Goal: Information Seeking & Learning: Learn about a topic

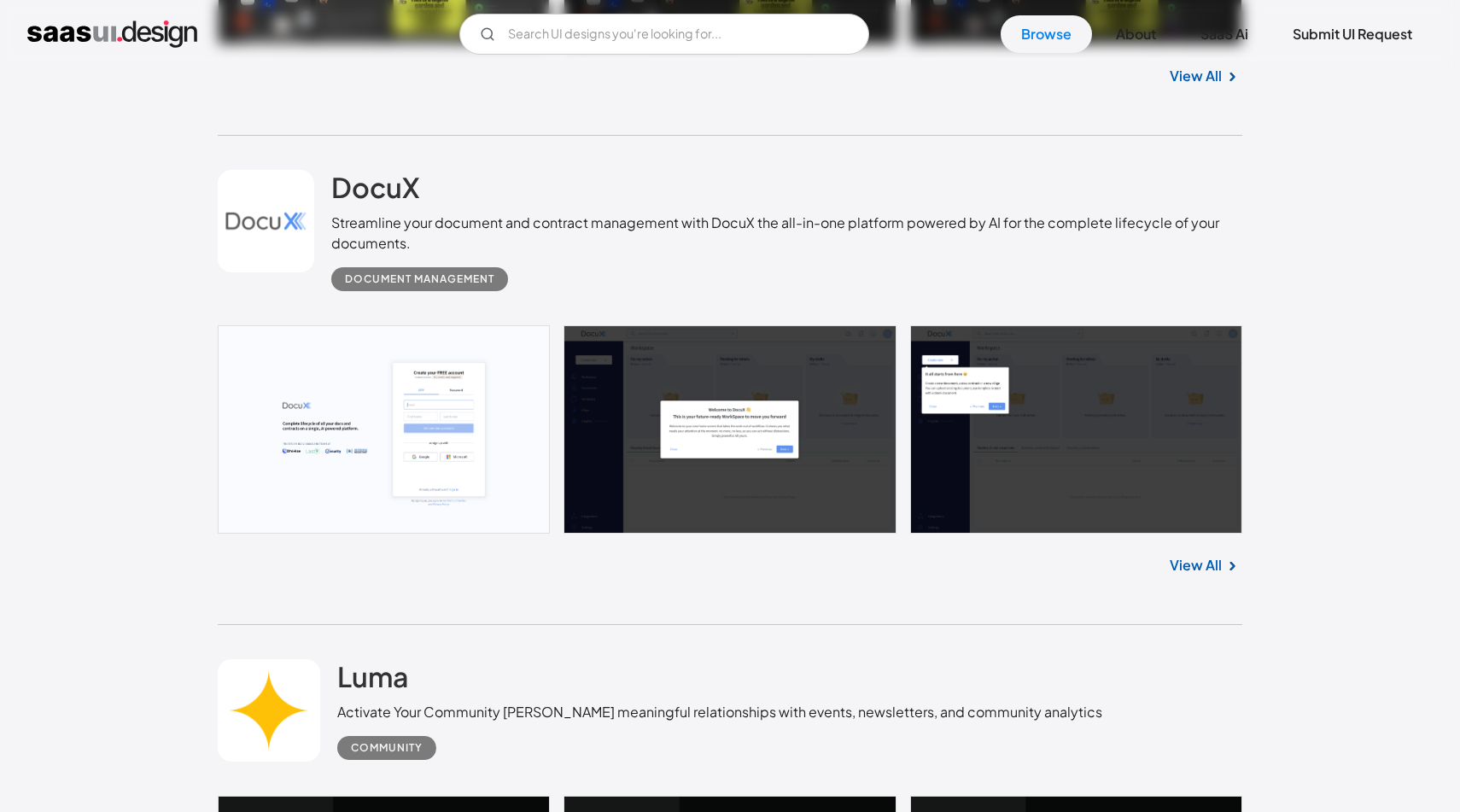
scroll to position [989, 0]
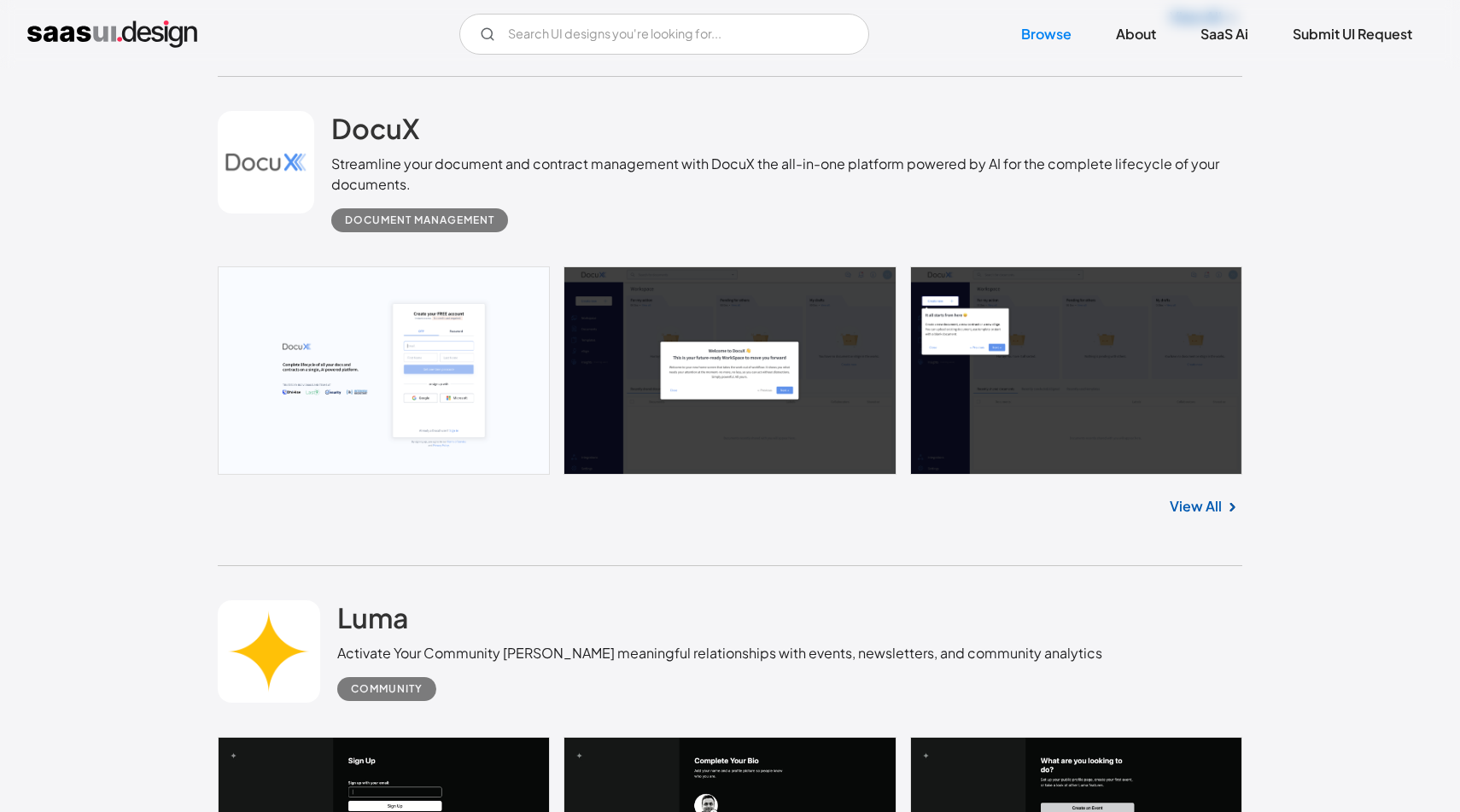
click at [690, 410] on link at bounding box center [730, 371] width 1024 height 209
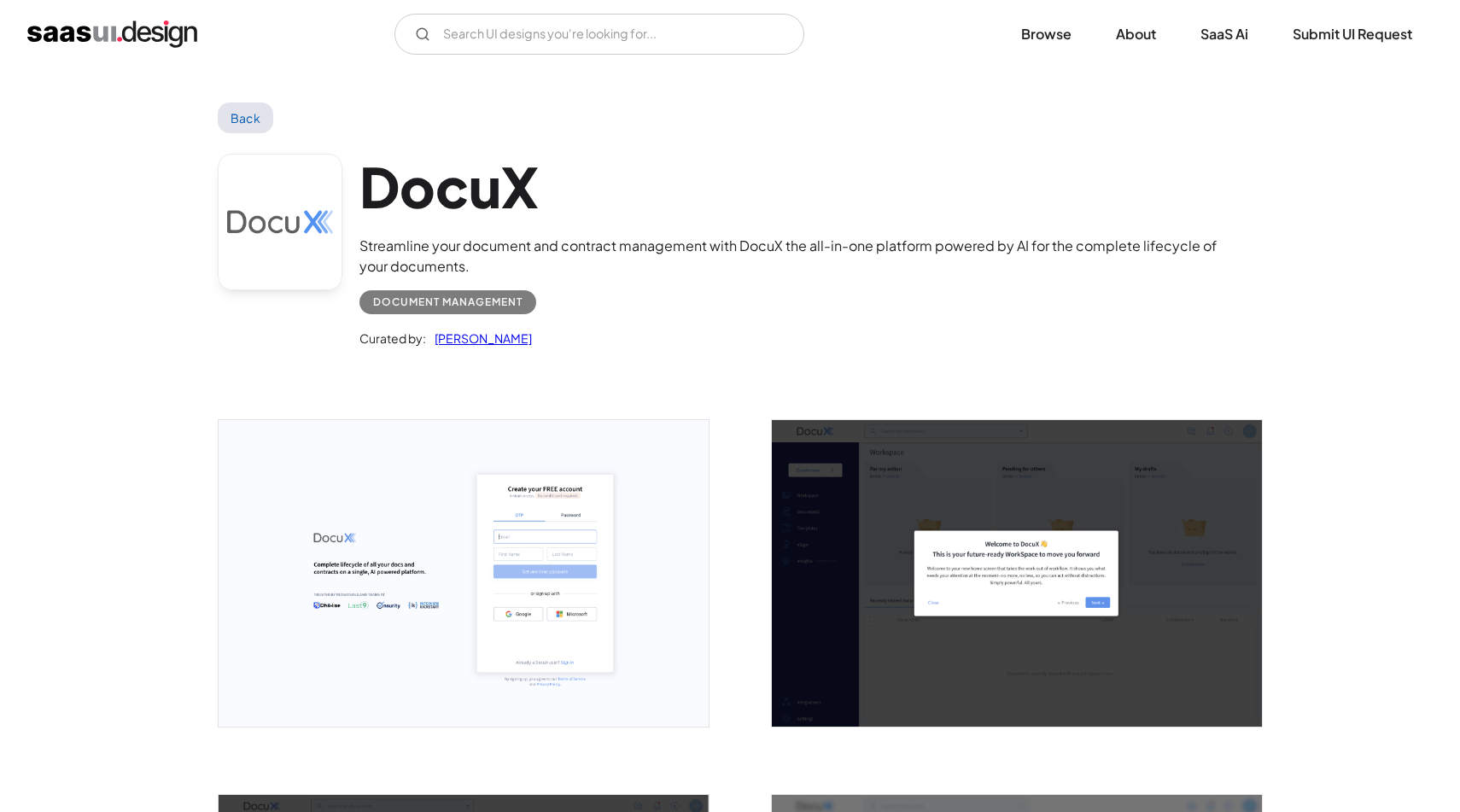
click at [296, 230] on link at bounding box center [279, 221] width 124 height 137
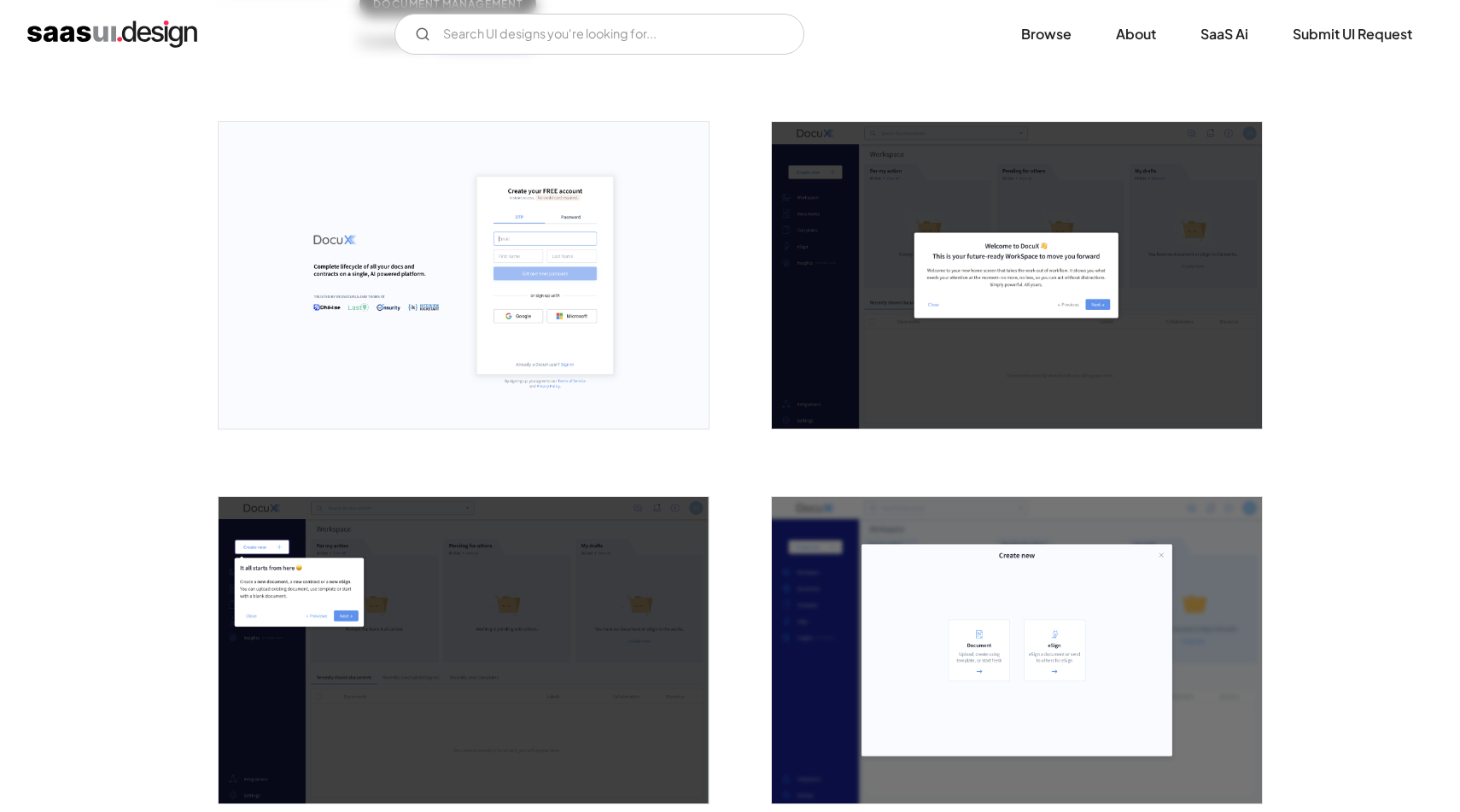
scroll to position [243, 0]
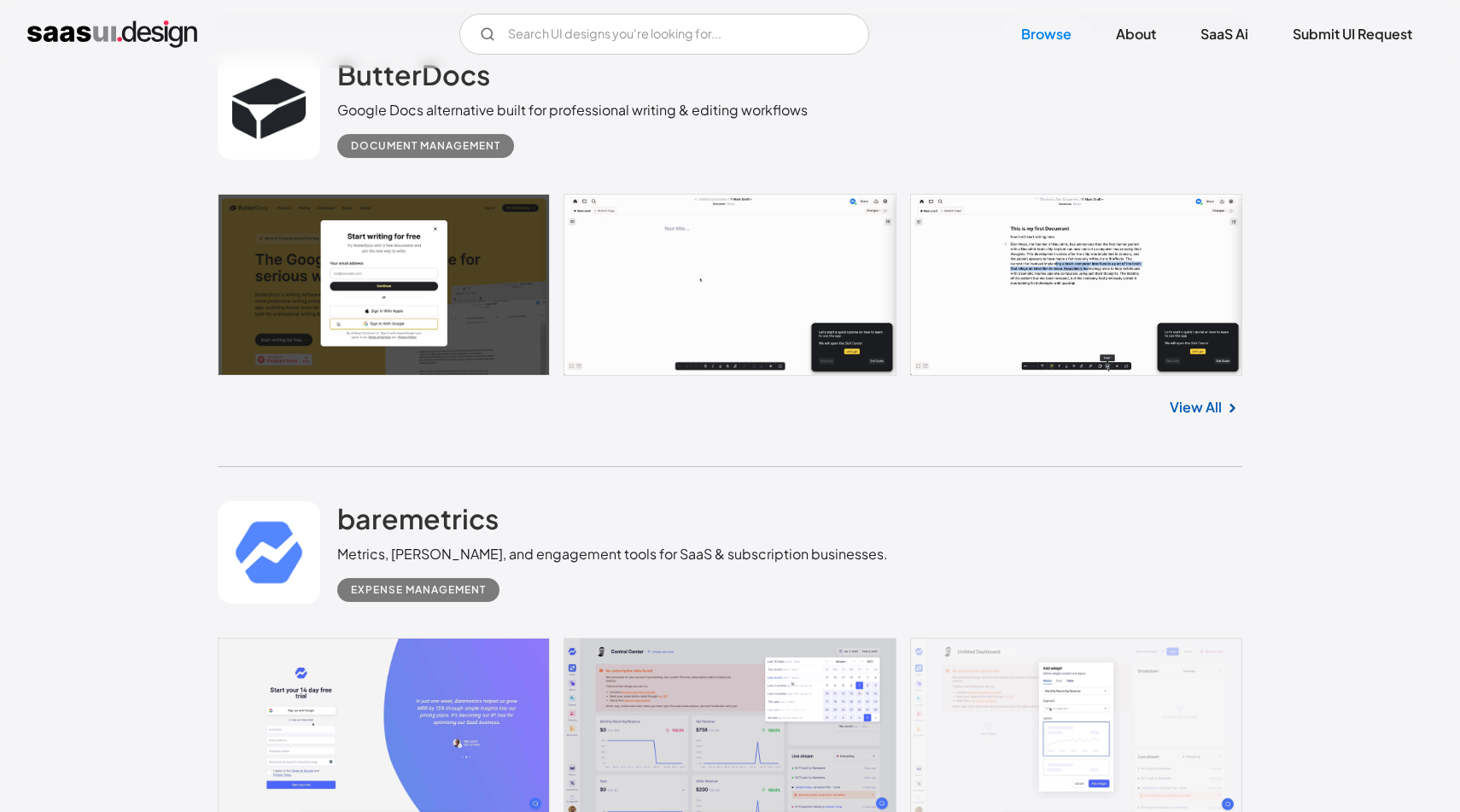
scroll to position [7358, 0]
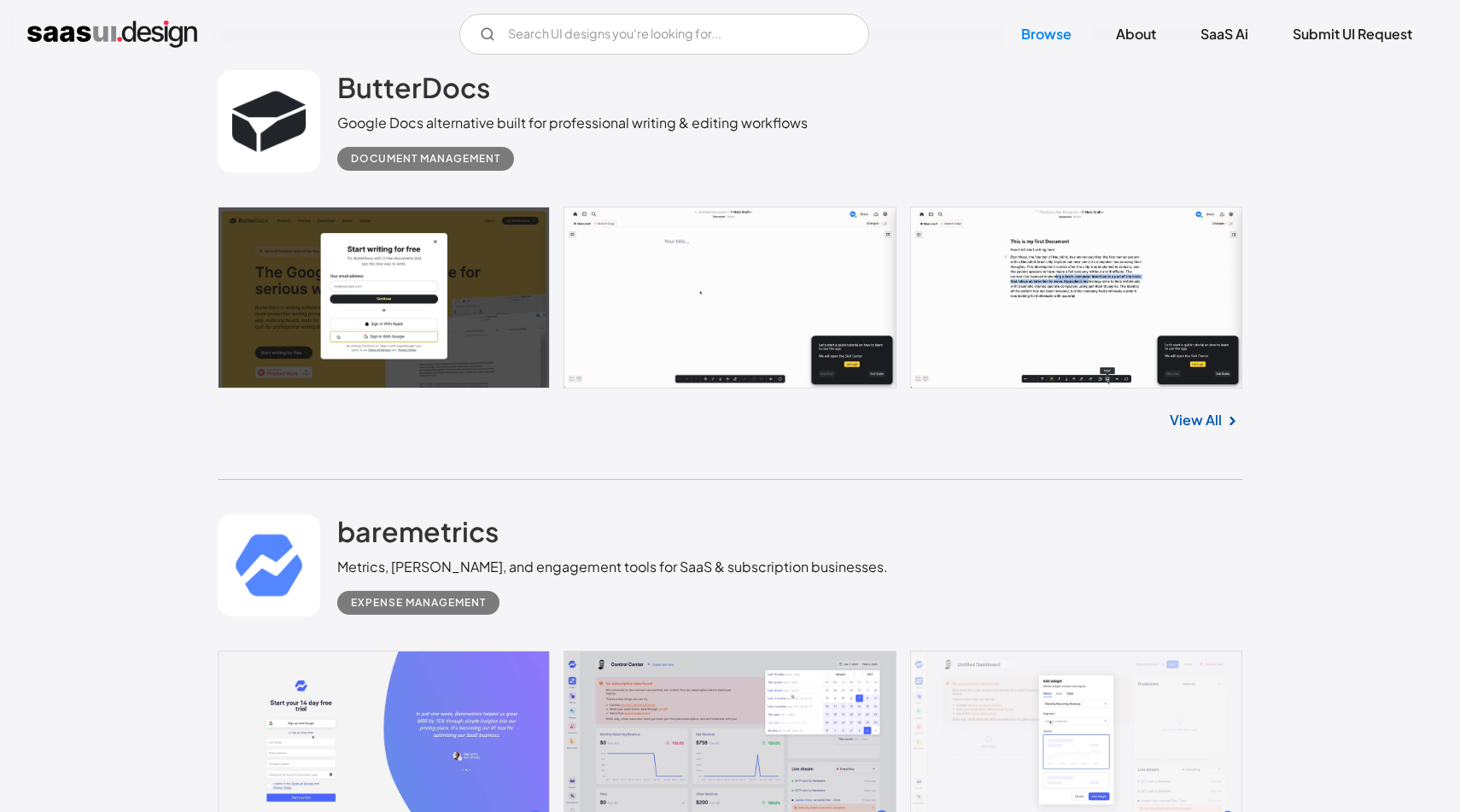
click at [1199, 431] on link "View All" at bounding box center [1196, 419] width 52 height 20
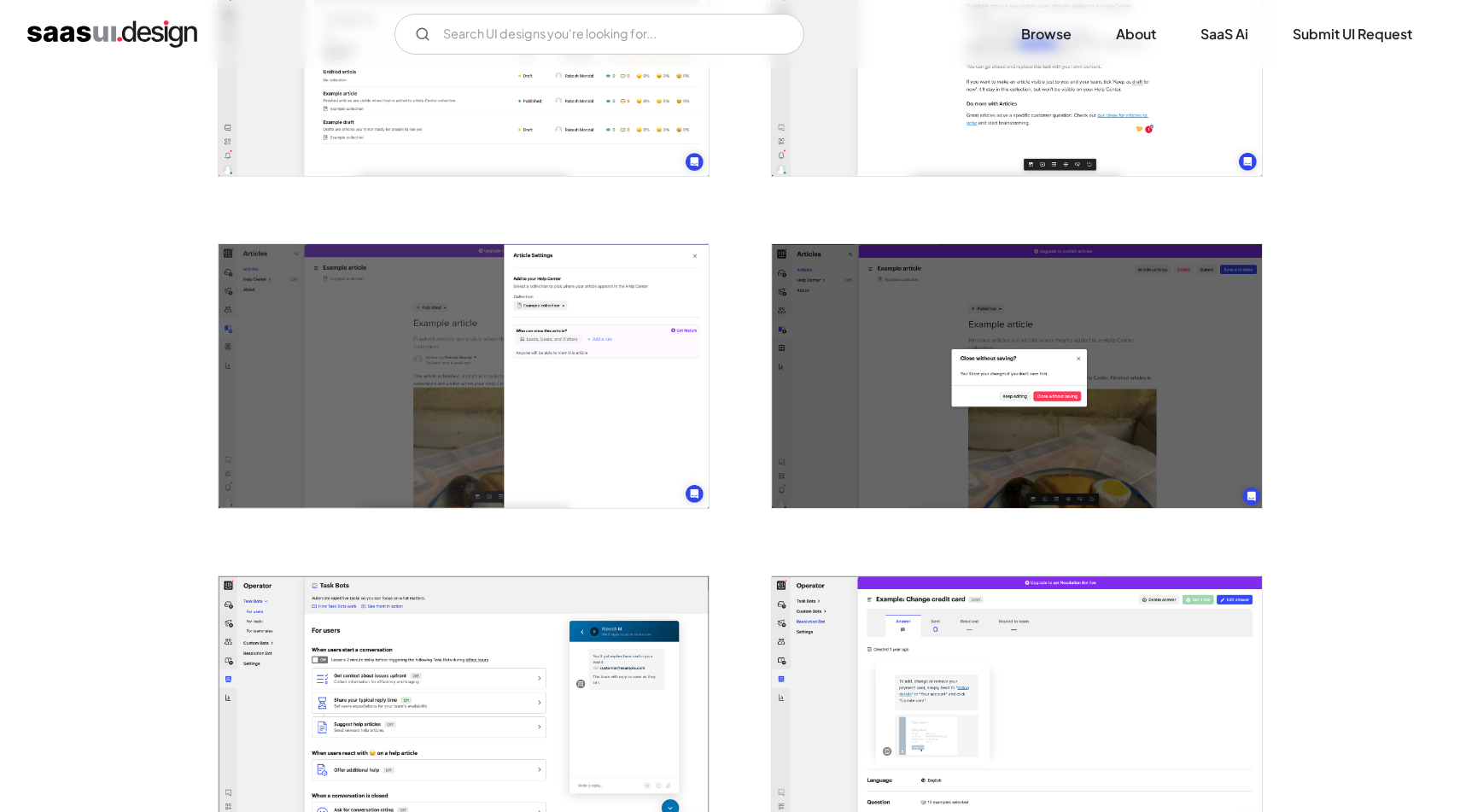
scroll to position [2211, 0]
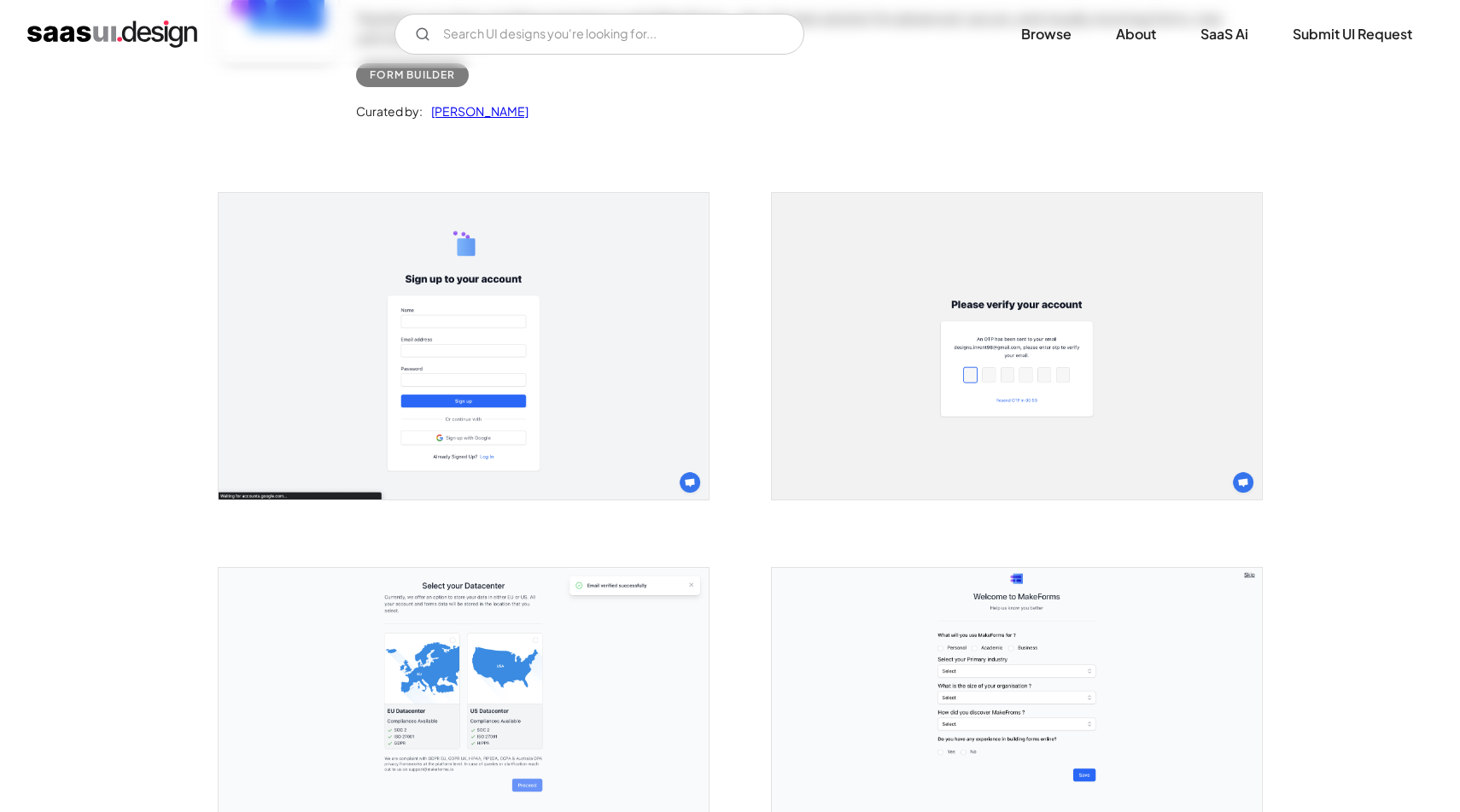
scroll to position [251, 0]
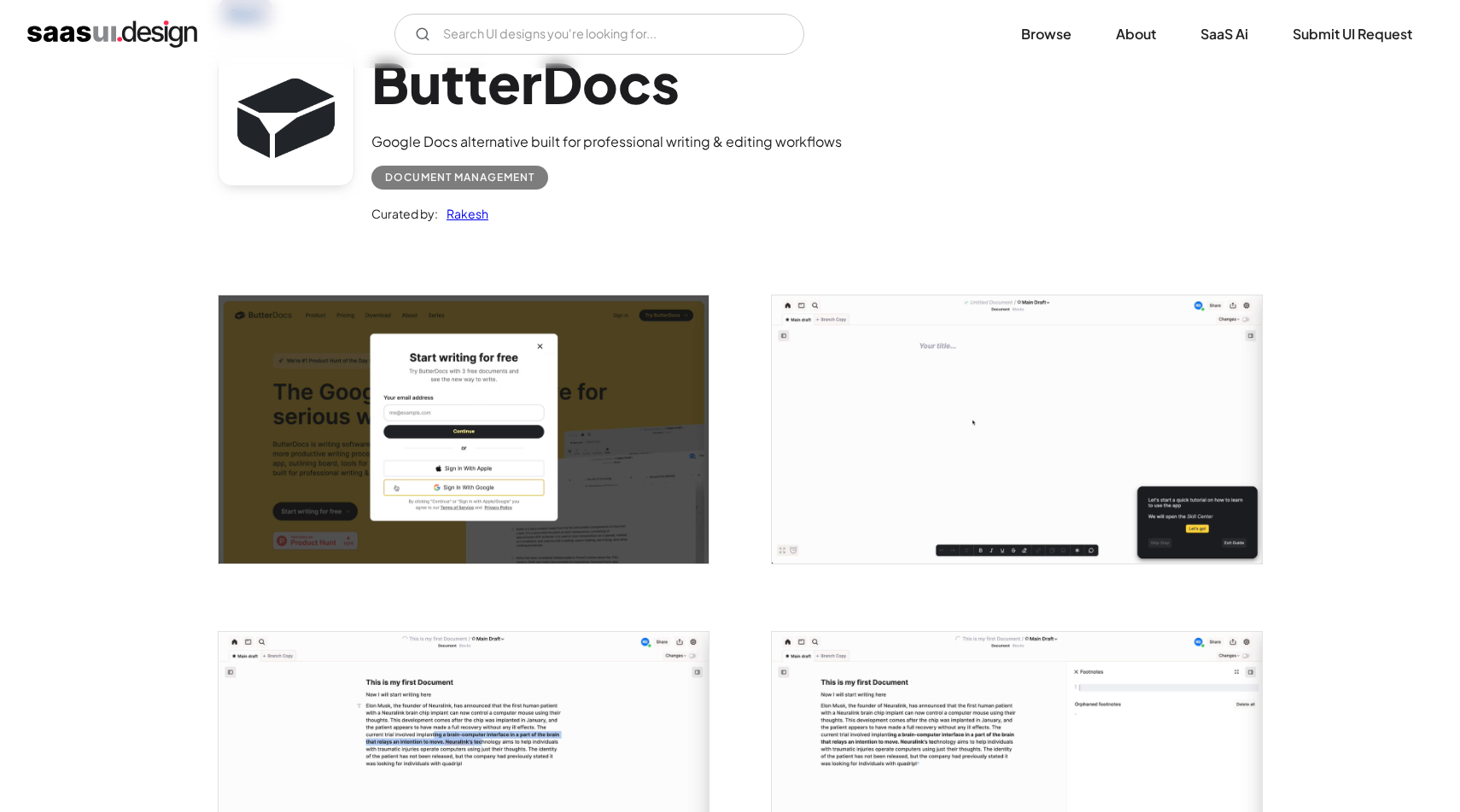
scroll to position [41, 0]
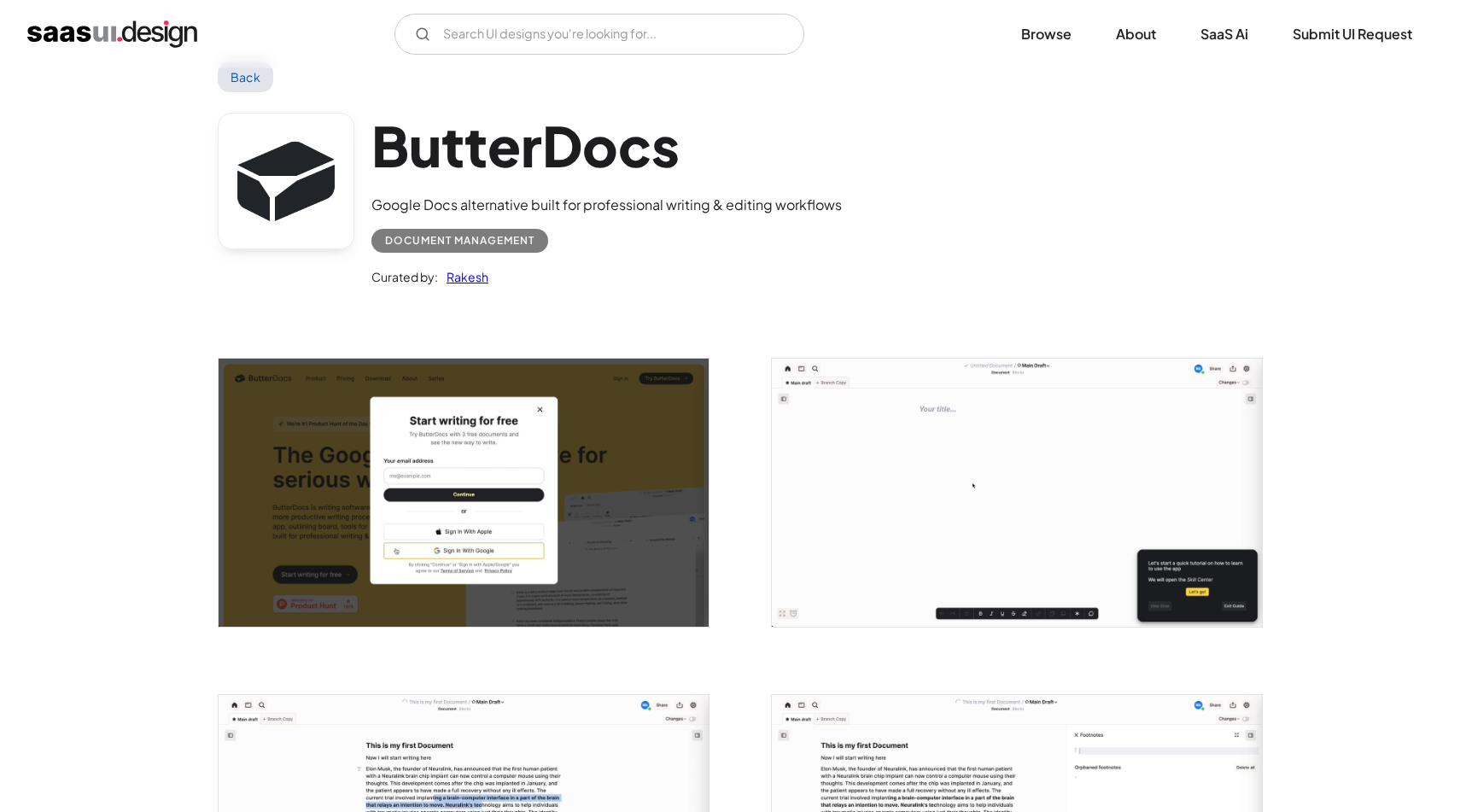
click at [488, 253] on div "Curated by: [PERSON_NAME]" at bounding box center [606, 269] width 470 height 34
click at [491, 244] on div "Document Management" at bounding box center [460, 241] width 149 height 20
copy div "Document Management"
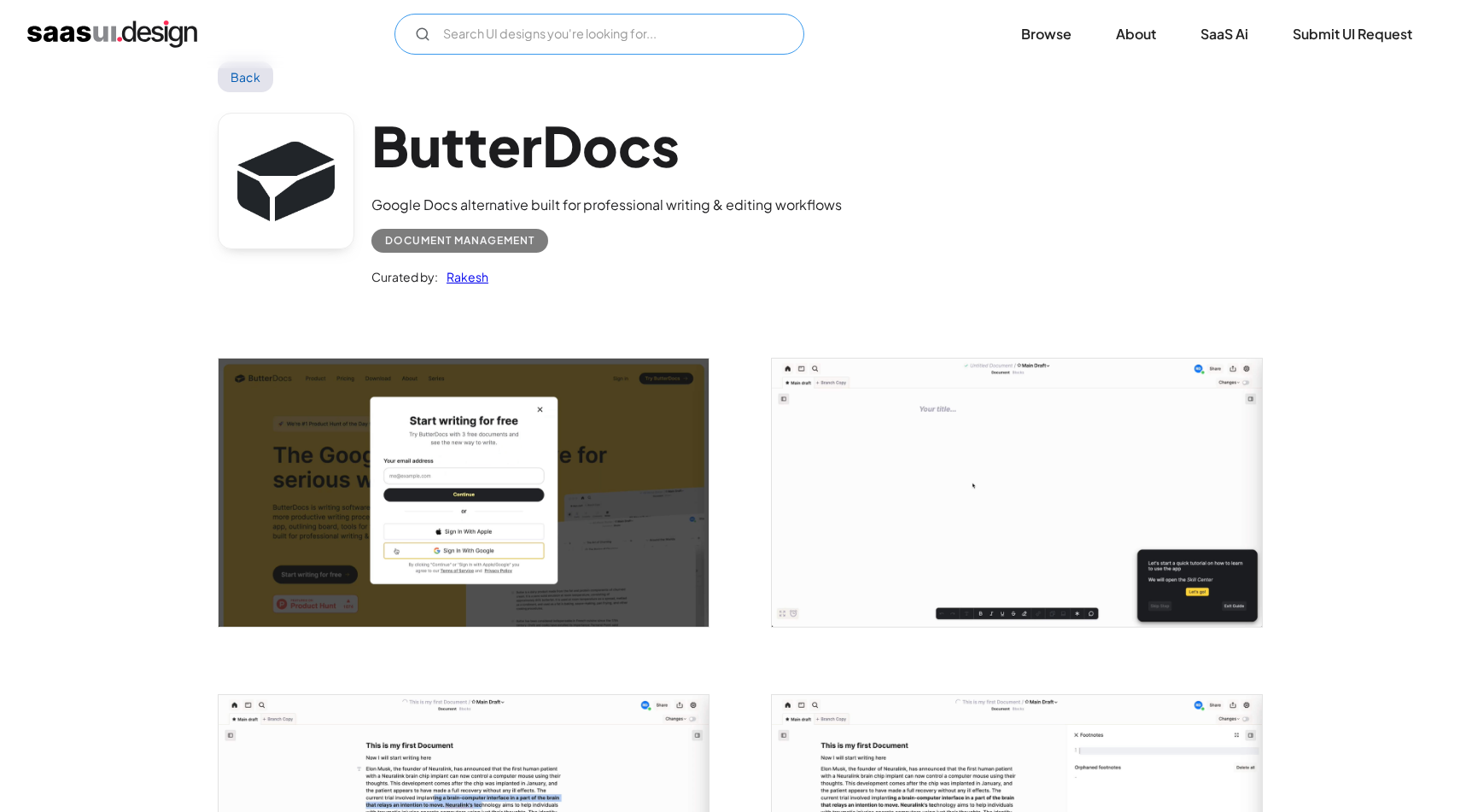
click at [653, 18] on input "Email Form" at bounding box center [600, 34] width 409 height 41
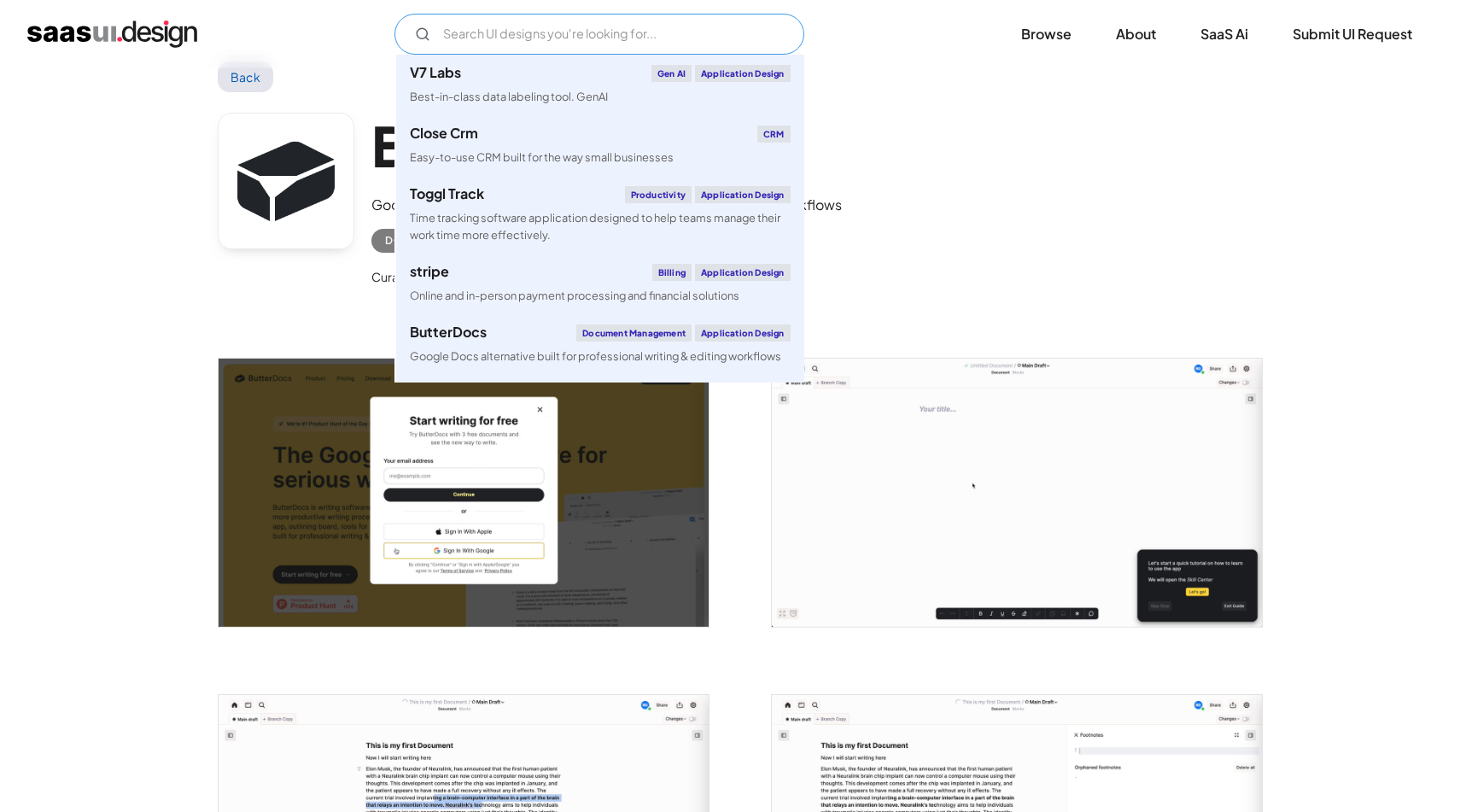
paste input "Document Management"
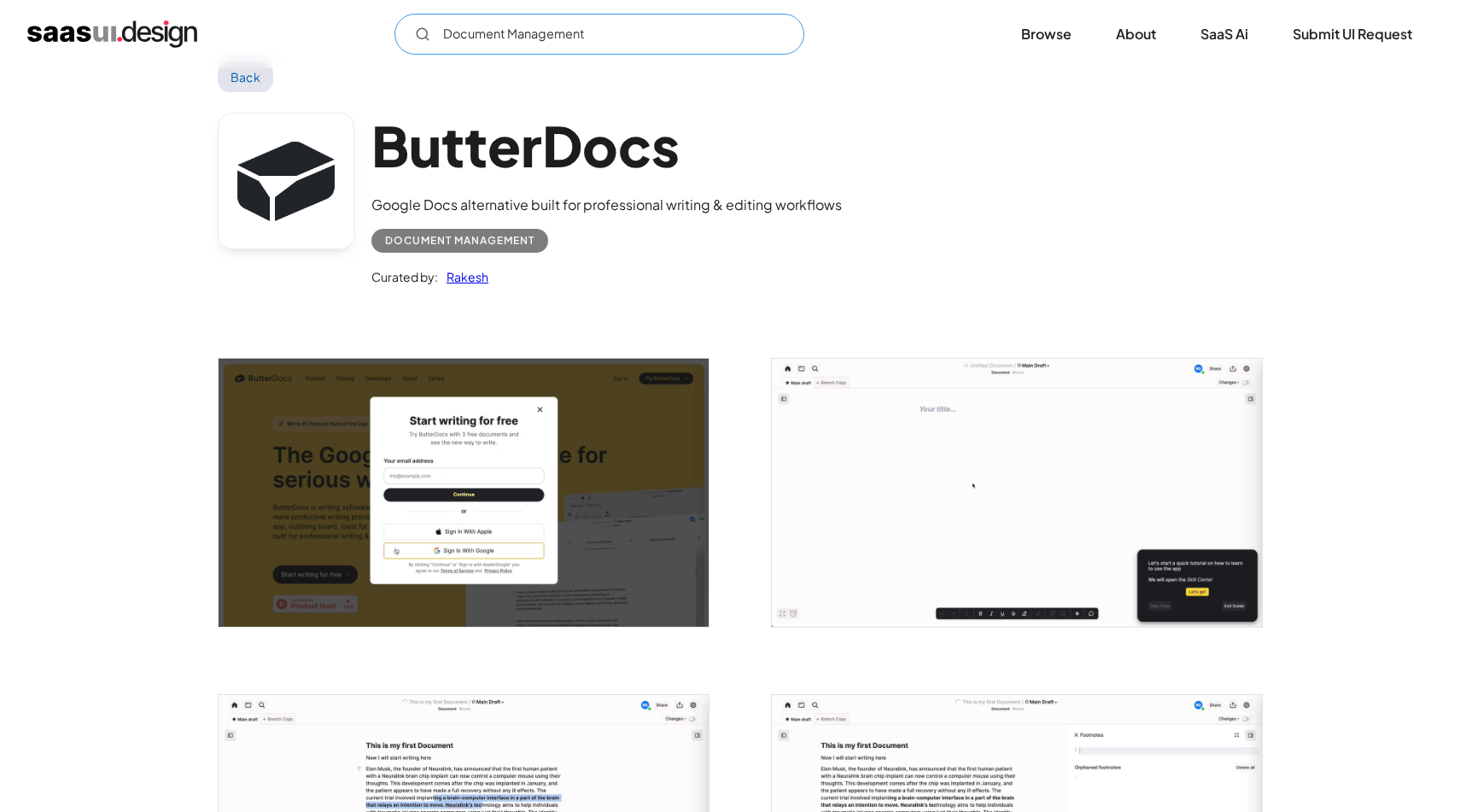
scroll to position [0, 0]
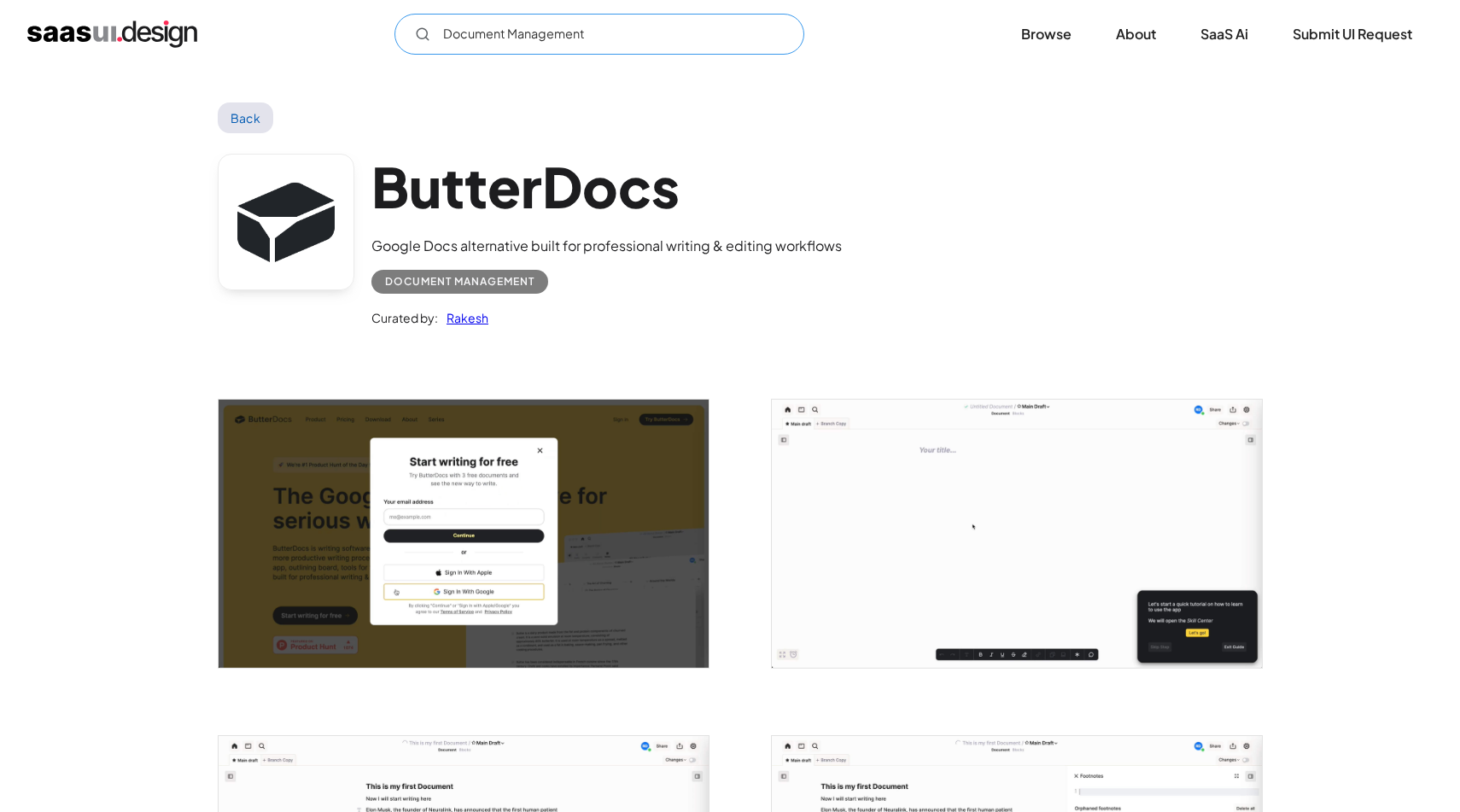
click at [744, 47] on input "Document Management" at bounding box center [600, 34] width 409 height 41
type input "Document"
click at [1025, 26] on link "Browse" at bounding box center [1046, 34] width 91 height 38
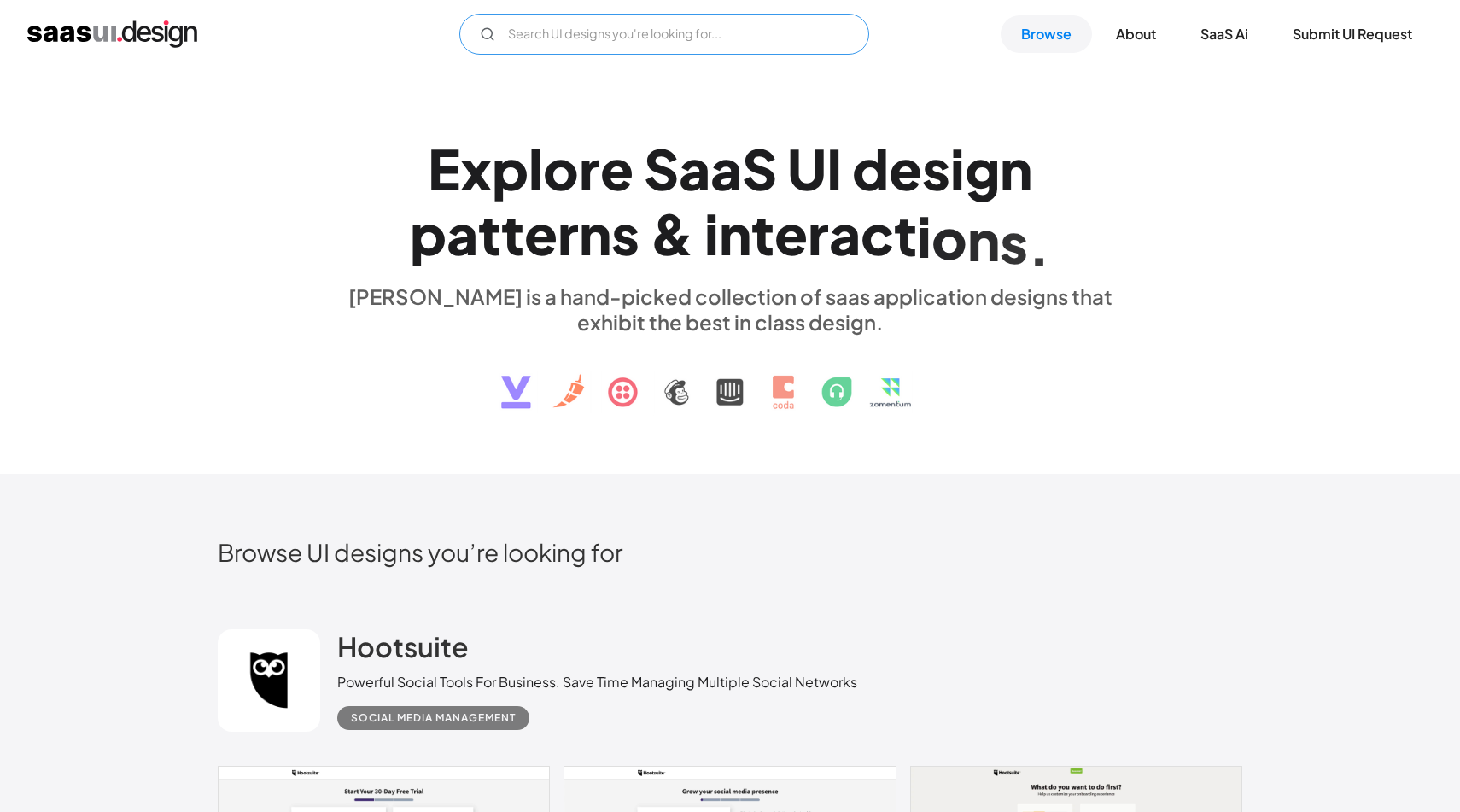
click at [654, 37] on input "Email Form" at bounding box center [664, 34] width 409 height 41
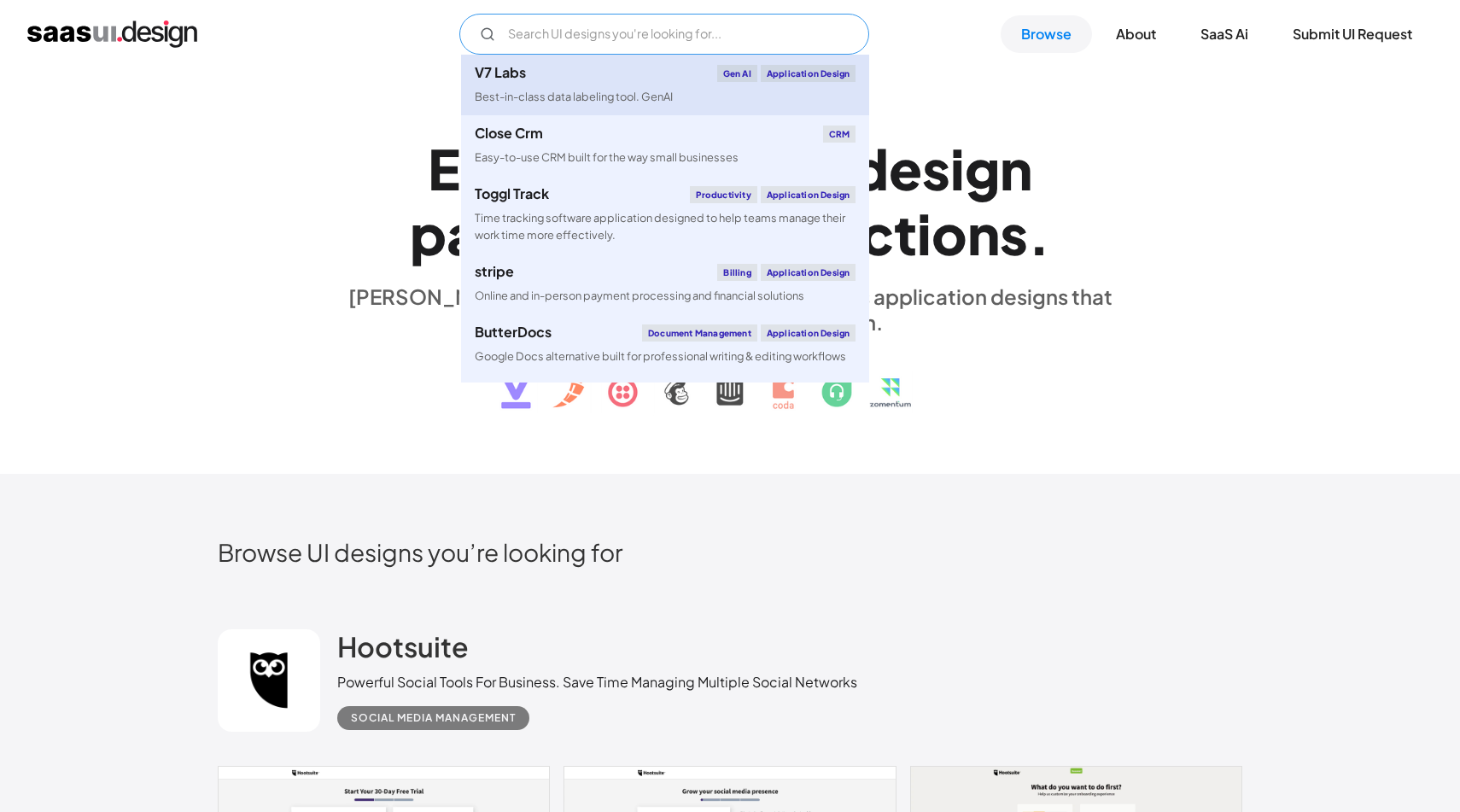
paste input "Document Management"
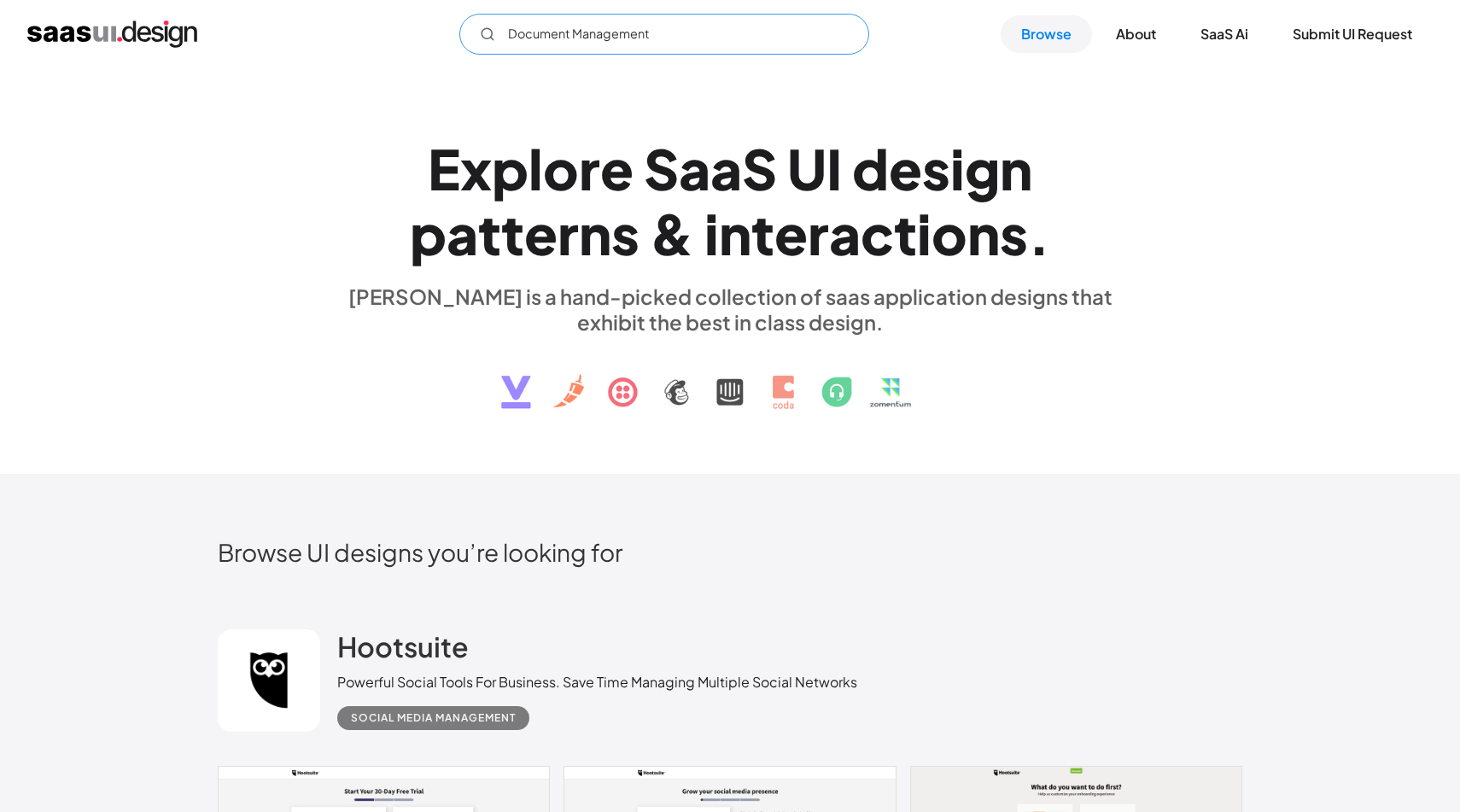
click at [488, 32] on icon "Email Form" at bounding box center [488, 34] width 16 height 16
type input "Document Management"
click at [193, 38] on img "home" at bounding box center [112, 34] width 170 height 27
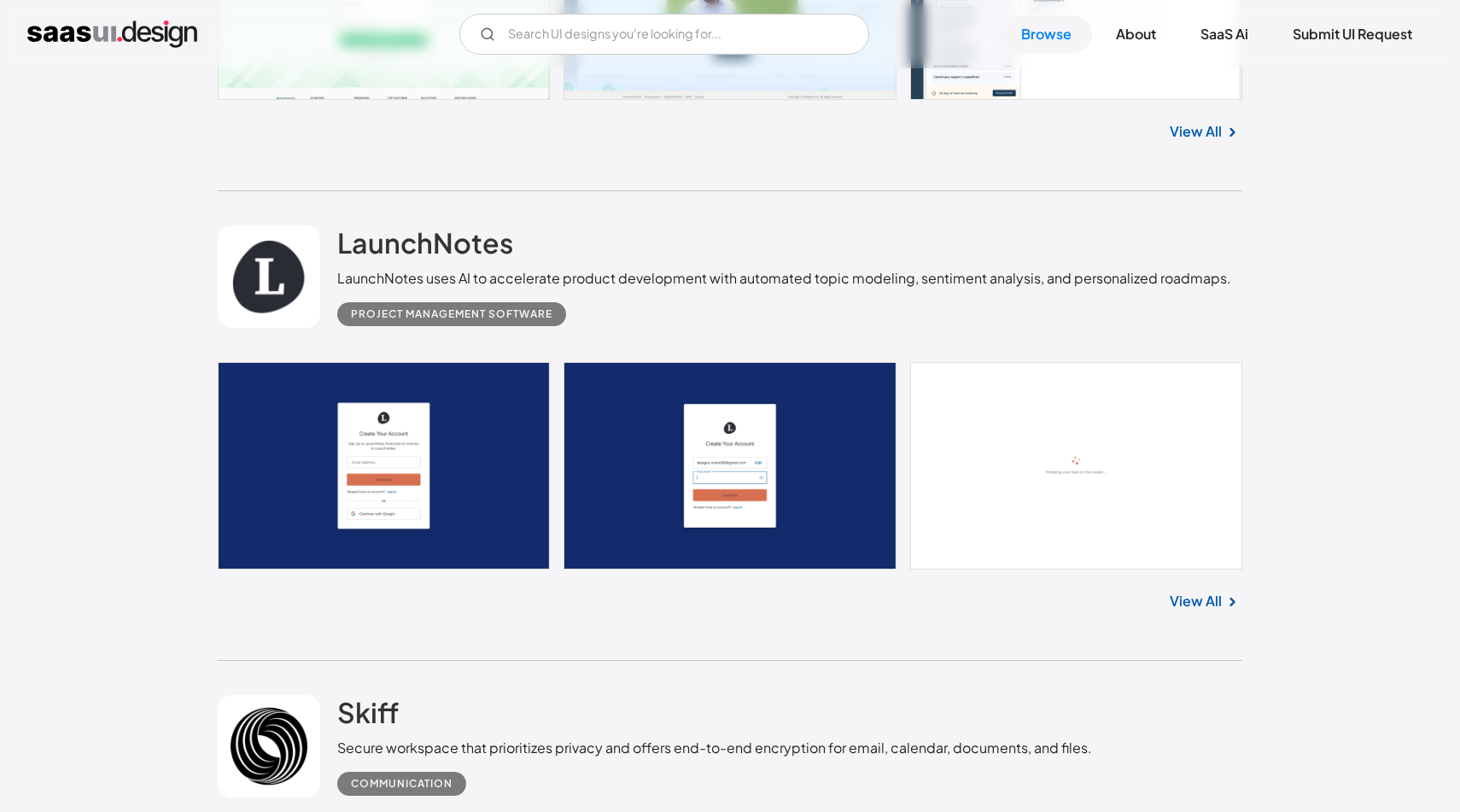
scroll to position [4598, 0]
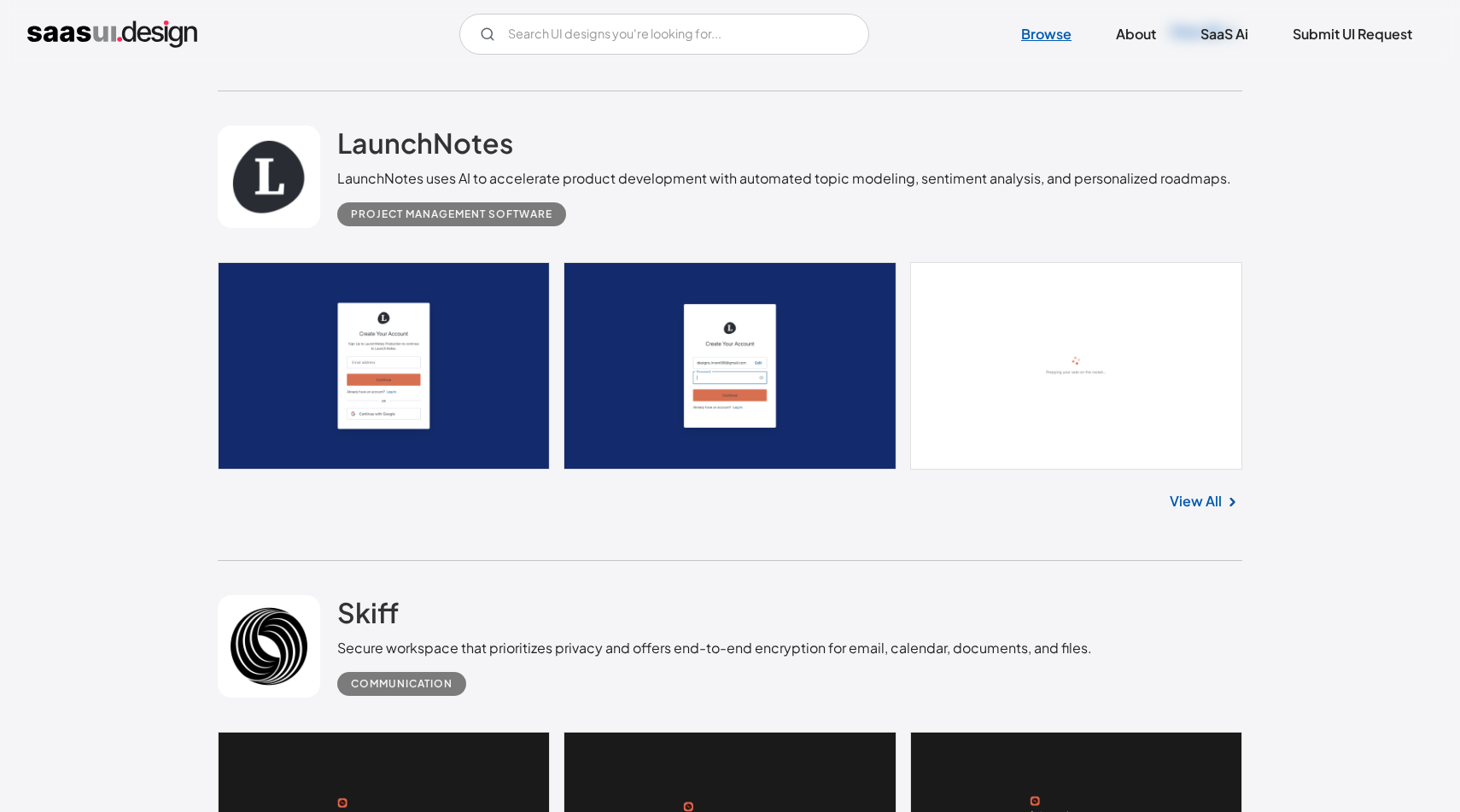
click at [1067, 32] on link "Browse" at bounding box center [1046, 34] width 91 height 38
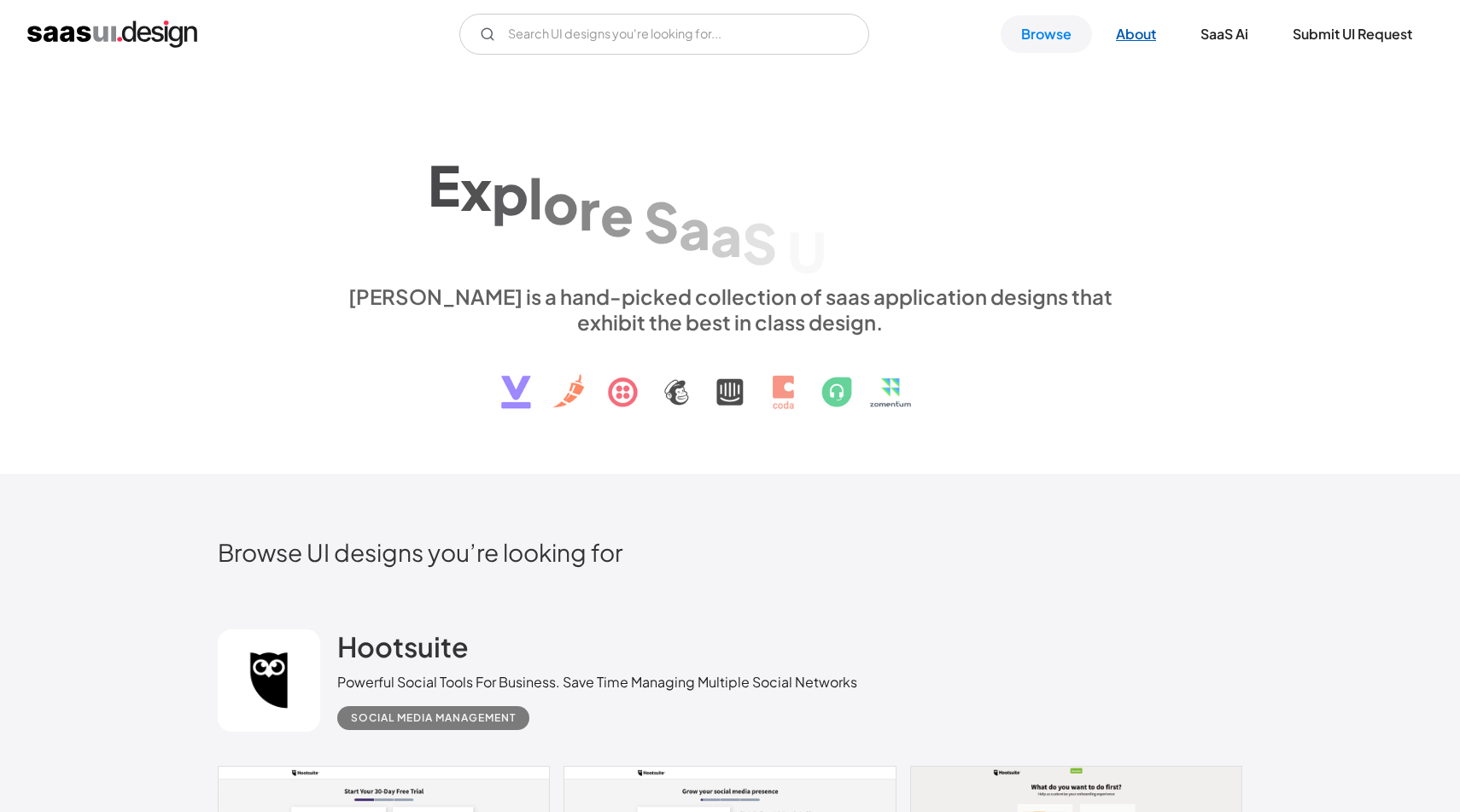
click at [1107, 32] on link "About" at bounding box center [1136, 34] width 81 height 38
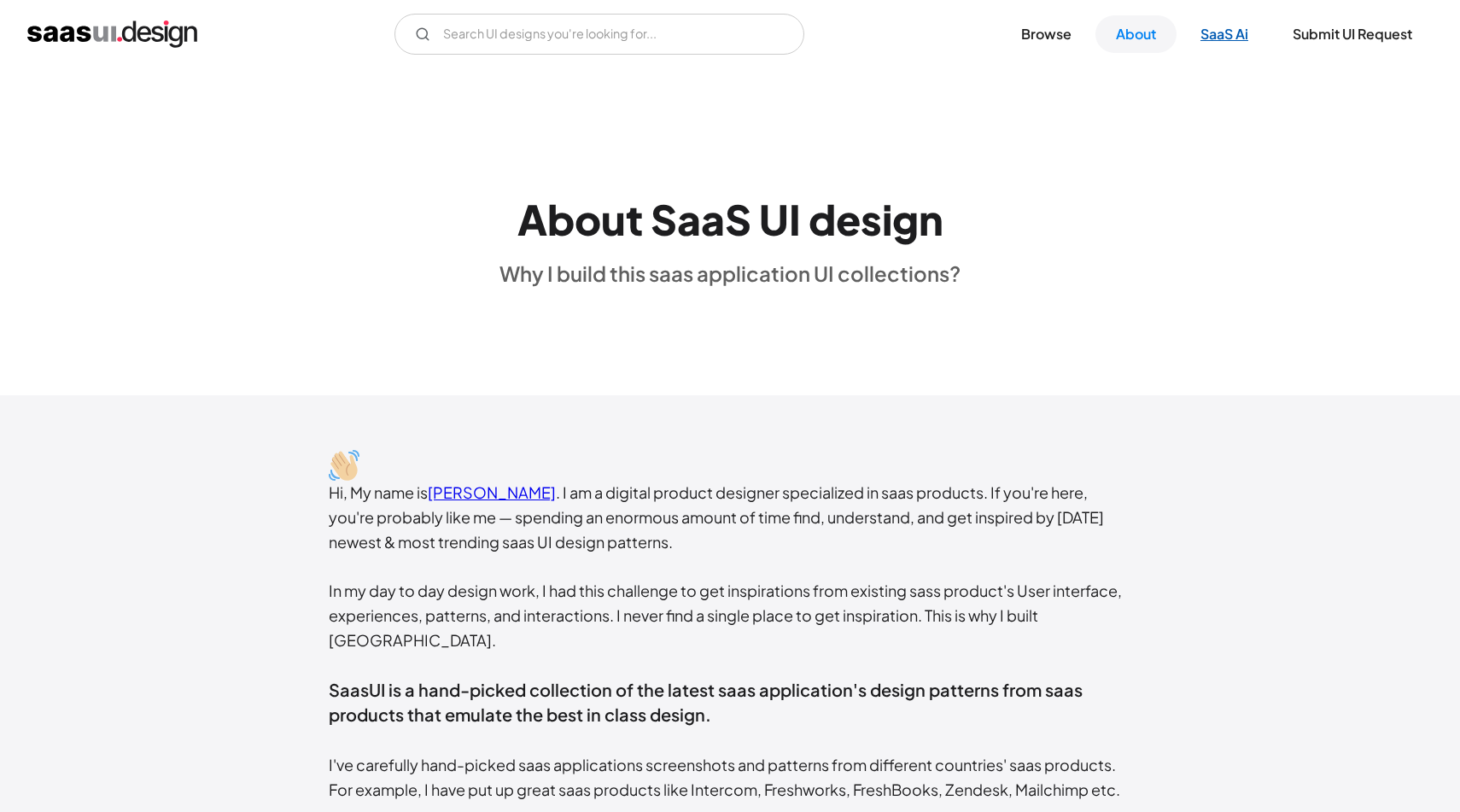
click at [1184, 36] on link "SaaS Ai" at bounding box center [1224, 34] width 89 height 38
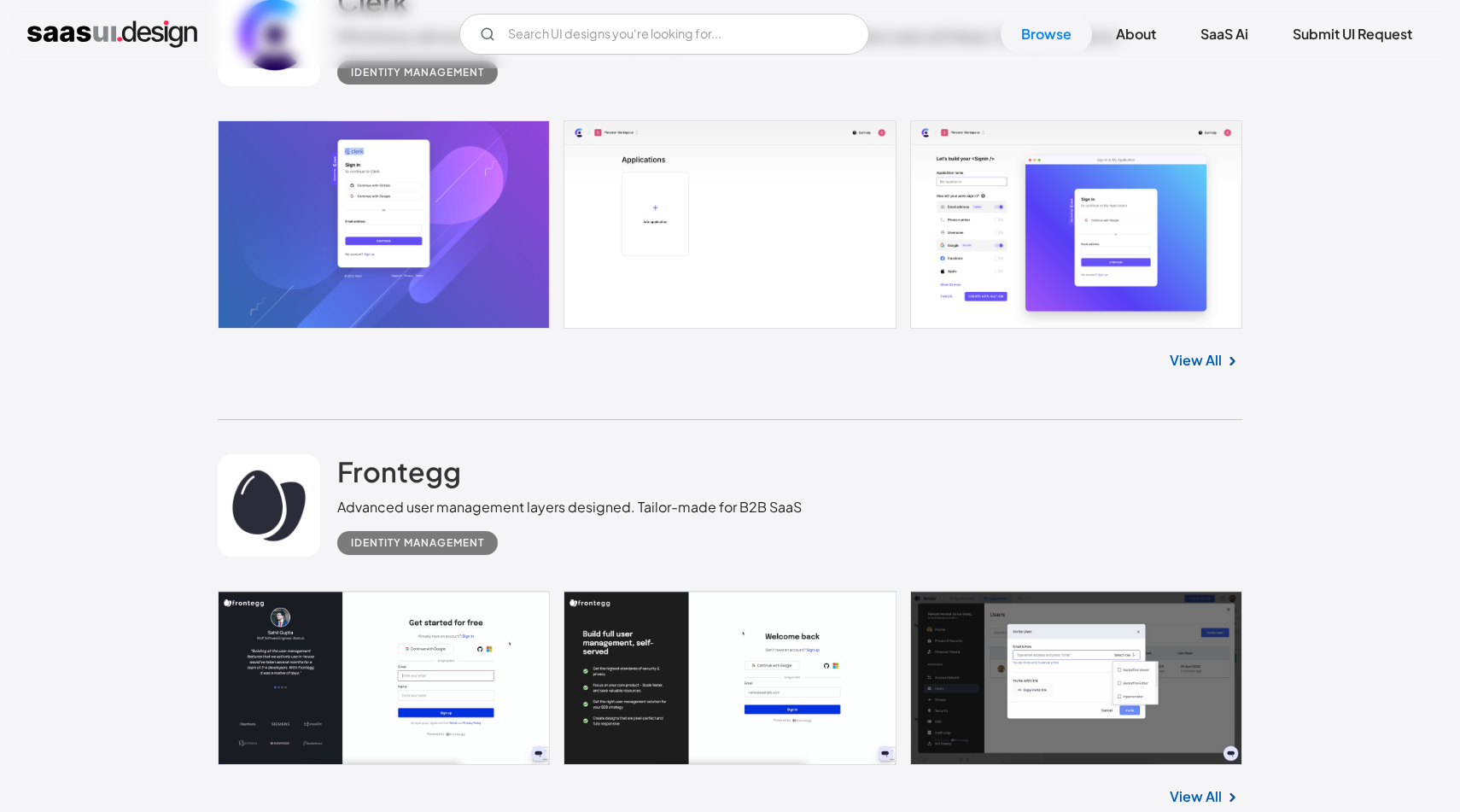
scroll to position [13836, 0]
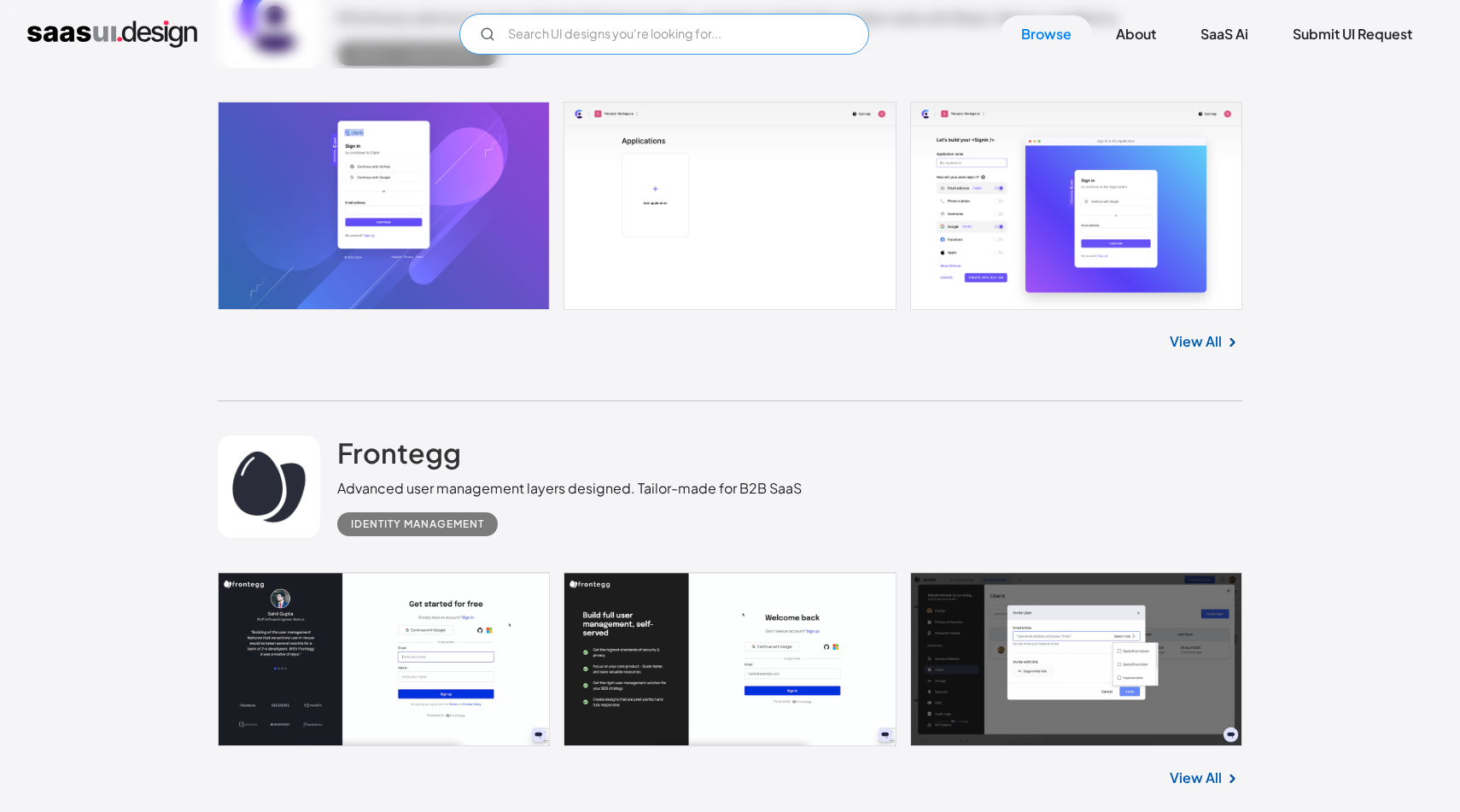
click at [599, 45] on input "Email Form" at bounding box center [664, 34] width 409 height 41
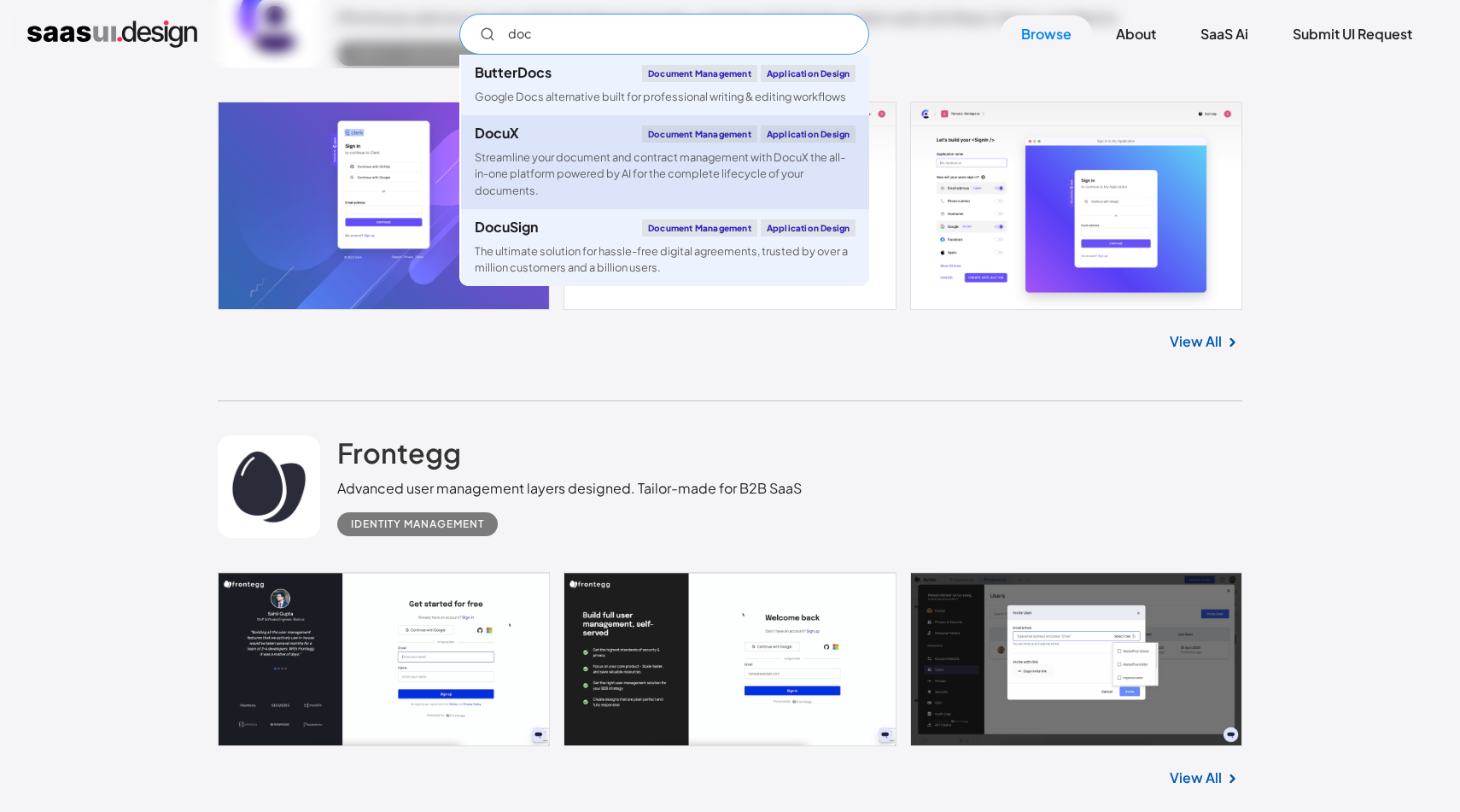
click at [558, 166] on div "Streamline your document and contract management with DocuX the all-in-one plat…" at bounding box center [665, 174] width 381 height 49
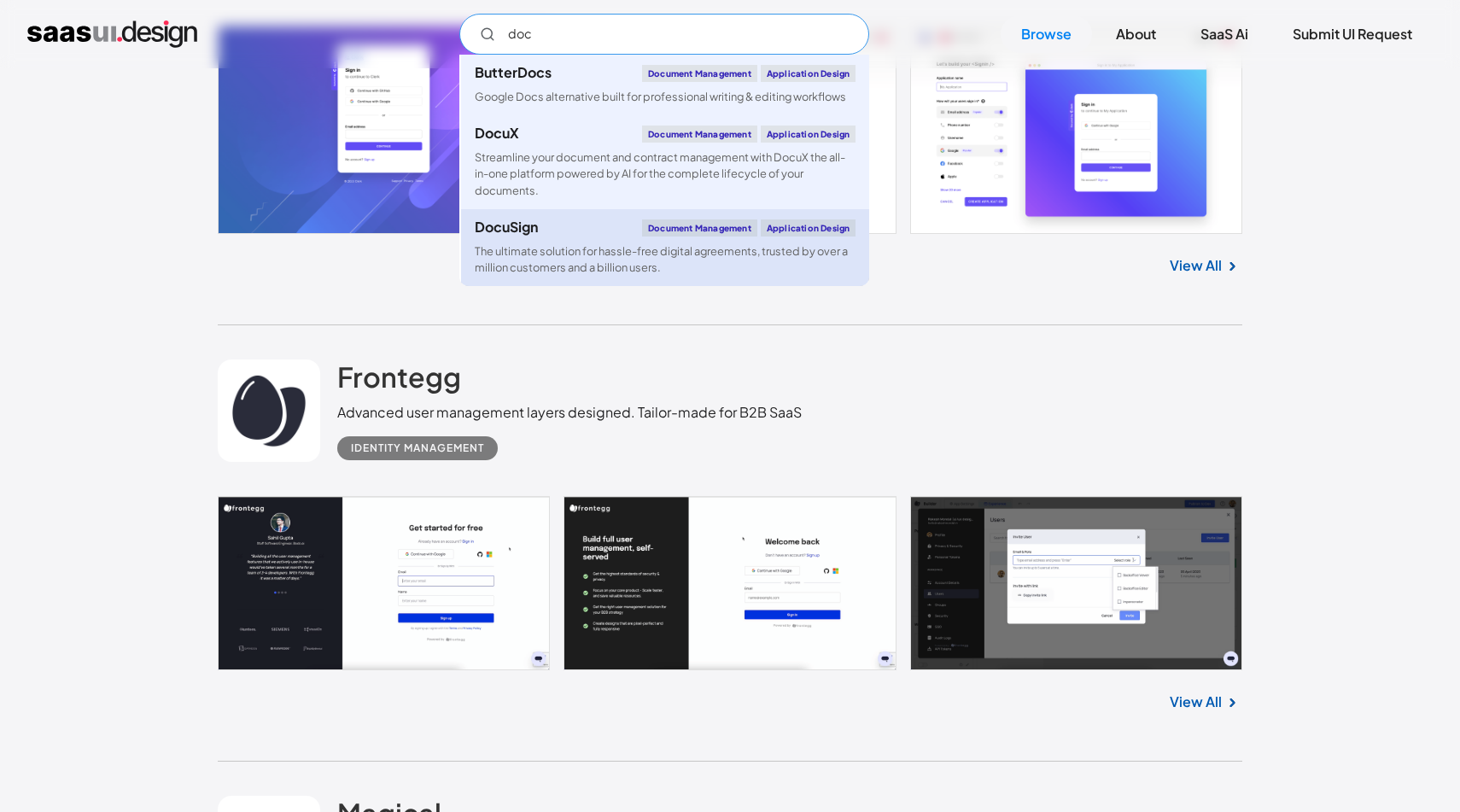
scroll to position [13932, 0]
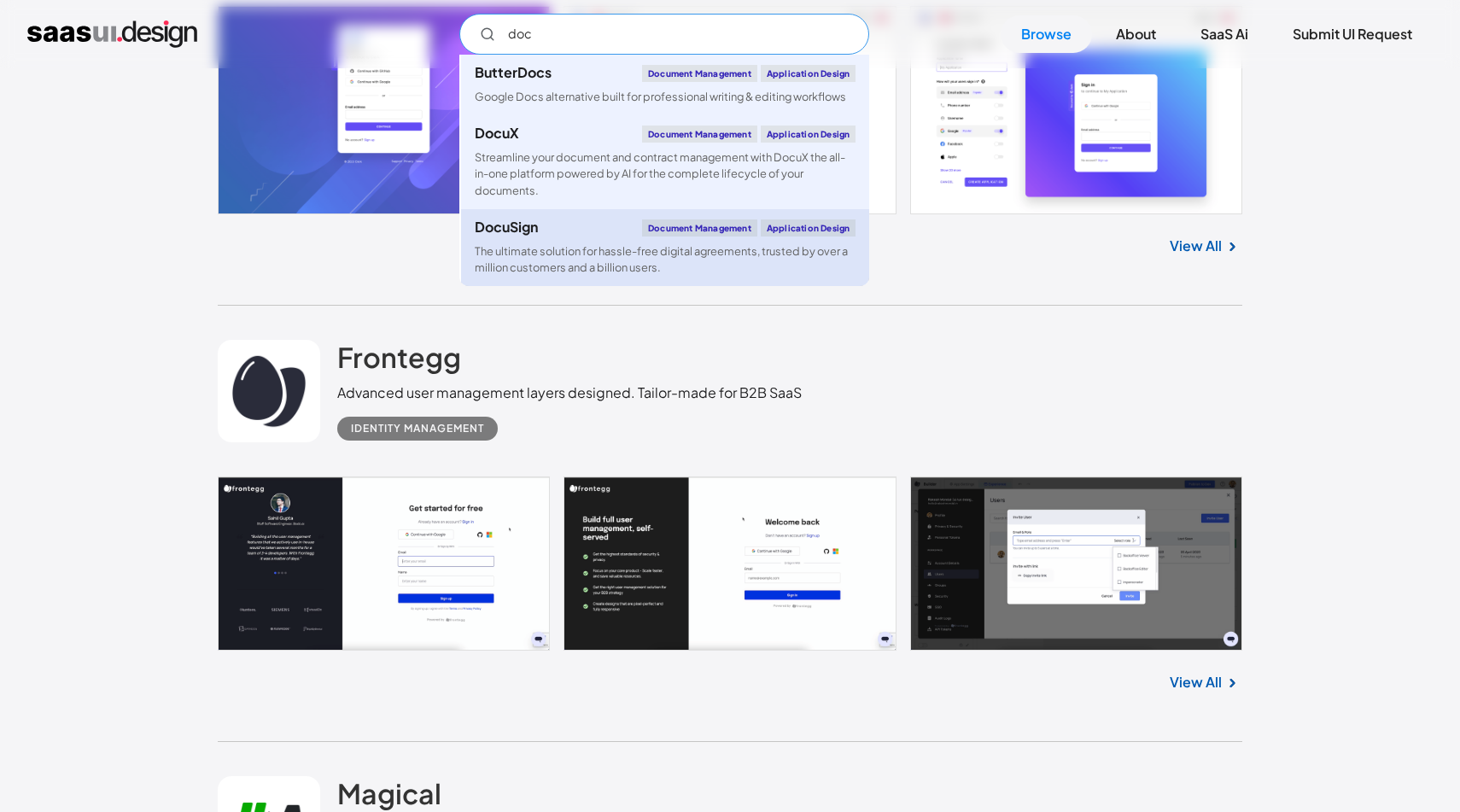
click at [552, 244] on div "The ultimate solution for hassle-free digital agreements, trusted by over a mil…" at bounding box center [665, 259] width 381 height 32
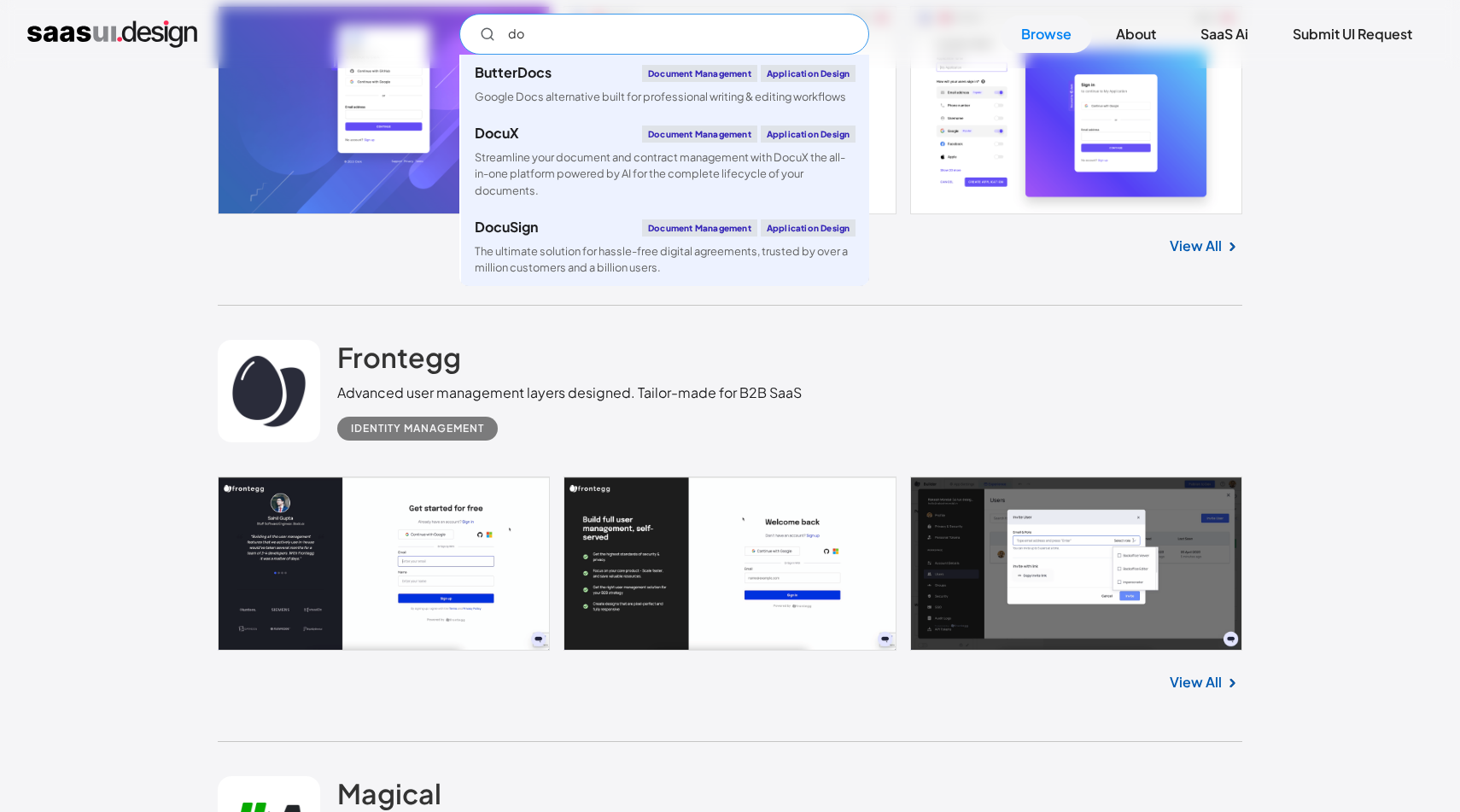
type input "d"
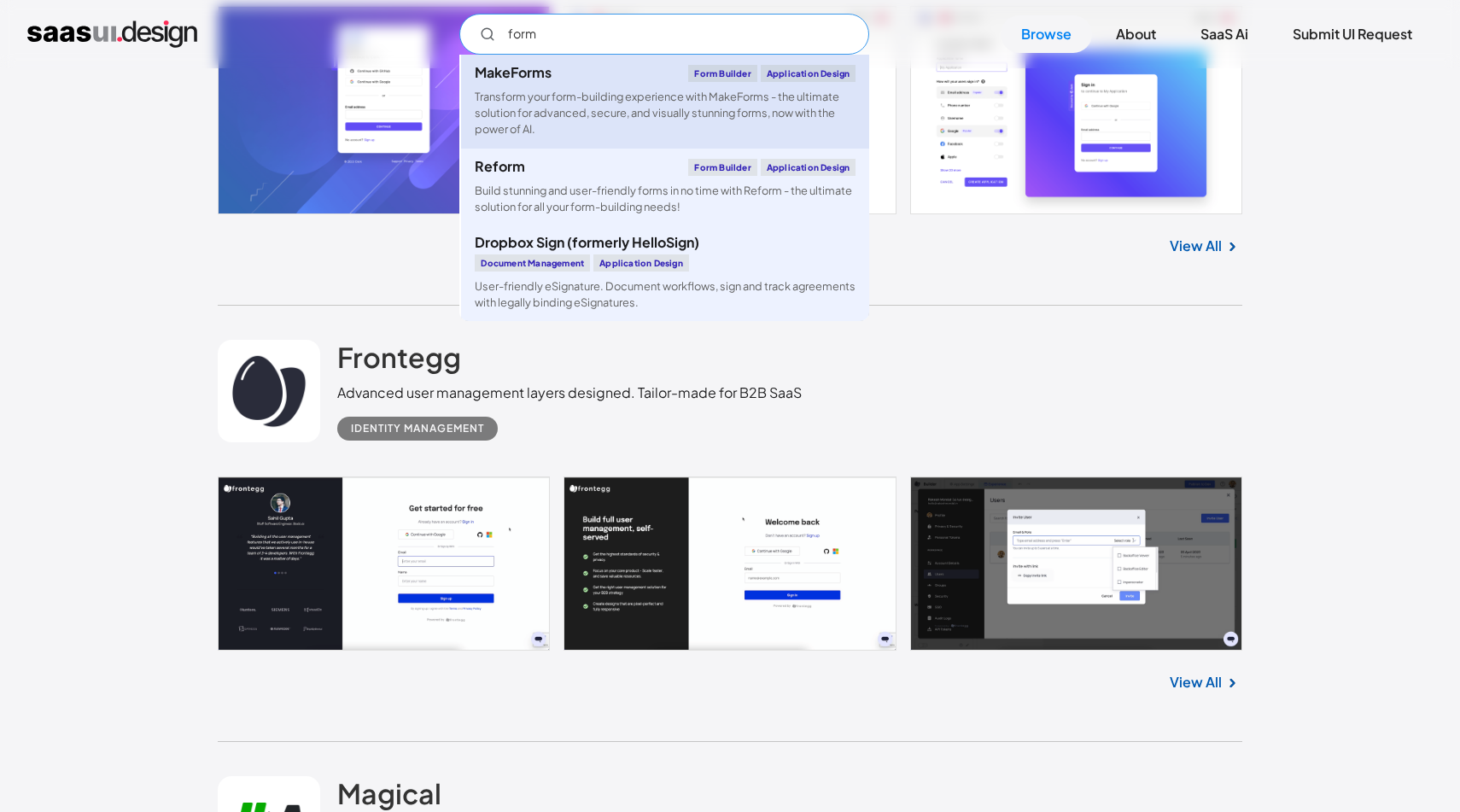
click at [624, 117] on div "Transform your form-building experience with MakeForms - the ultimate solution …" at bounding box center [665, 114] width 381 height 49
type input "form"
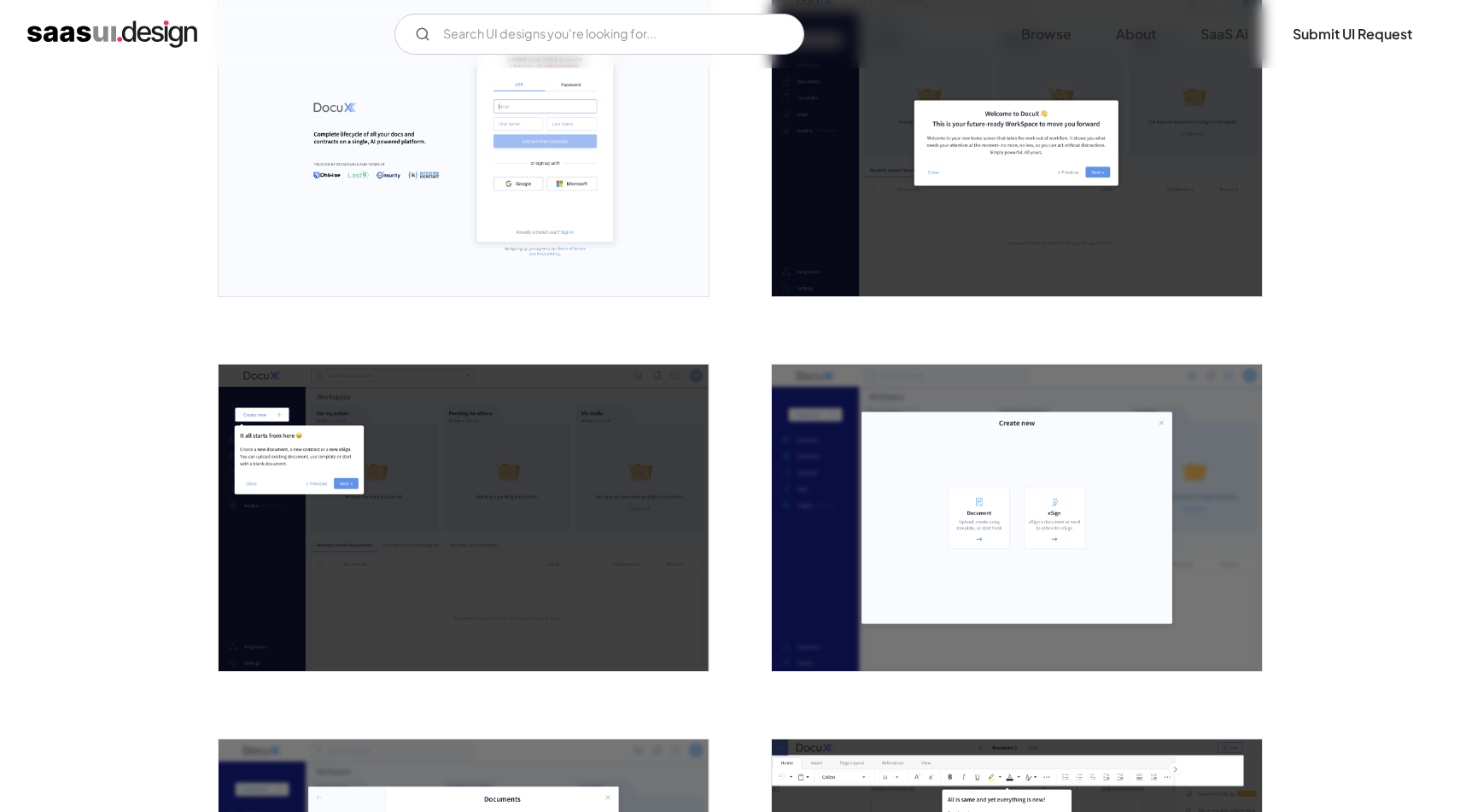
scroll to position [442, 0]
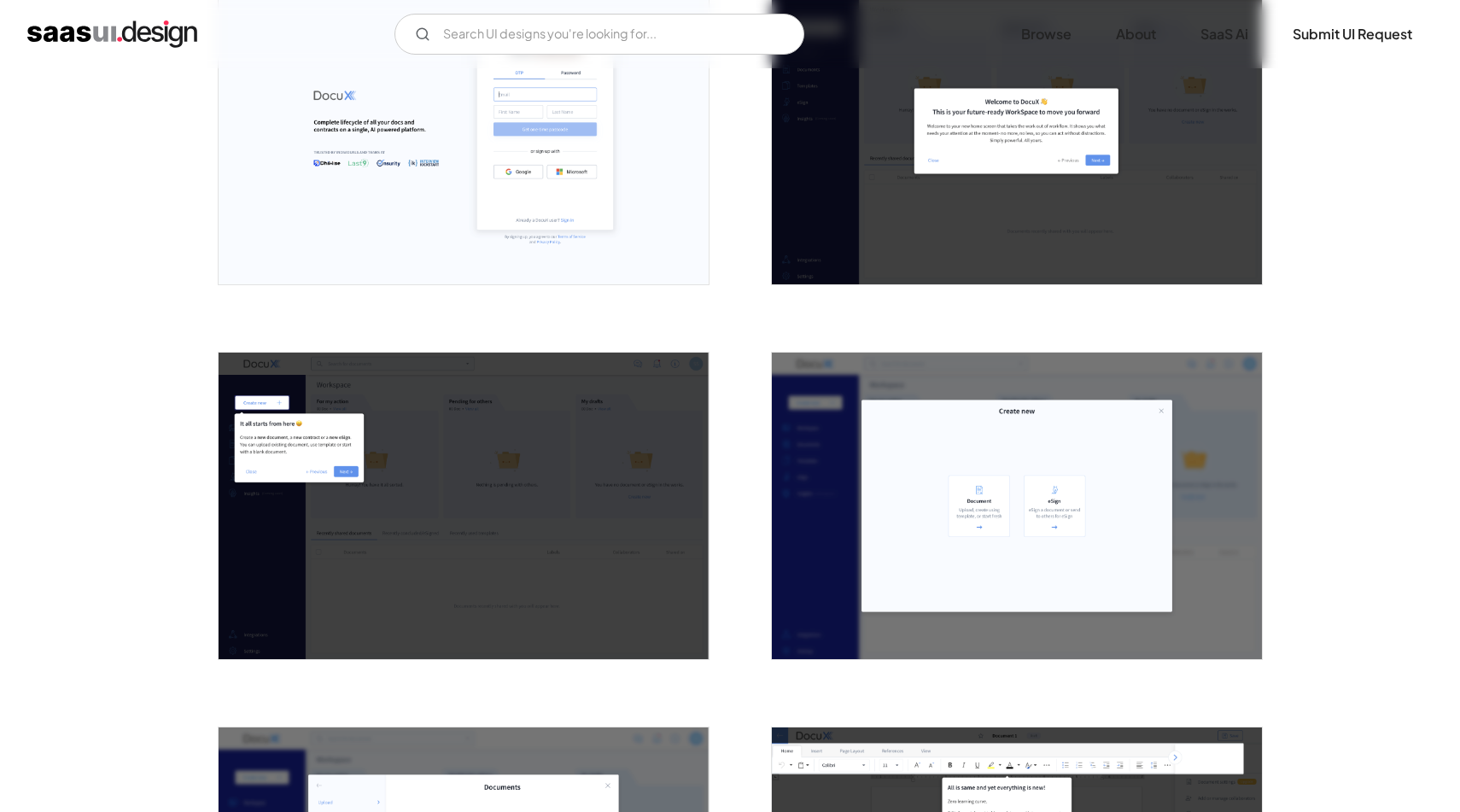
click at [425, 430] on img "open lightbox" at bounding box center [463, 505] width 490 height 307
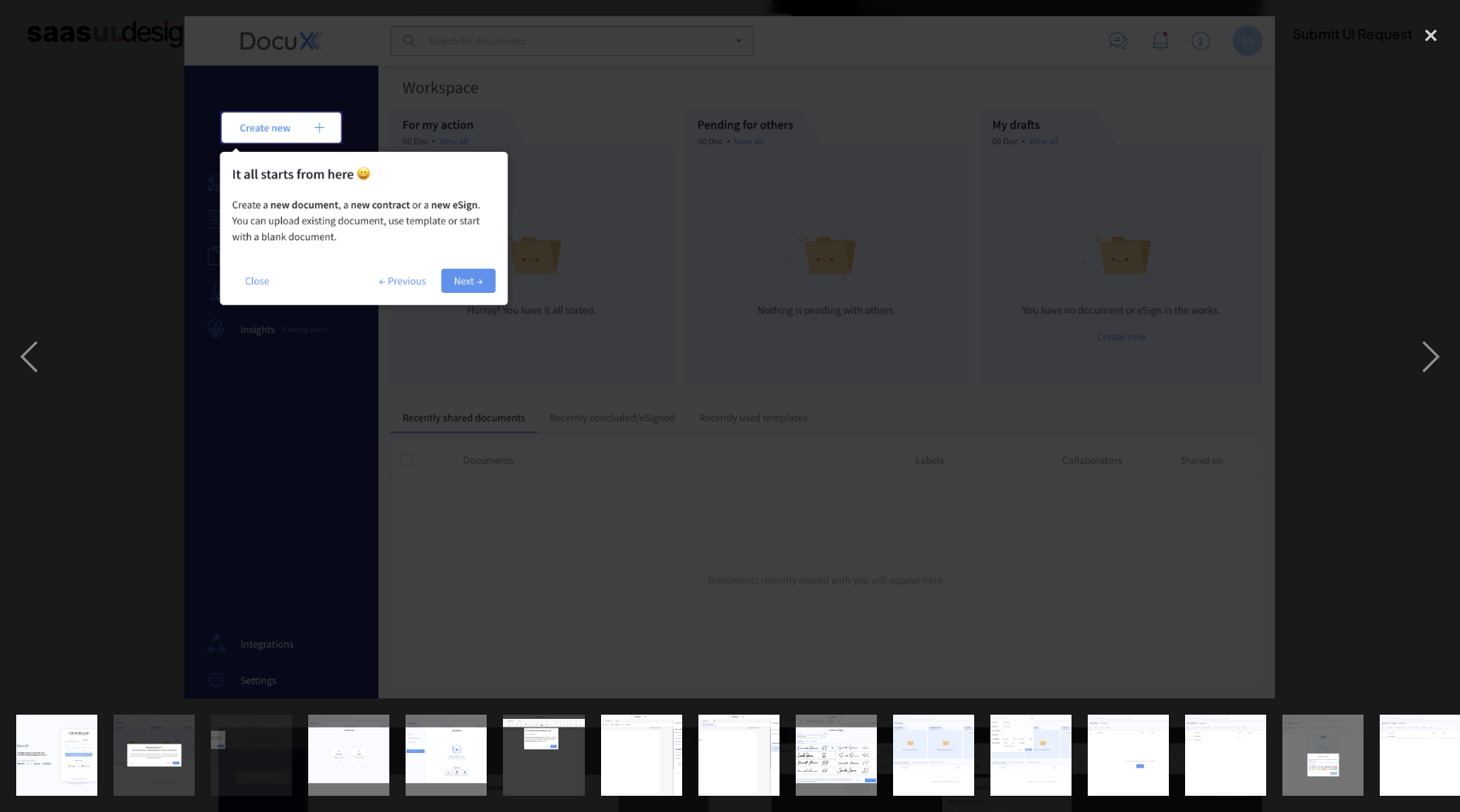
click at [1359, 318] on div at bounding box center [730, 357] width 1460 height 682
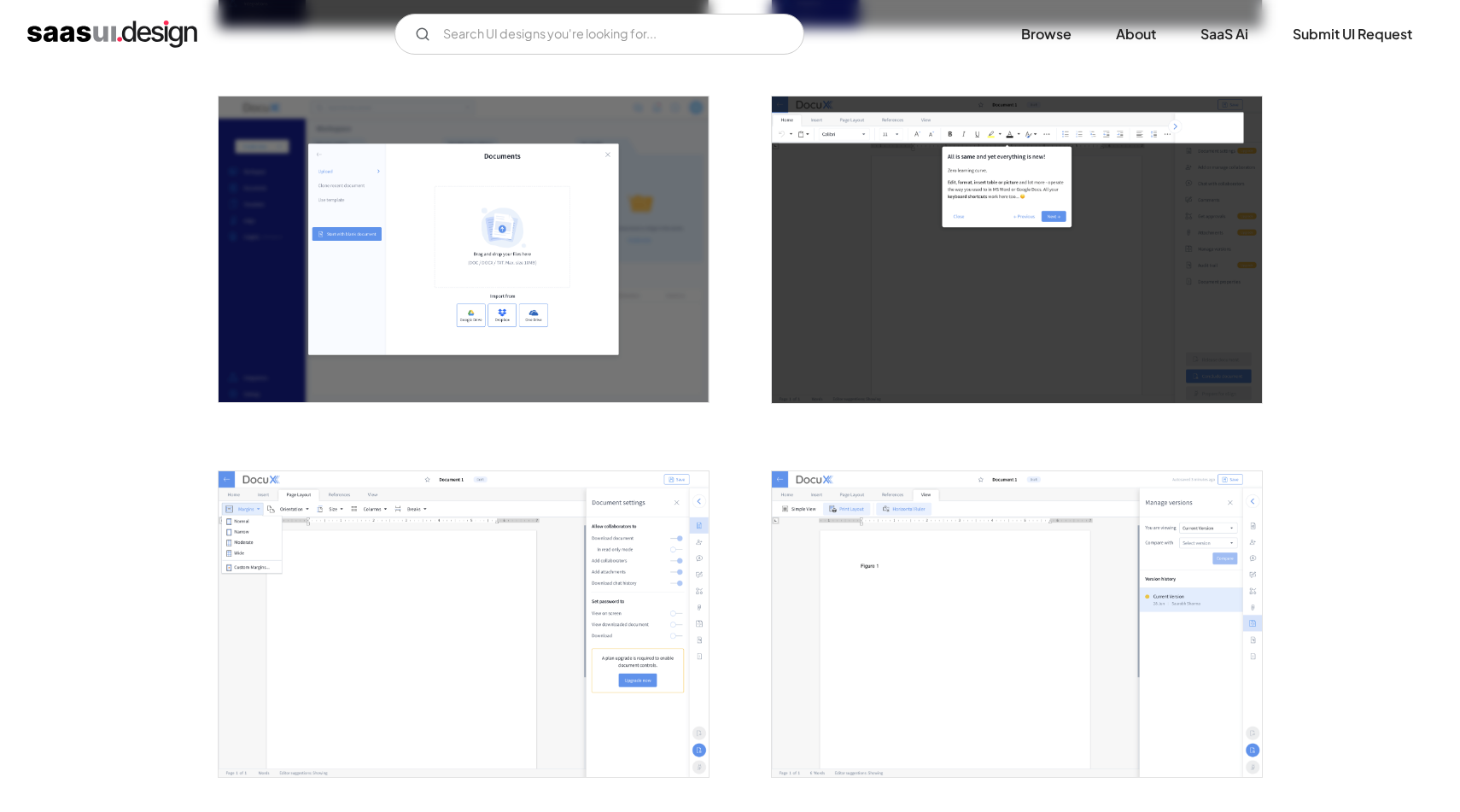
scroll to position [1078, 0]
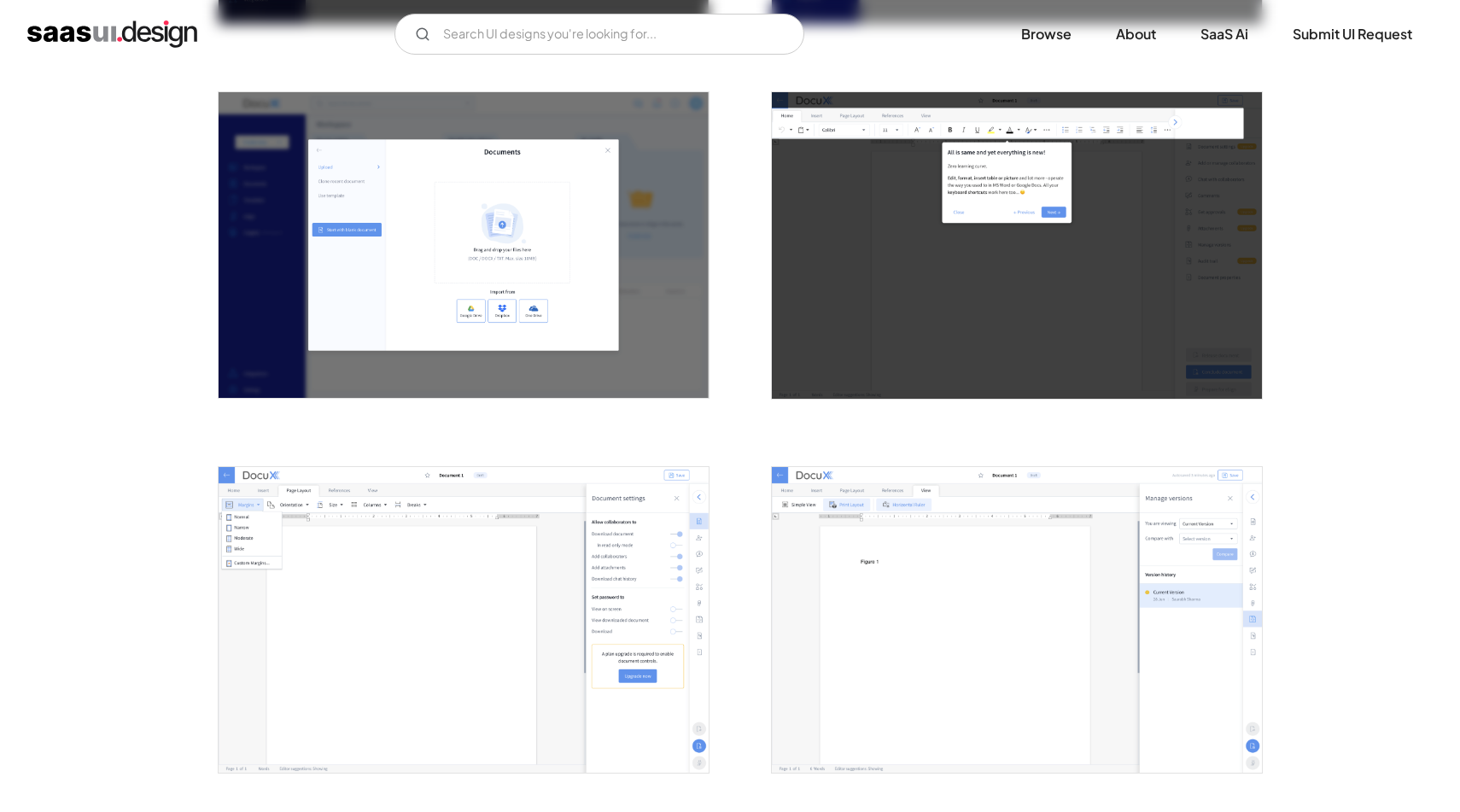
click at [537, 241] on img "open lightbox" at bounding box center [463, 245] width 490 height 307
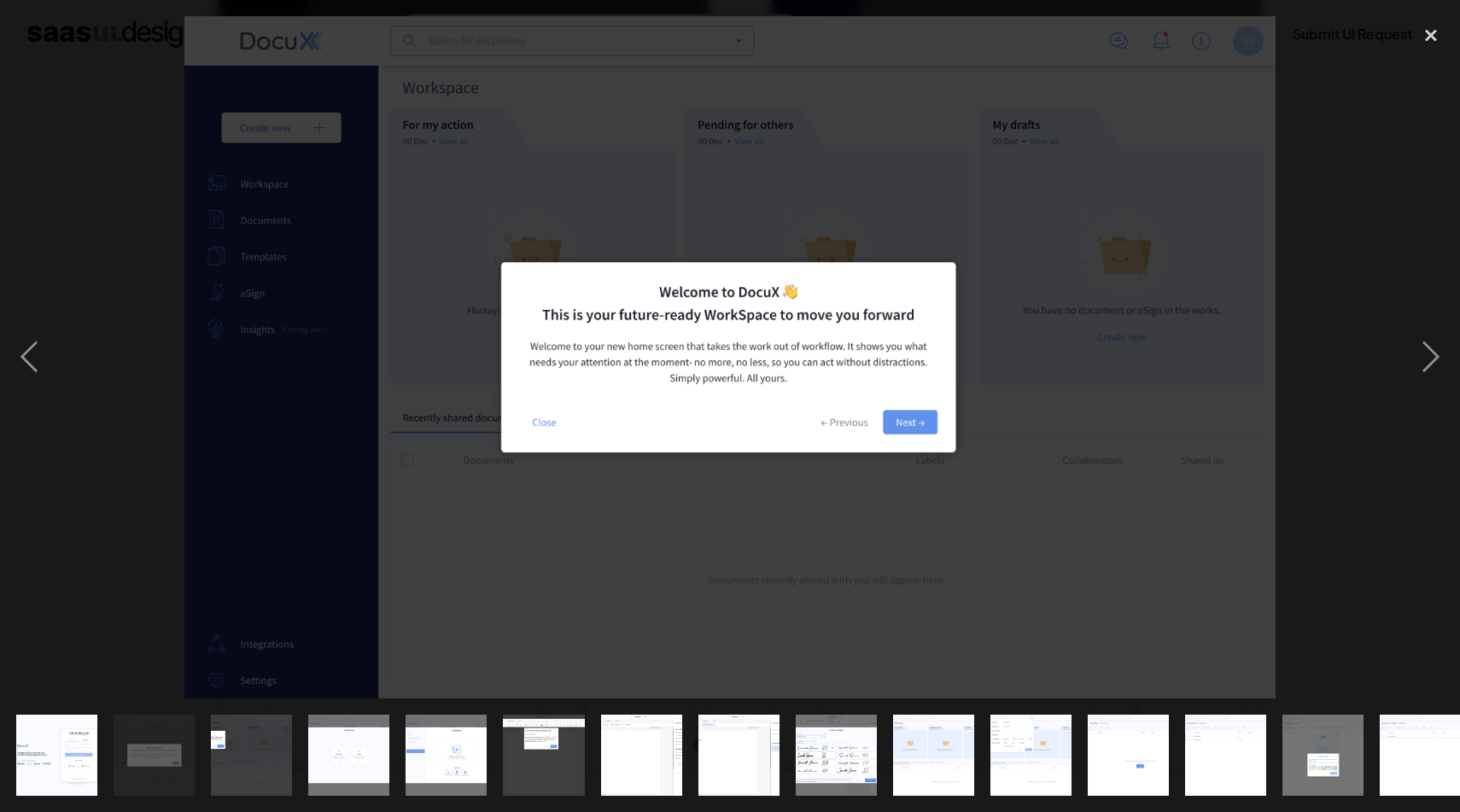
click at [1073, 445] on img at bounding box center [730, 357] width 1091 height 682
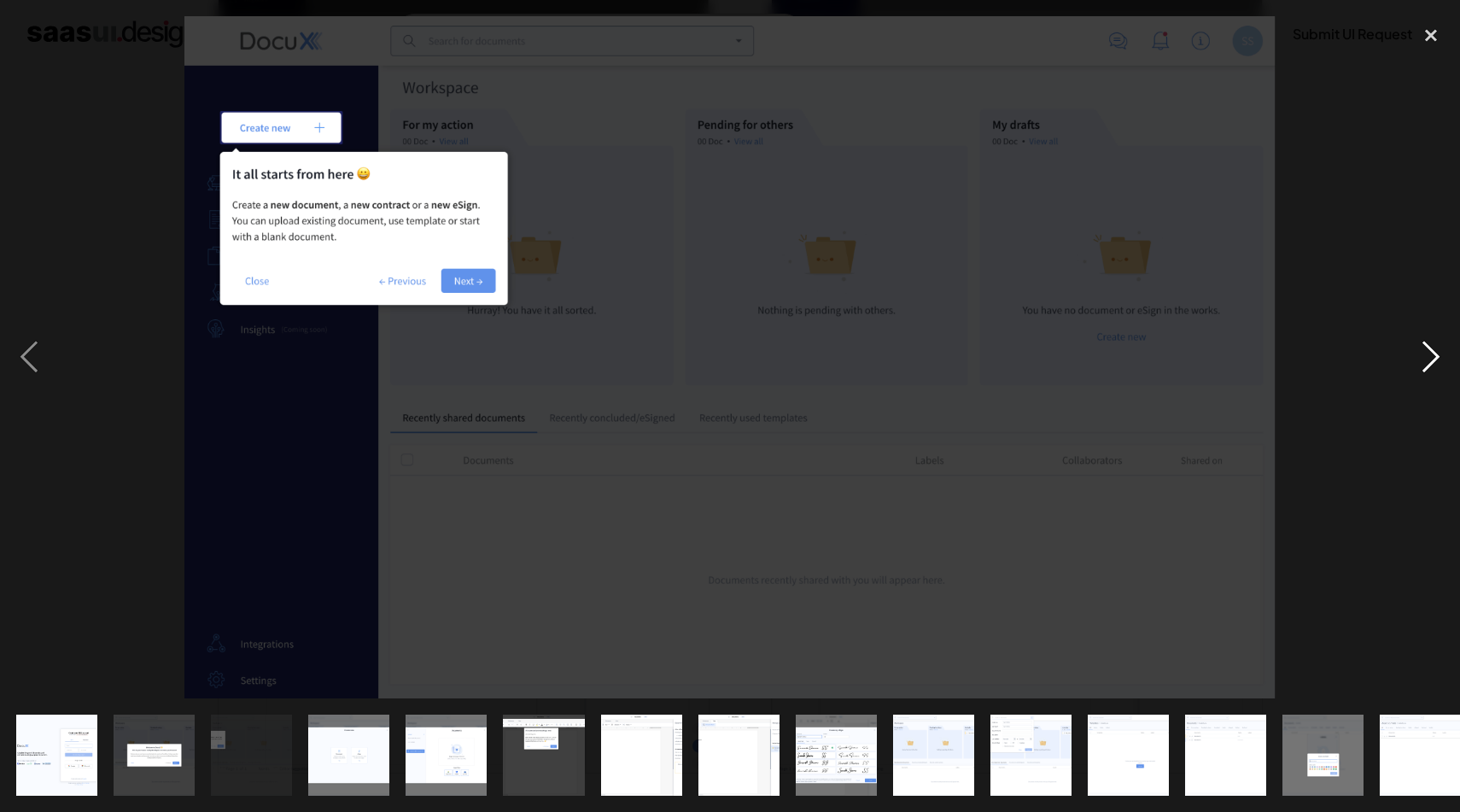
click at [1433, 360] on div "next image" at bounding box center [1431, 357] width 58 height 682
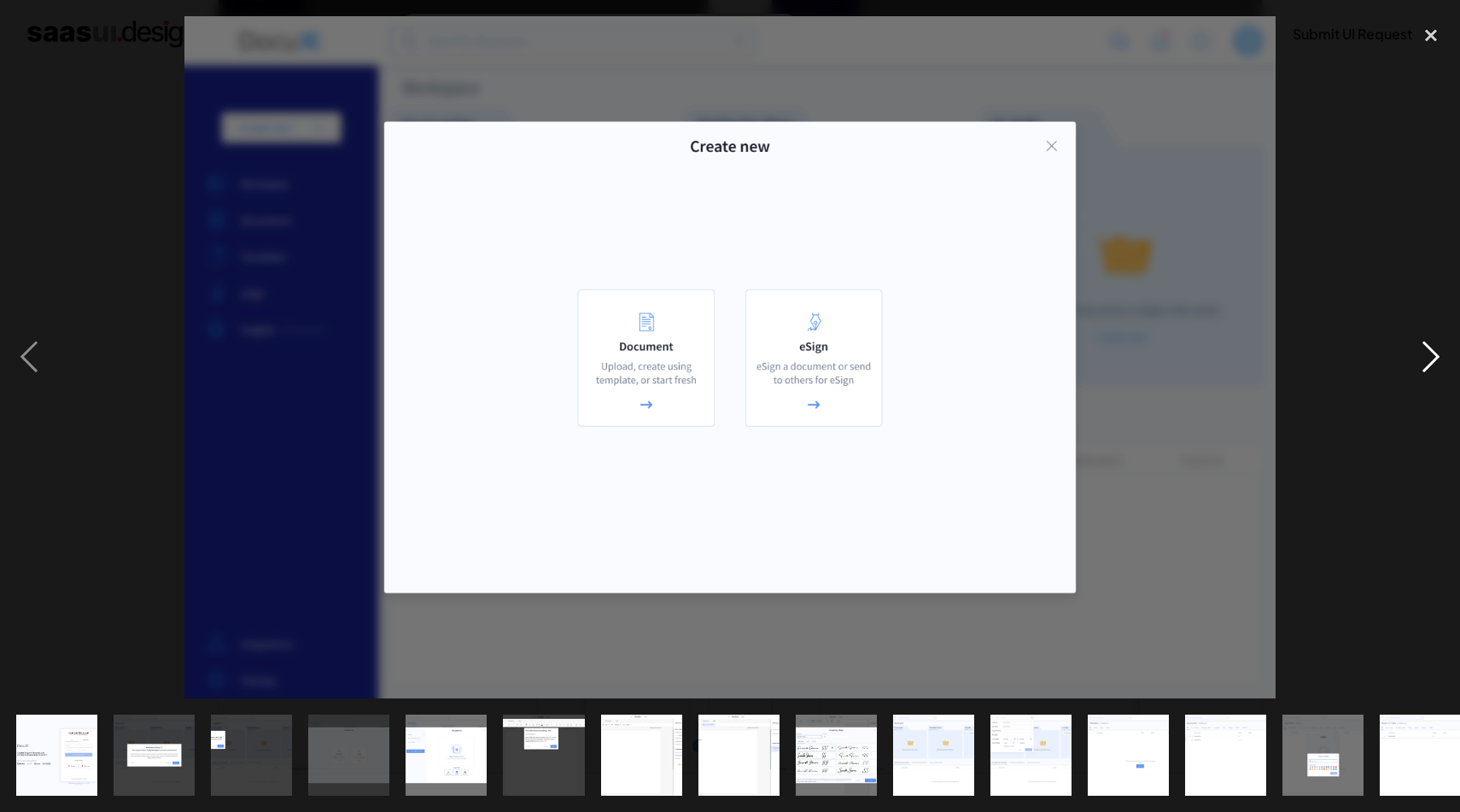
click at [1433, 360] on div "next image" at bounding box center [1431, 357] width 58 height 682
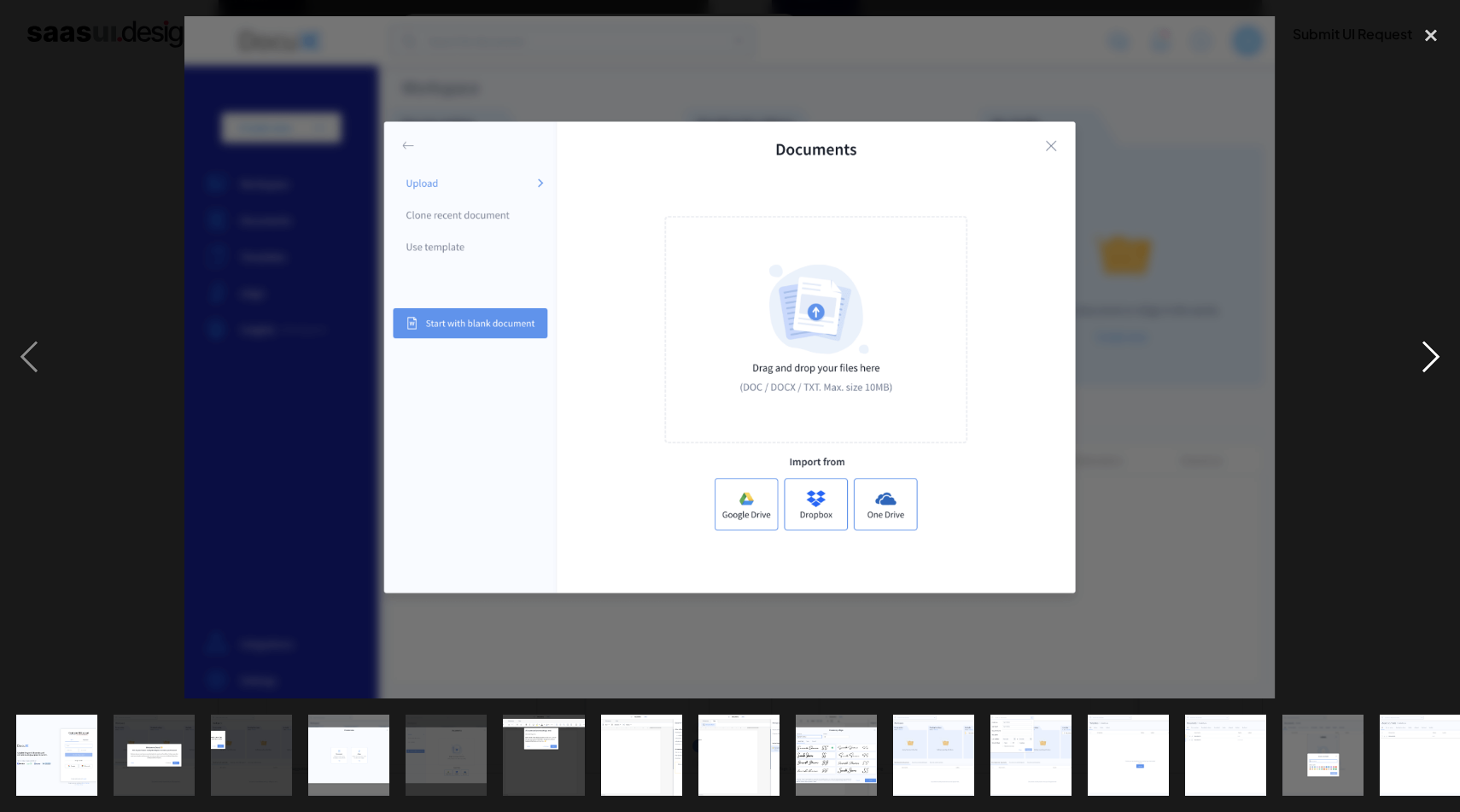
click at [1433, 360] on div "next image" at bounding box center [1431, 357] width 58 height 682
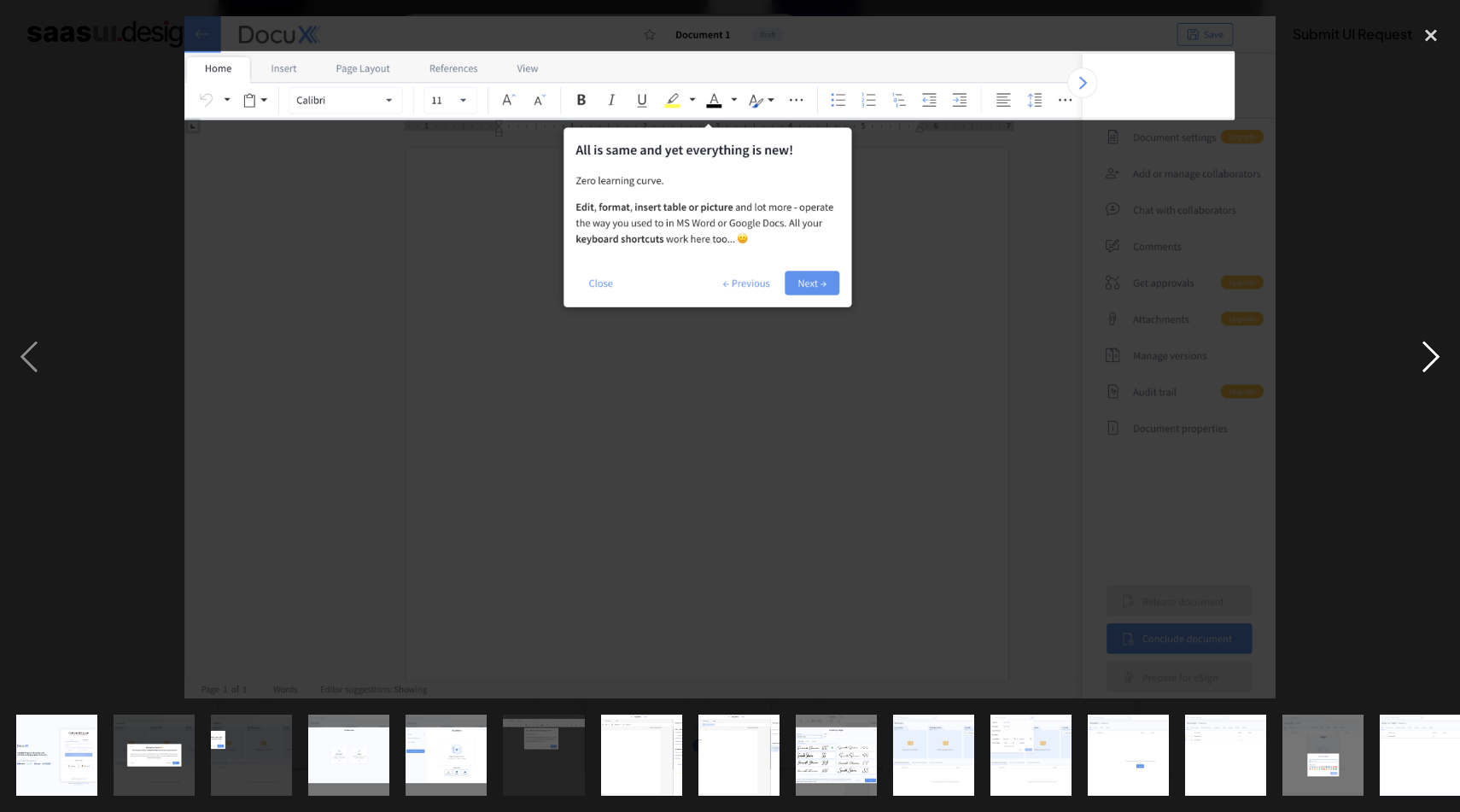
click at [1429, 361] on div "next image" at bounding box center [1431, 357] width 58 height 682
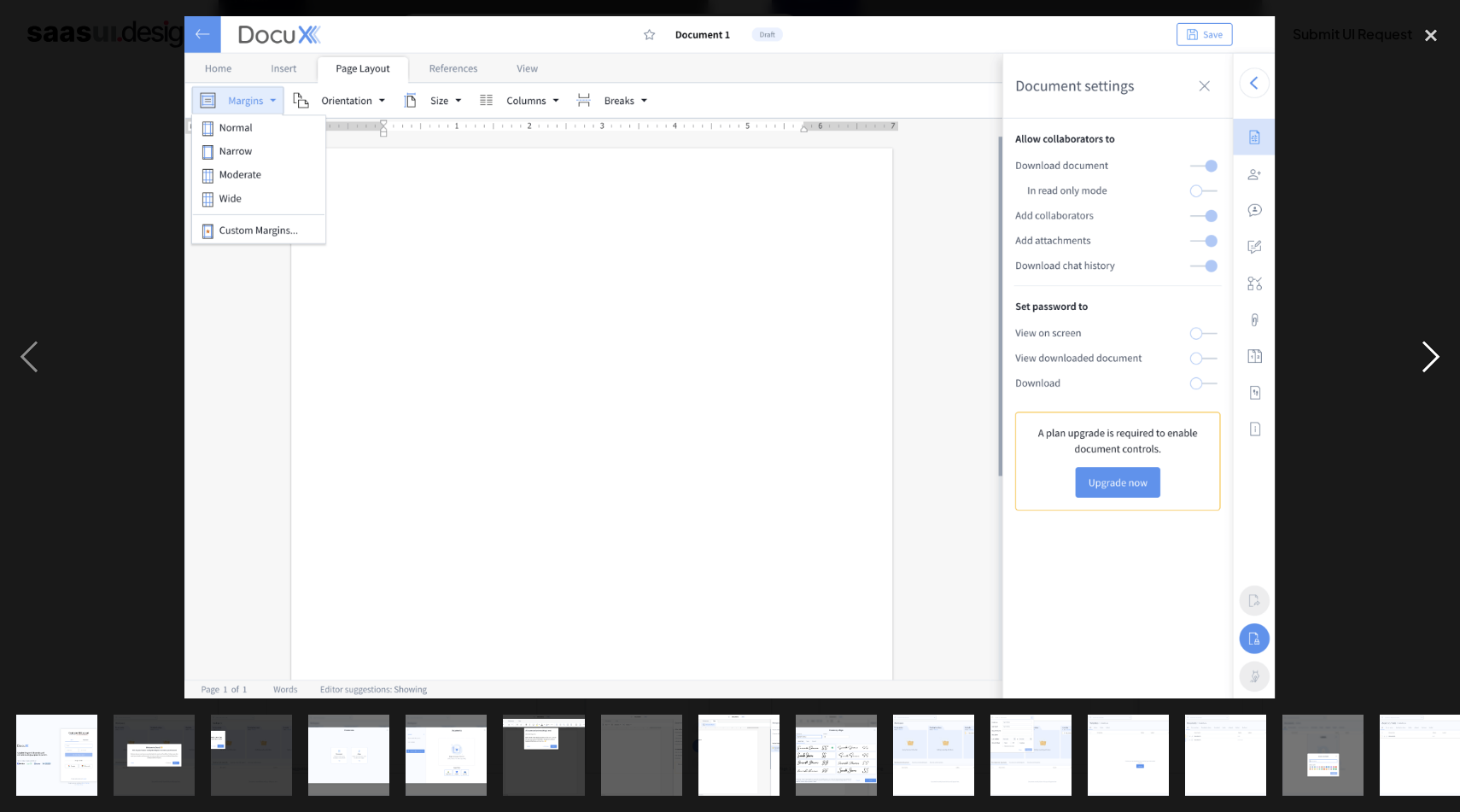
click at [1429, 360] on div "next image" at bounding box center [1431, 357] width 58 height 682
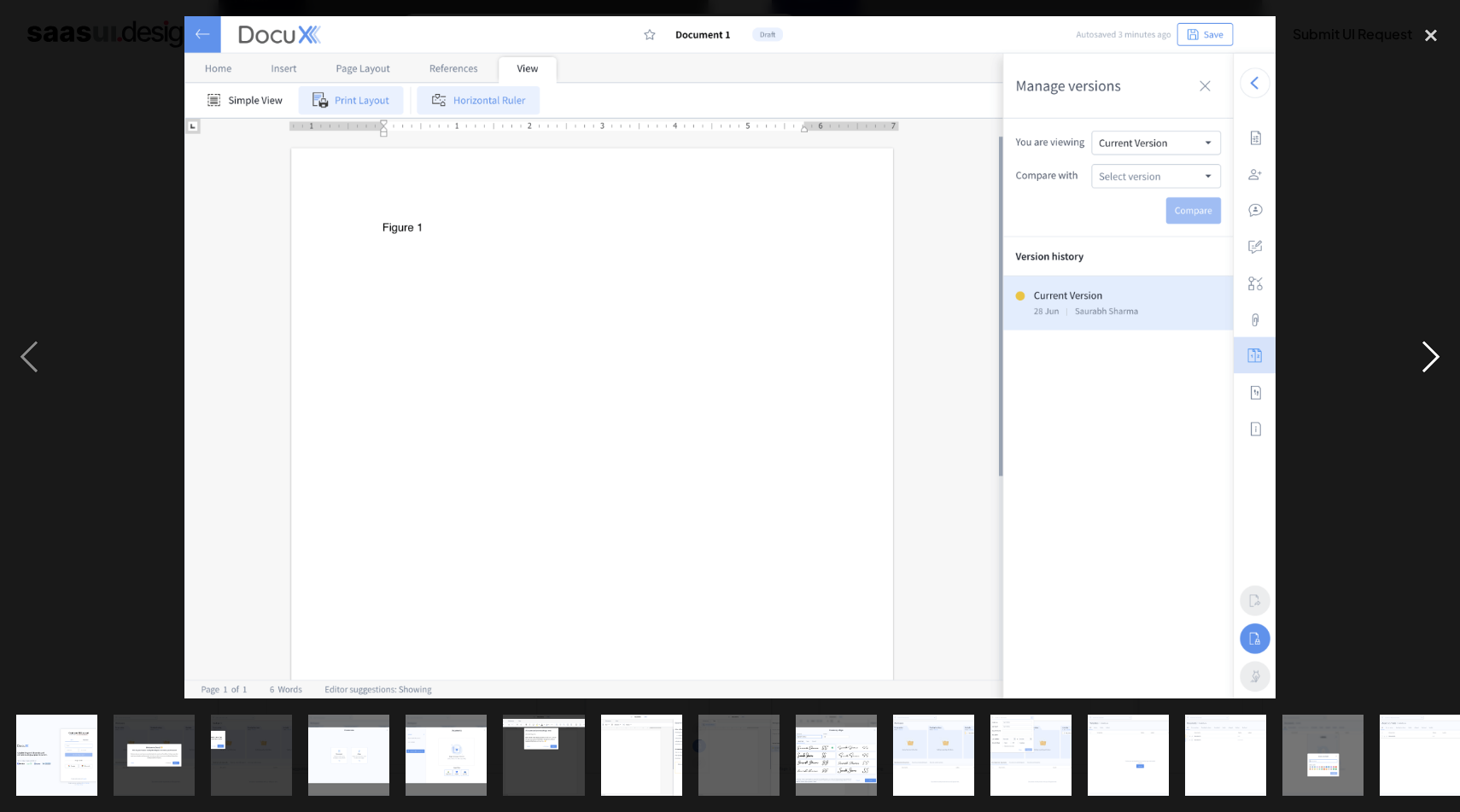
click at [1429, 360] on div "next image" at bounding box center [1431, 357] width 58 height 682
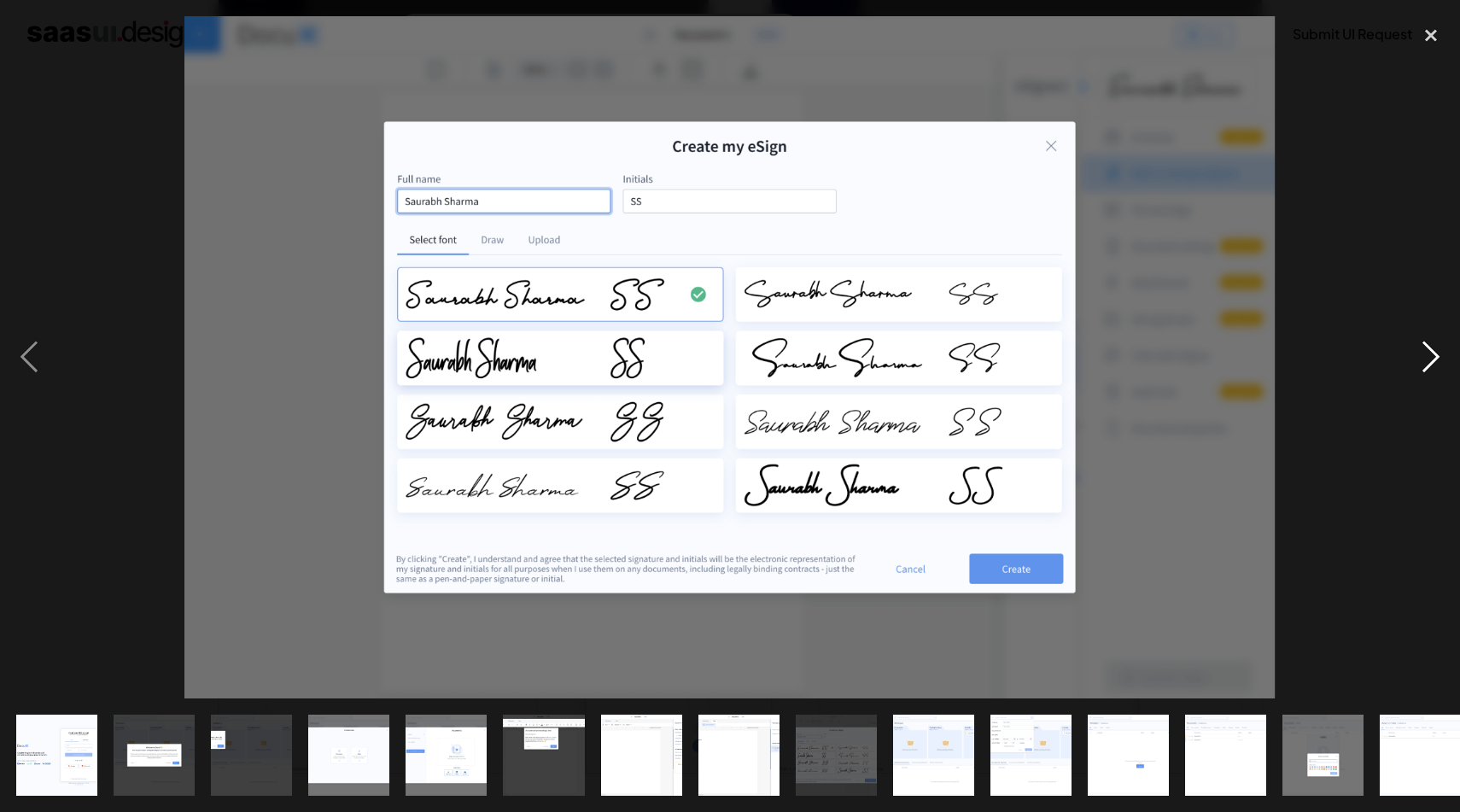
click at [1429, 360] on div "next image" at bounding box center [1431, 357] width 58 height 682
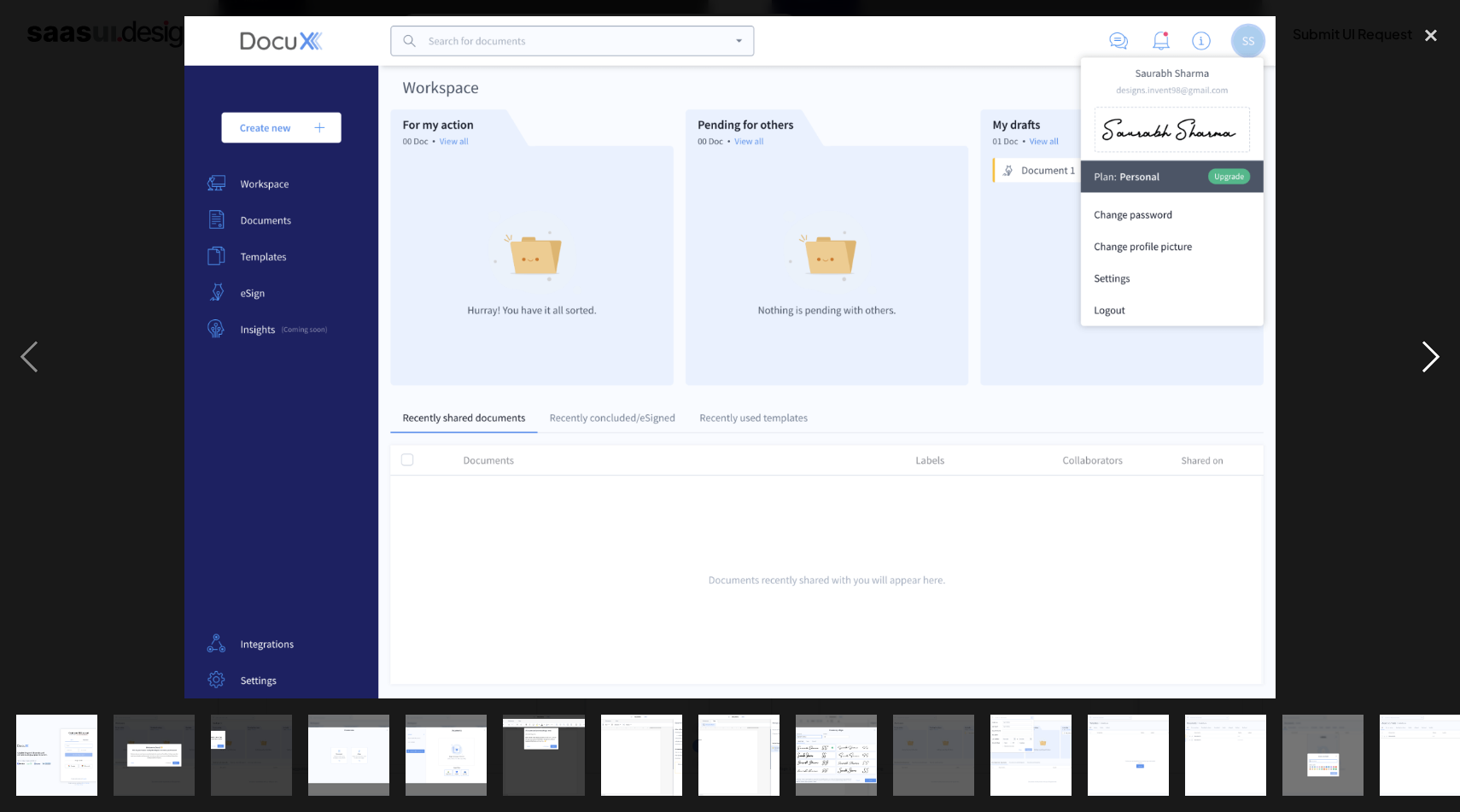
click at [1429, 360] on div "next image" at bounding box center [1431, 357] width 58 height 682
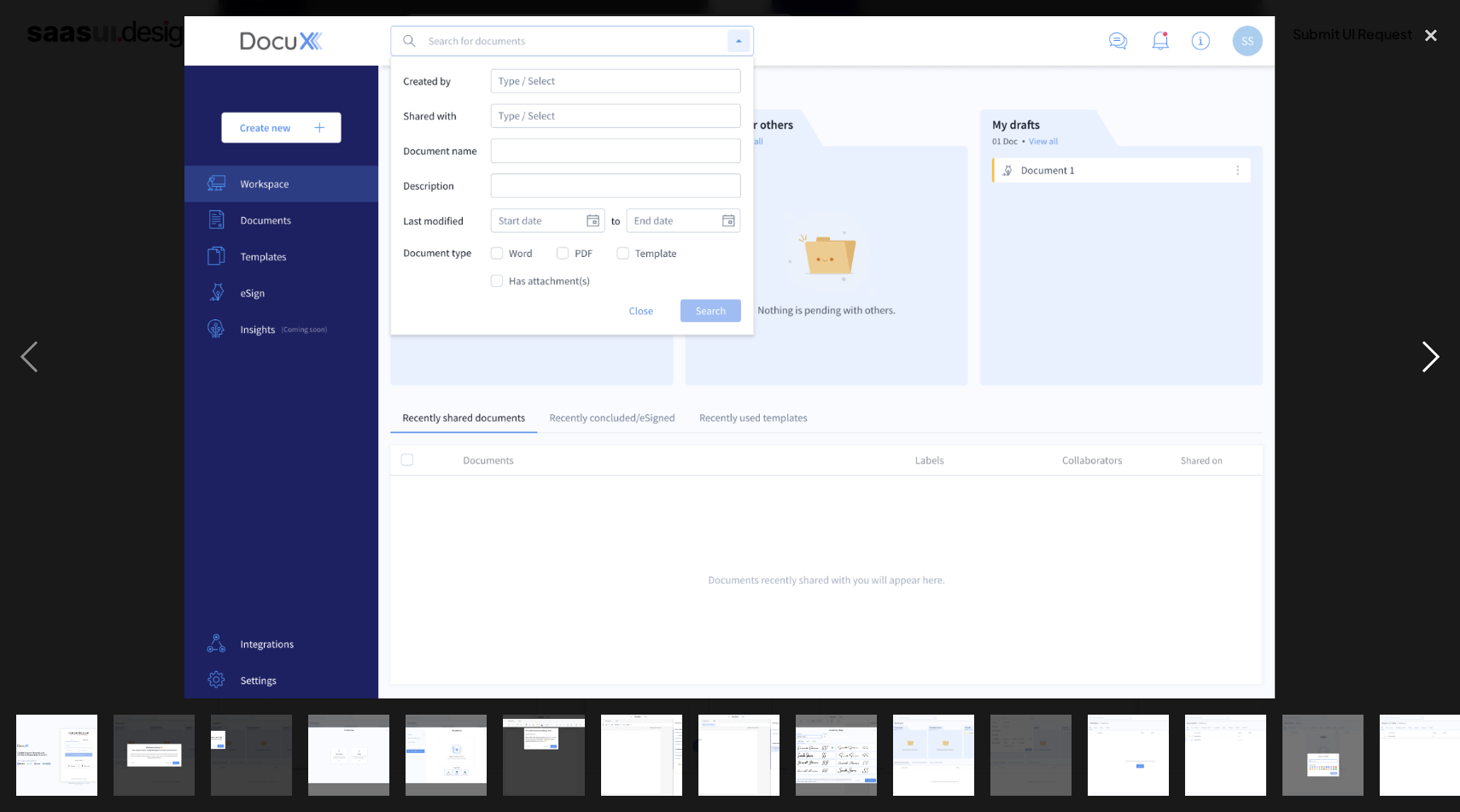
click at [1429, 360] on div "next image" at bounding box center [1431, 357] width 58 height 682
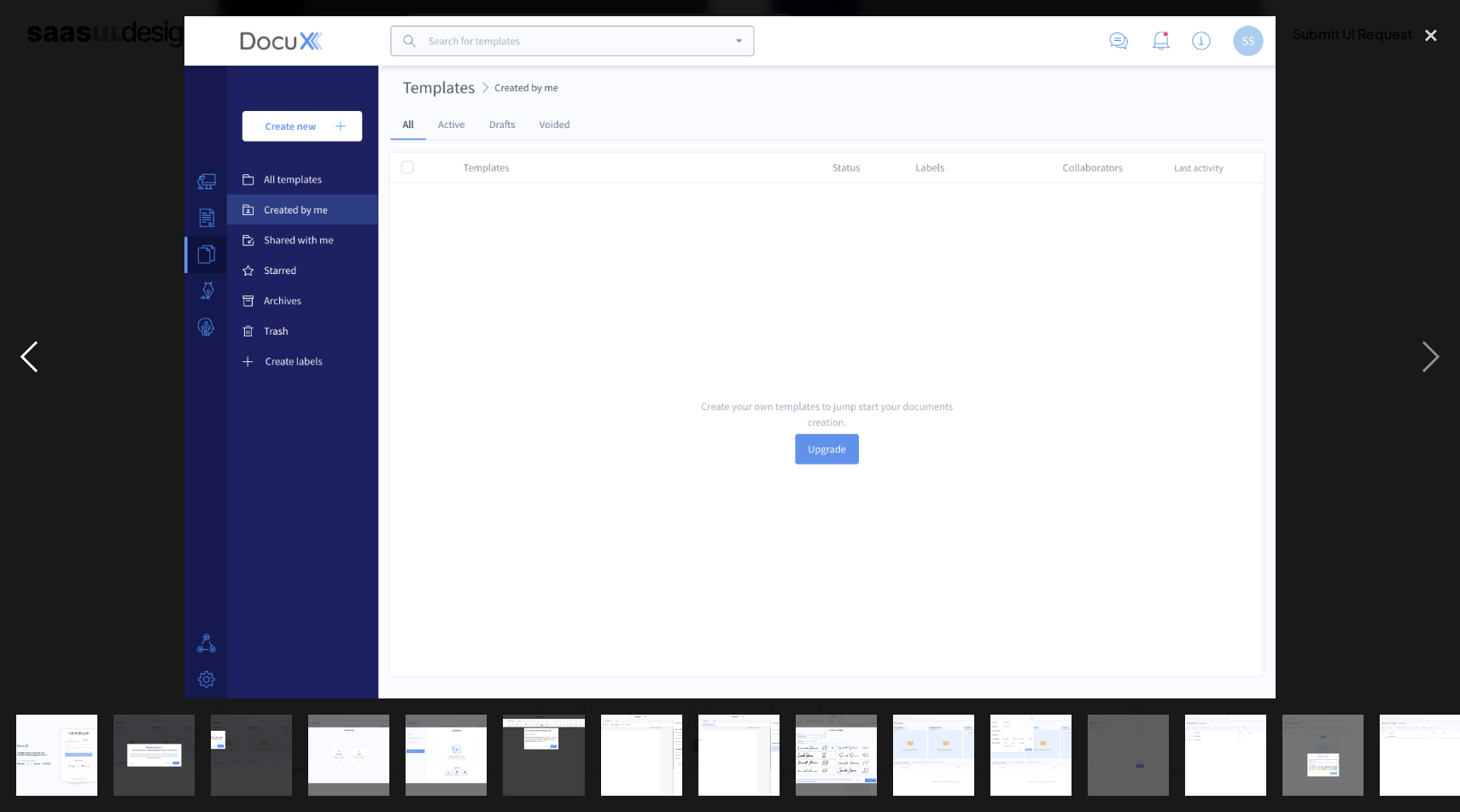
click at [39, 347] on div "previous image" at bounding box center [29, 357] width 58 height 682
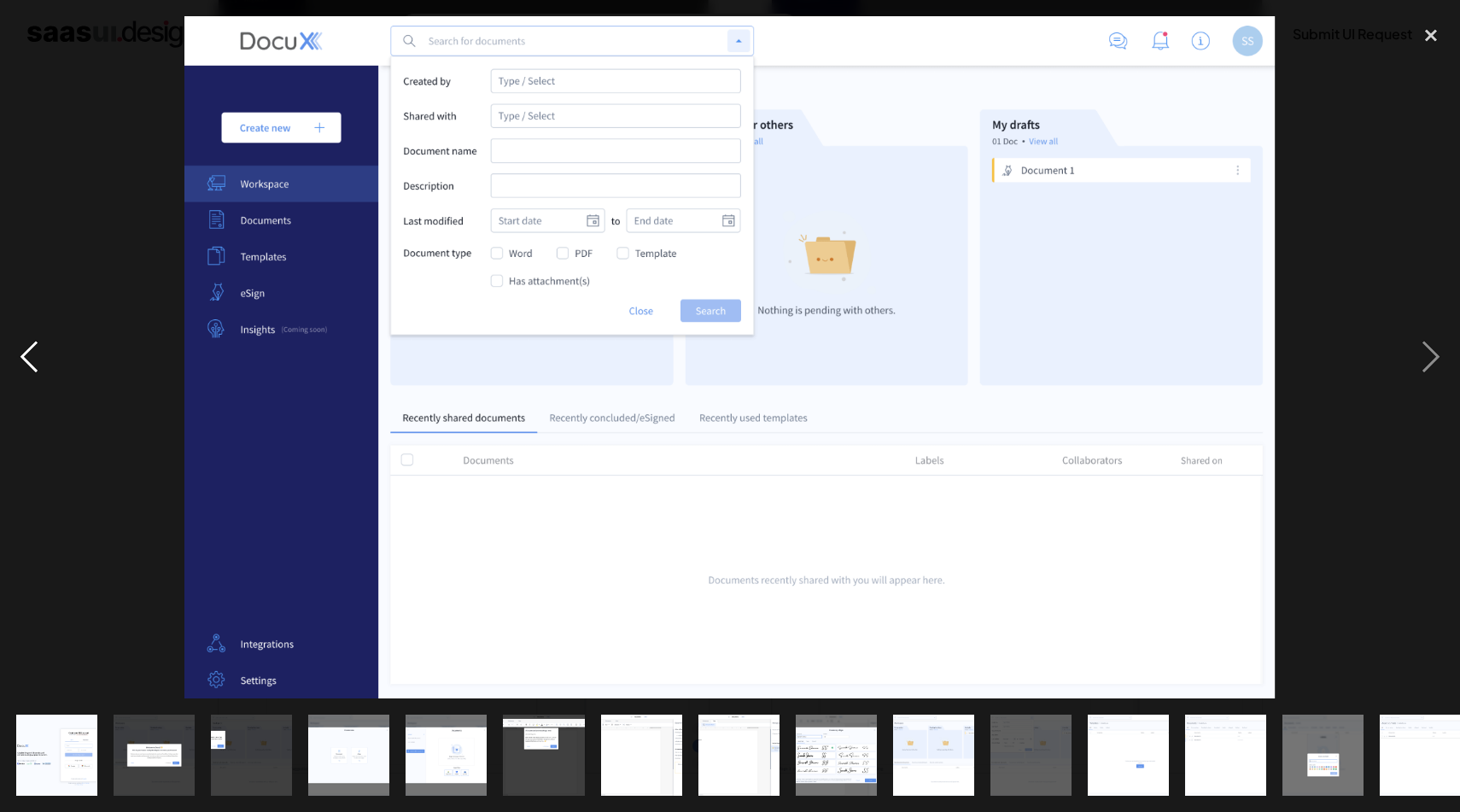
click at [32, 355] on div "previous image" at bounding box center [29, 357] width 58 height 682
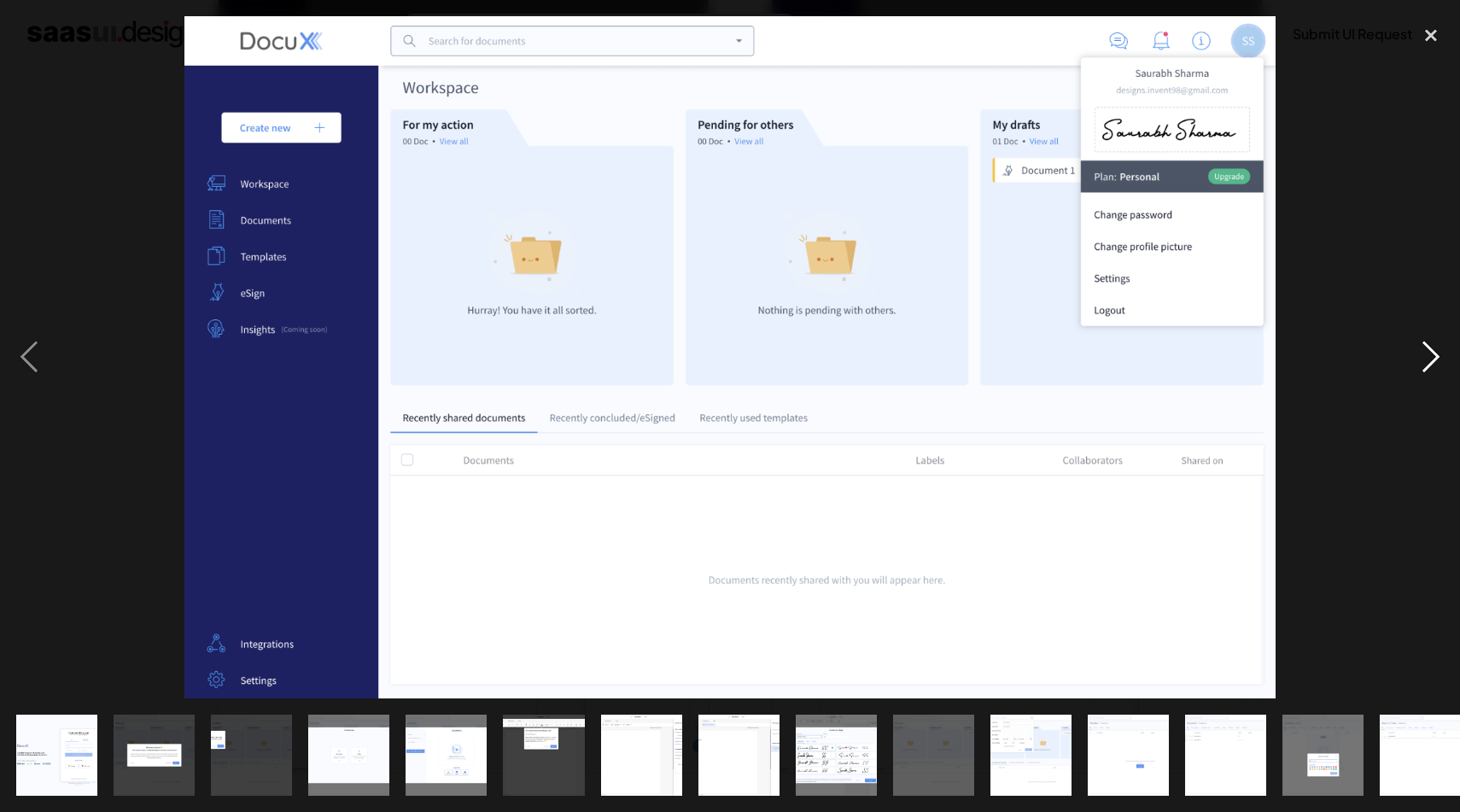
click at [1433, 352] on div "next image" at bounding box center [1431, 357] width 58 height 682
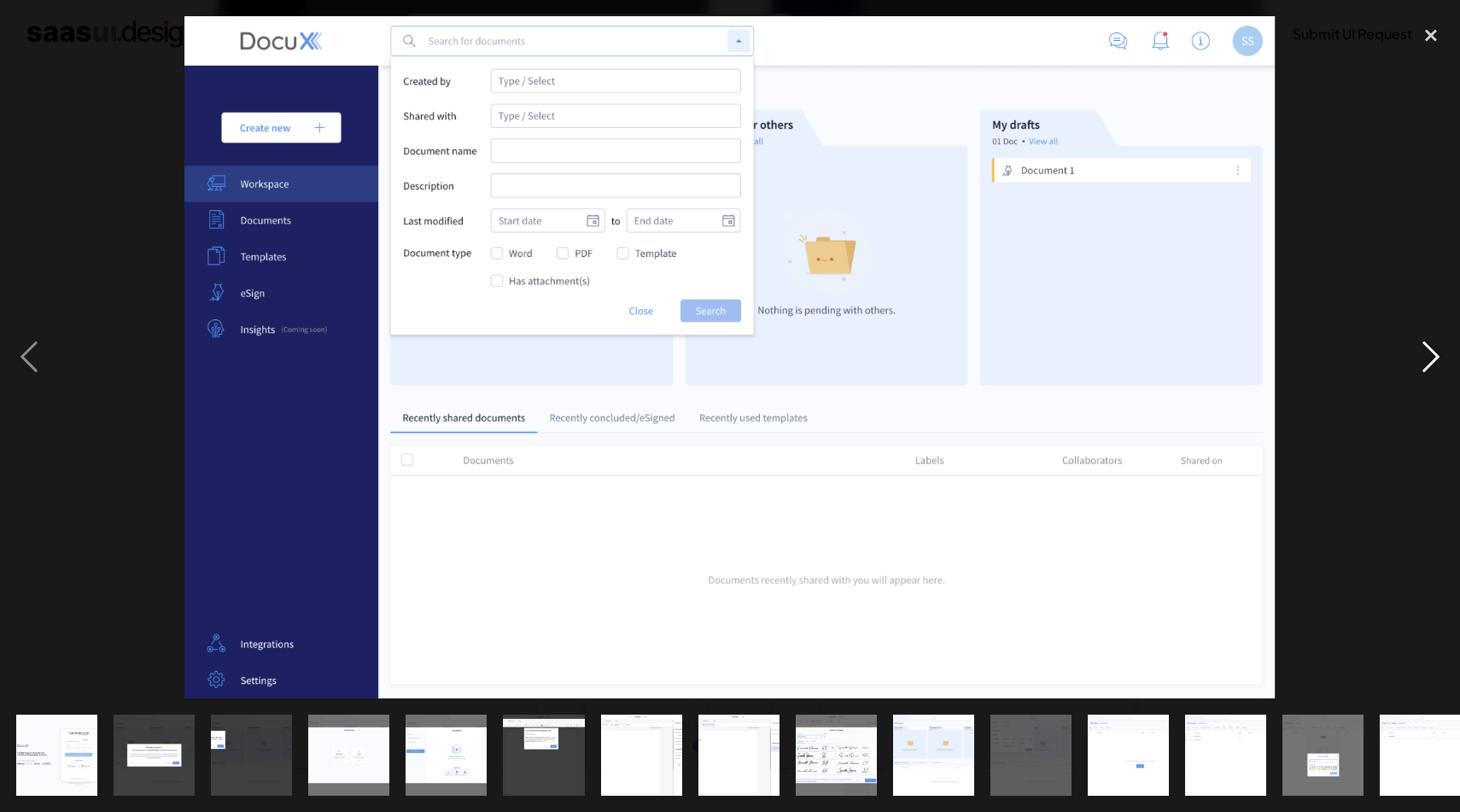
click at [1433, 352] on div "next image" at bounding box center [1431, 357] width 58 height 682
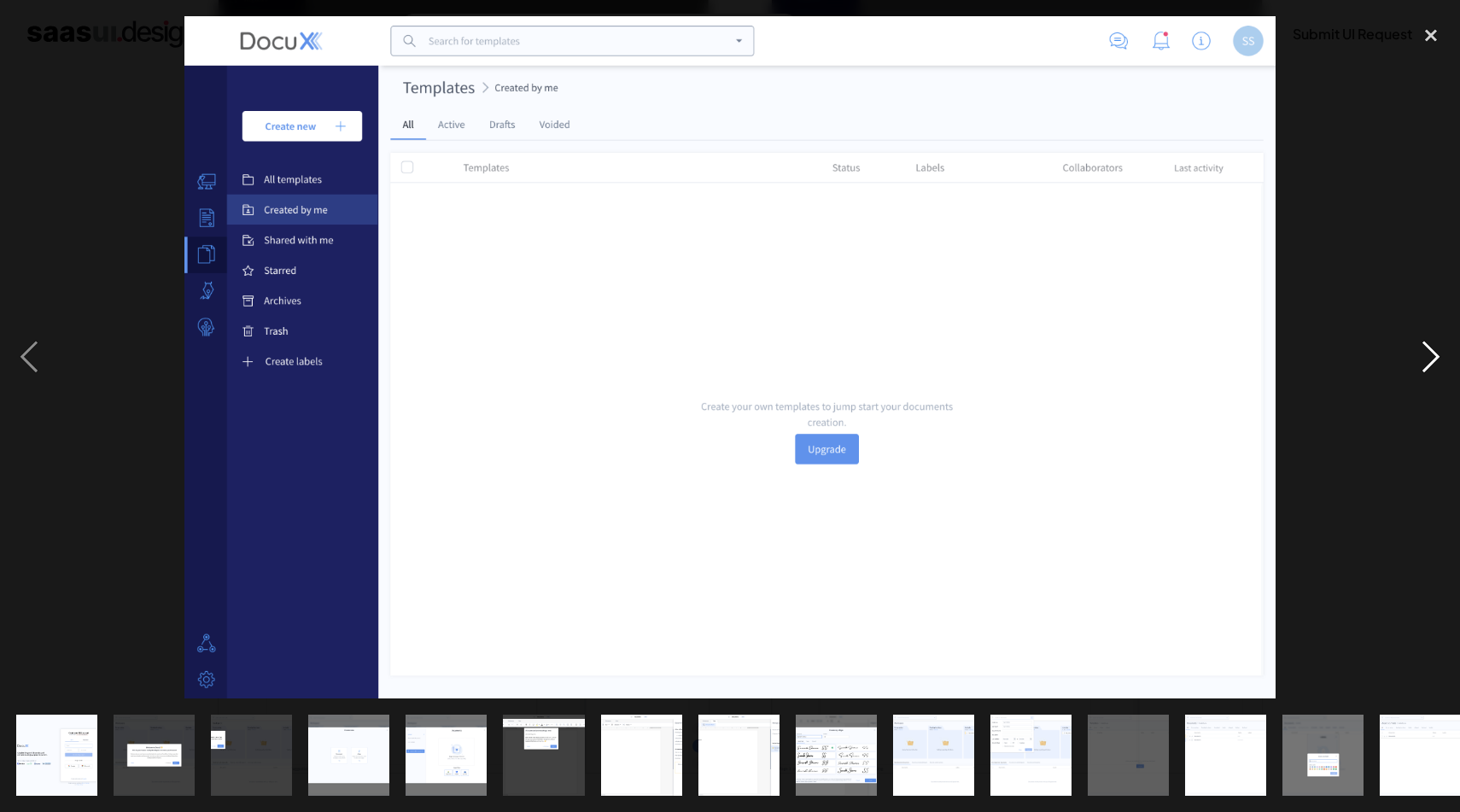
click at [1433, 352] on div "next image" at bounding box center [1431, 357] width 58 height 682
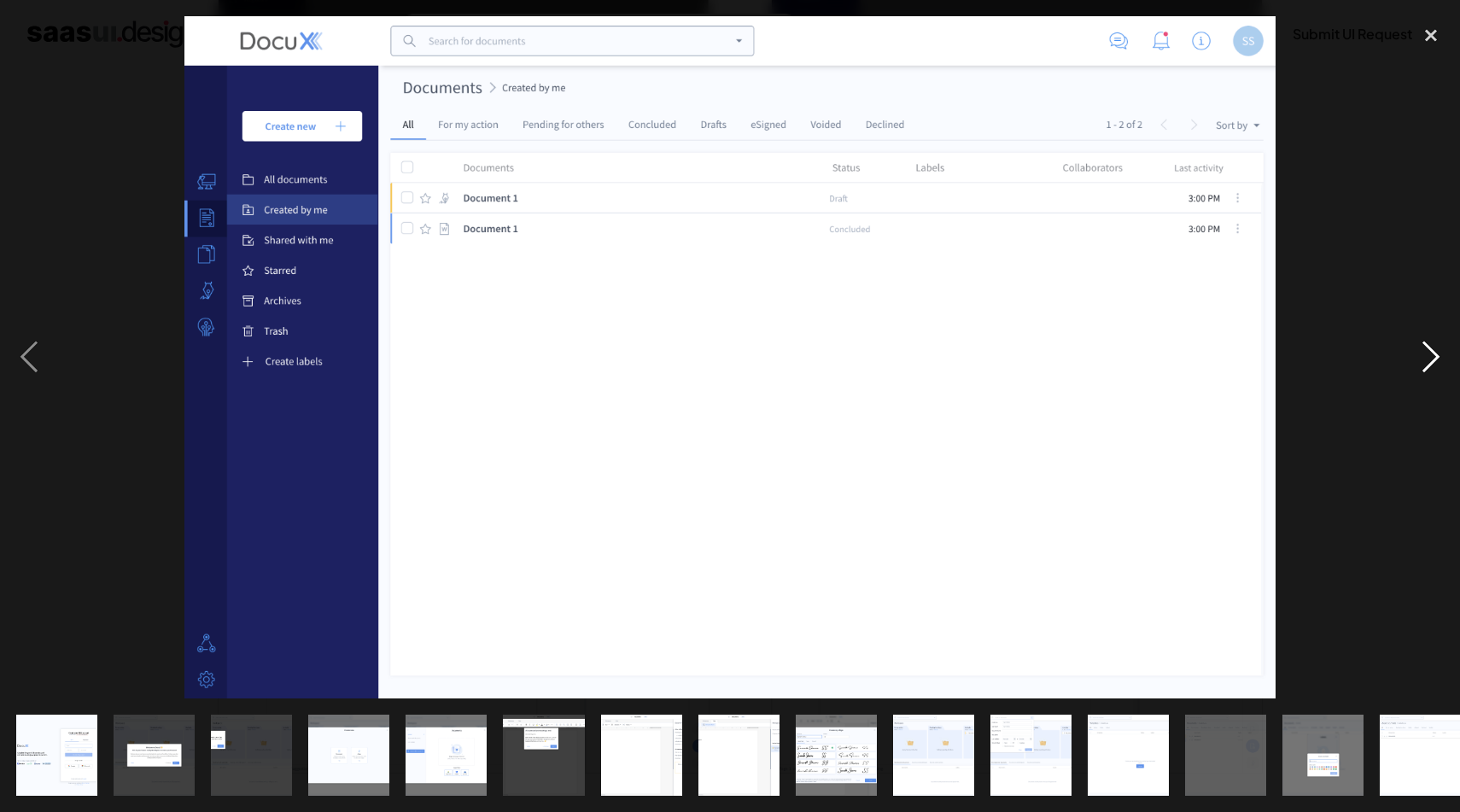
click at [1433, 352] on div "next image" at bounding box center [1431, 357] width 58 height 682
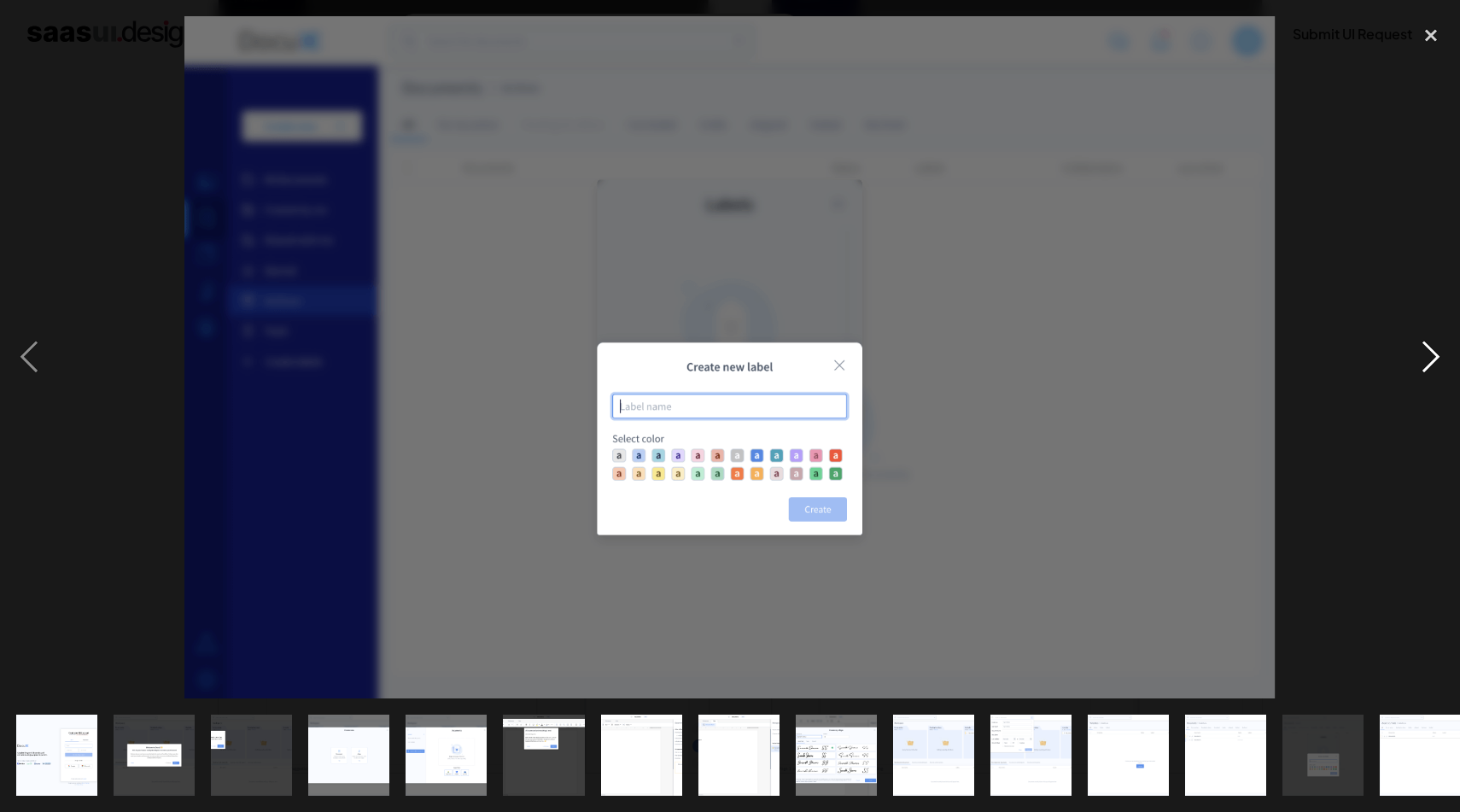
click at [1408, 360] on div "next image" at bounding box center [1431, 357] width 58 height 682
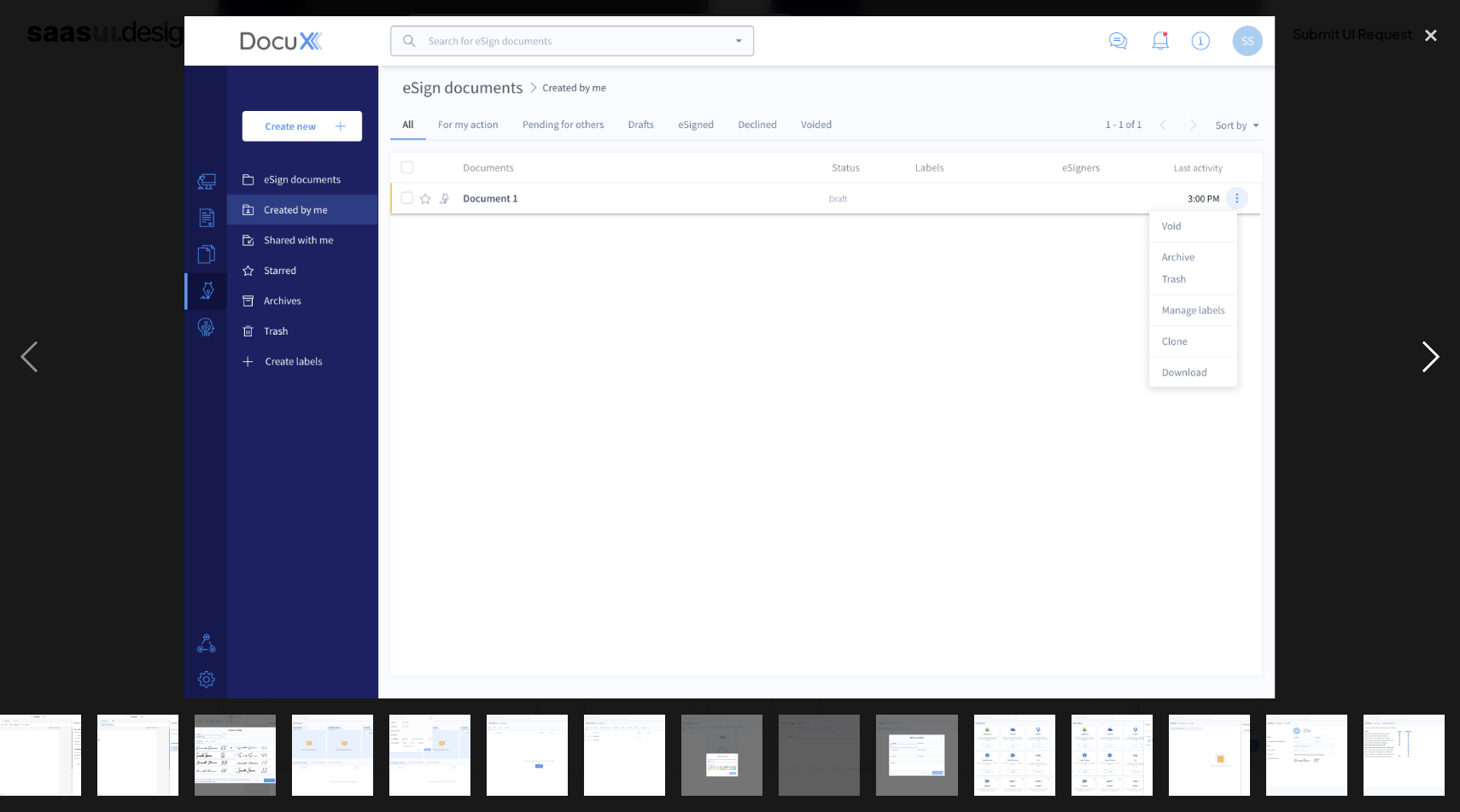
scroll to position [0, 601]
click at [1449, 360] on div "next image" at bounding box center [1431, 357] width 58 height 682
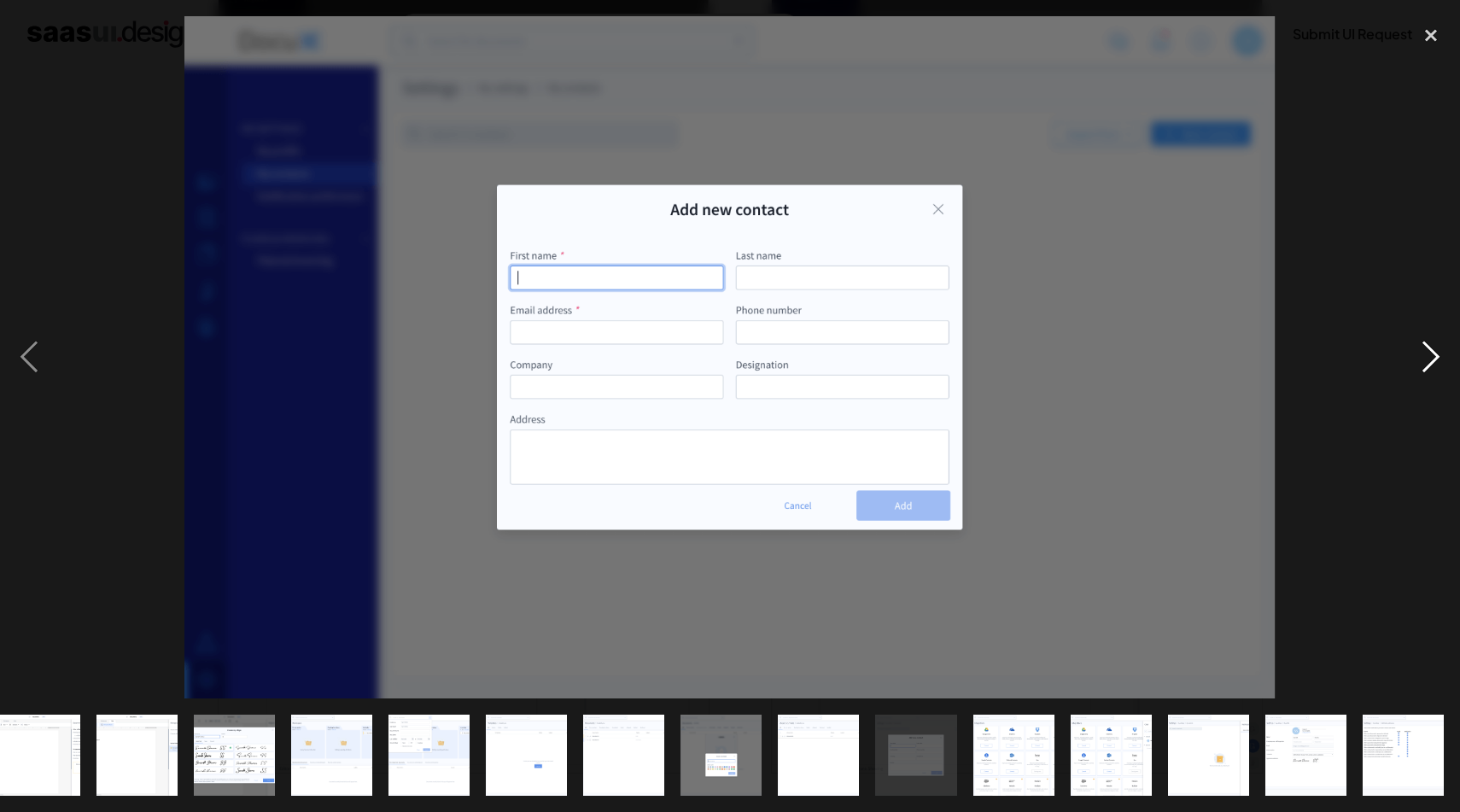
click at [1449, 360] on div "next image" at bounding box center [1431, 357] width 58 height 682
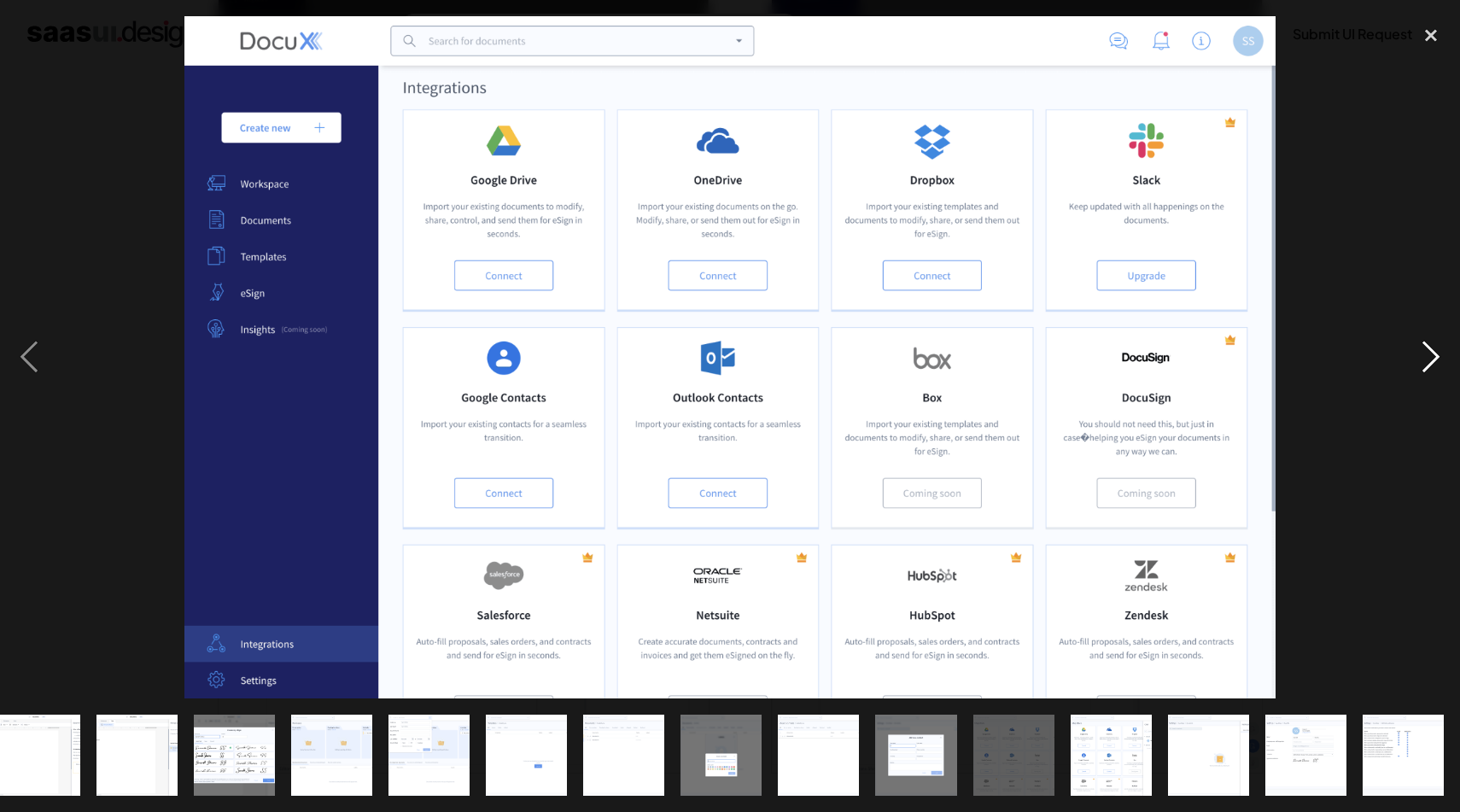
click at [1449, 360] on div "next image" at bounding box center [1431, 357] width 58 height 682
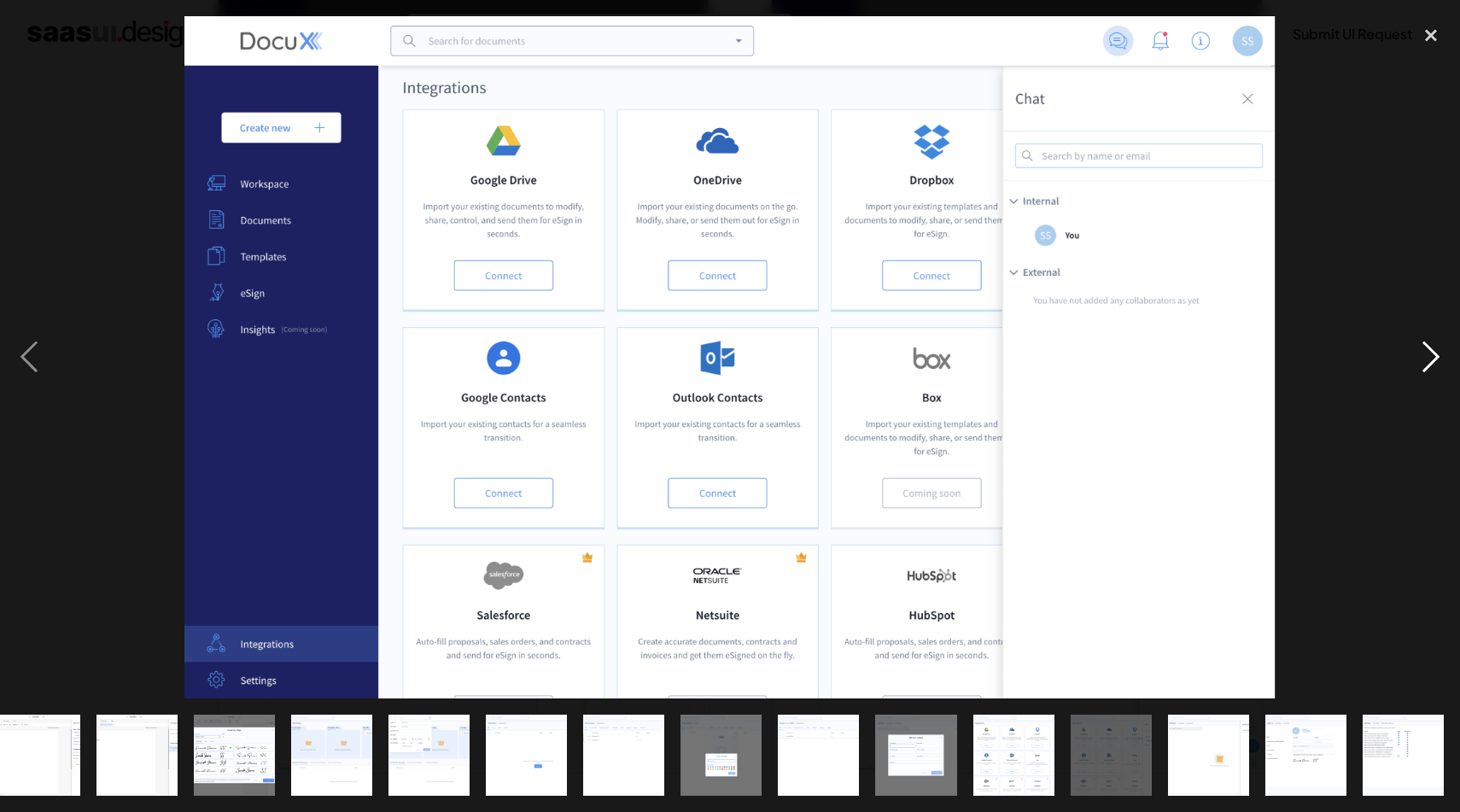
click at [1449, 360] on div "next image" at bounding box center [1431, 357] width 58 height 682
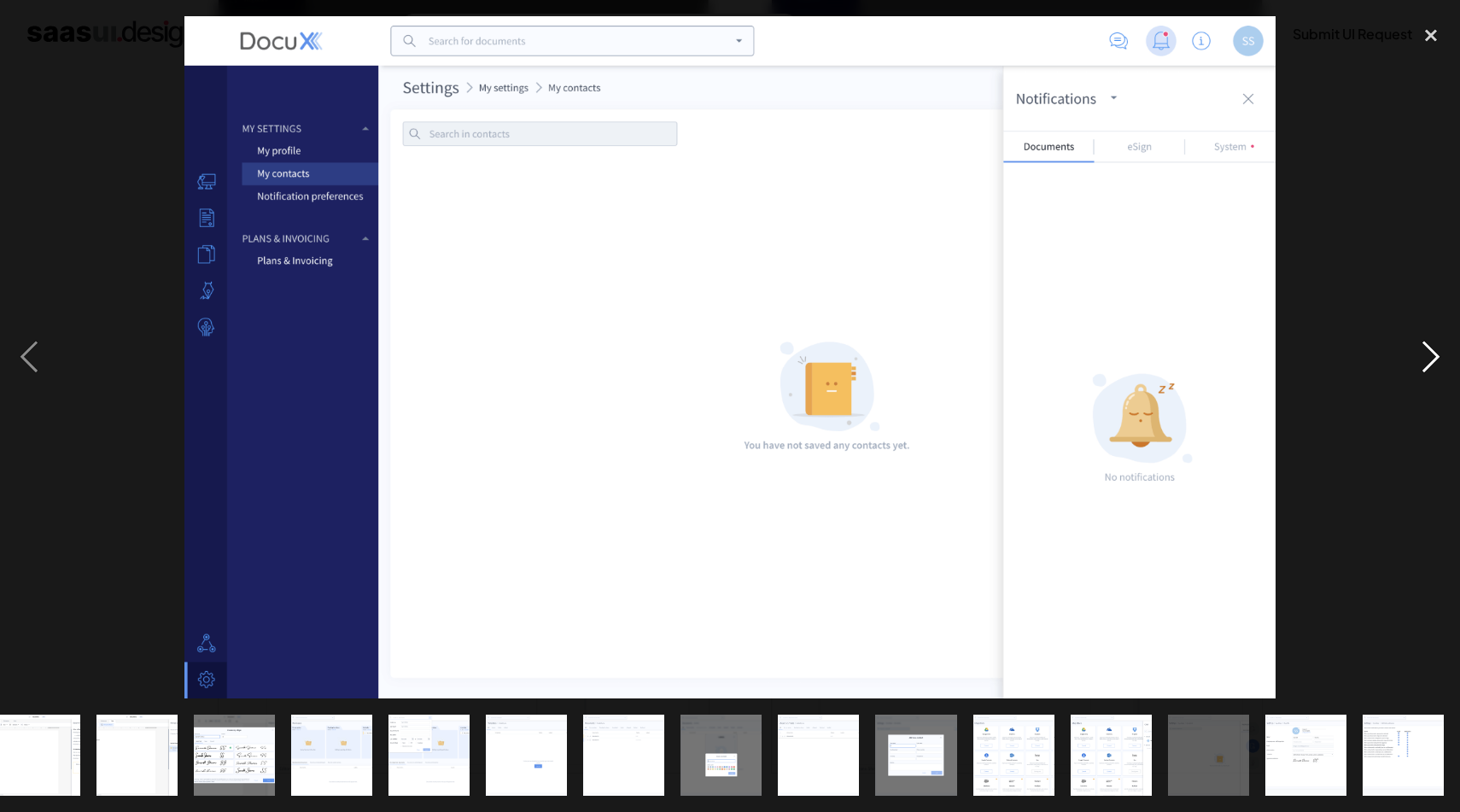
click at [1449, 360] on div "next image" at bounding box center [1431, 357] width 58 height 682
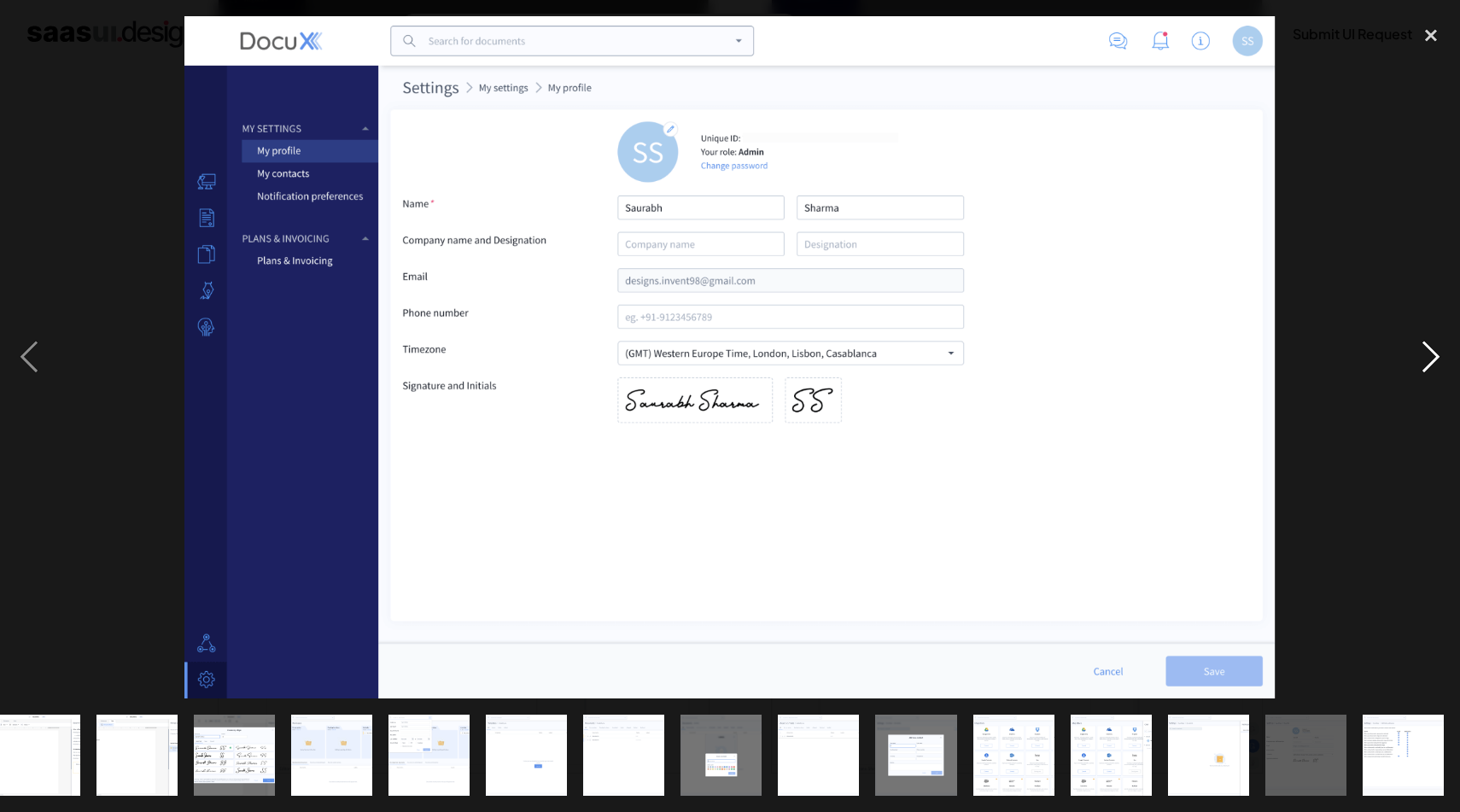
click at [1449, 360] on div "next image" at bounding box center [1431, 357] width 58 height 682
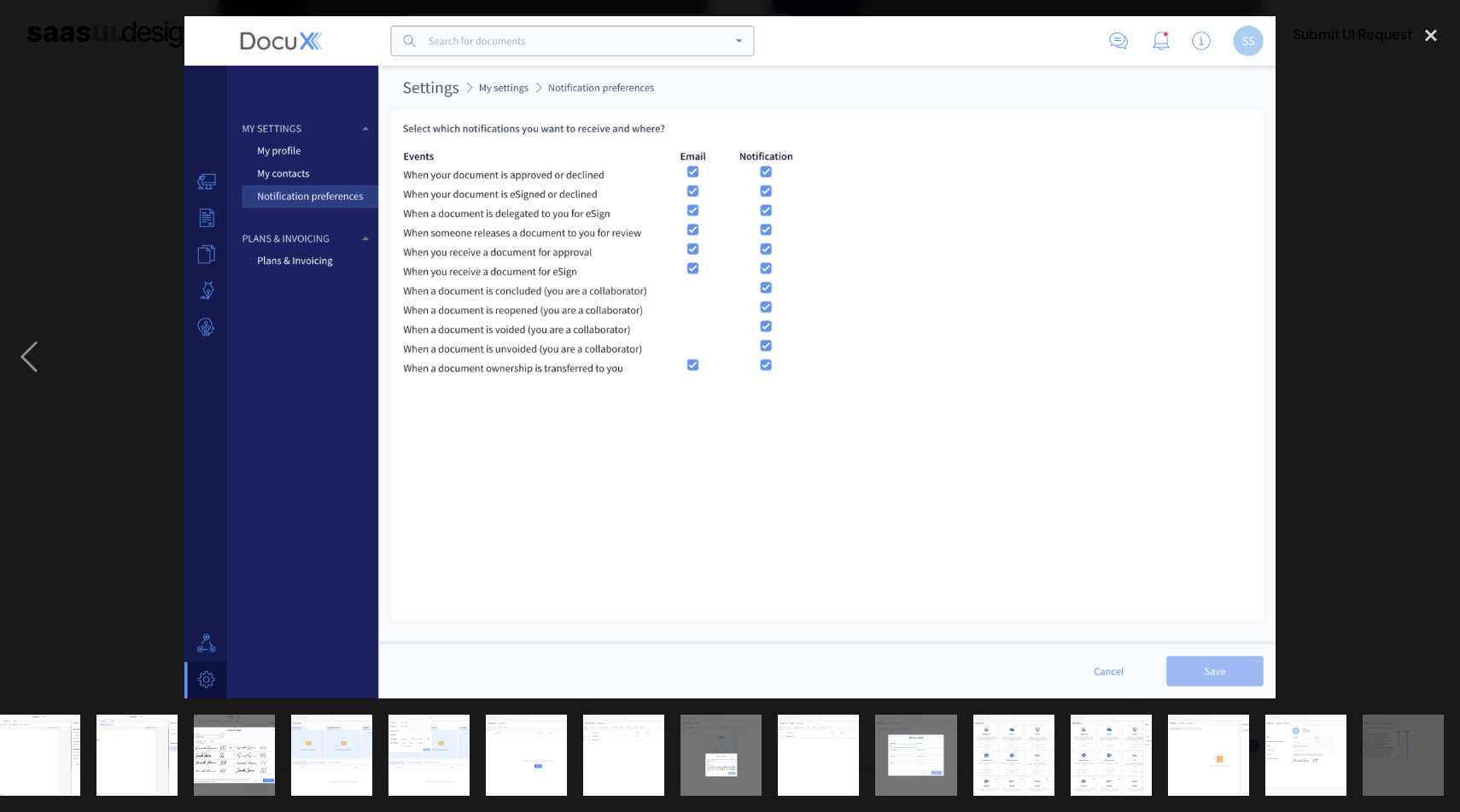
click at [1449, 360] on div "next image" at bounding box center [1431, 357] width 58 height 682
click at [1358, 378] on div at bounding box center [730, 357] width 1460 height 682
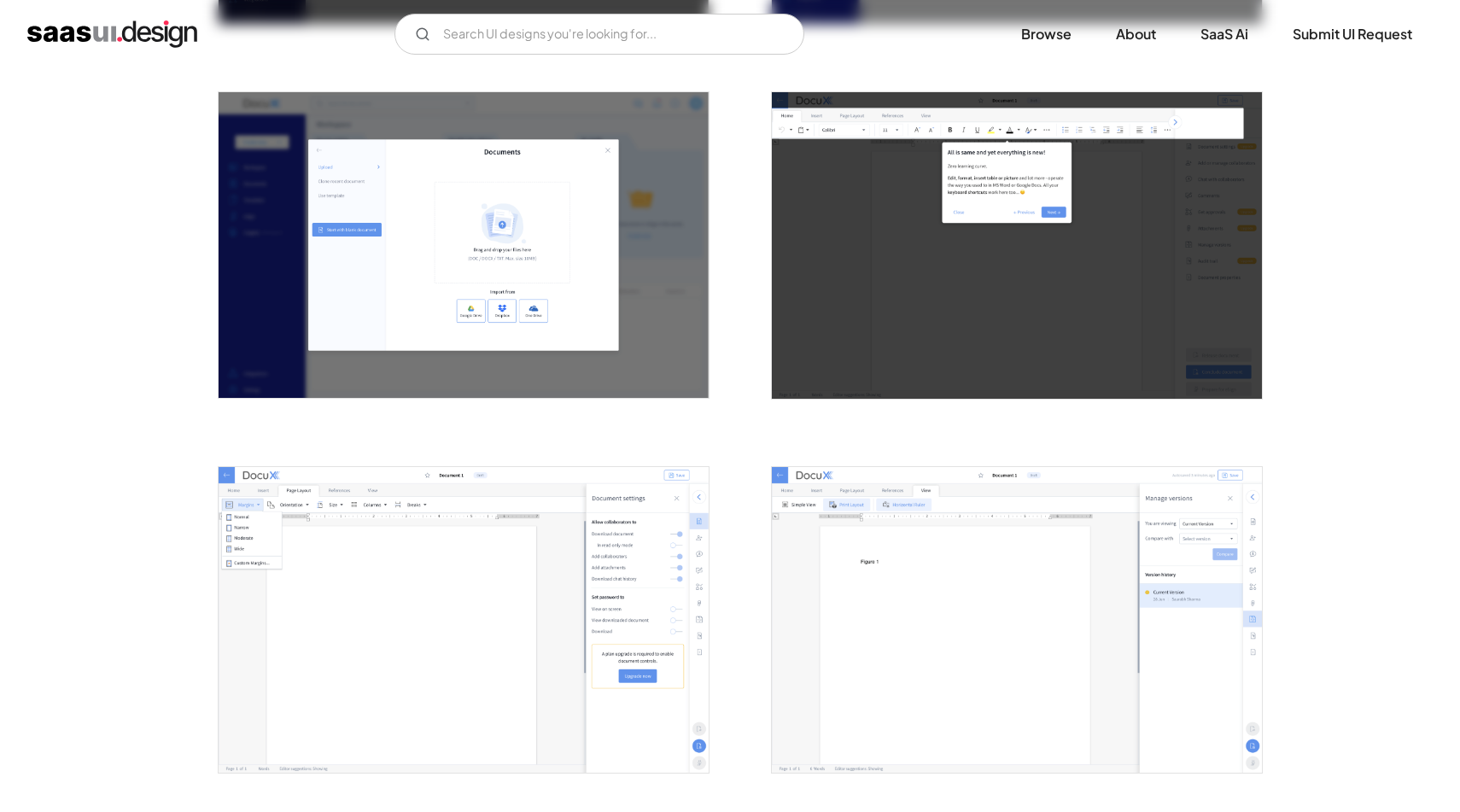
scroll to position [0, 0]
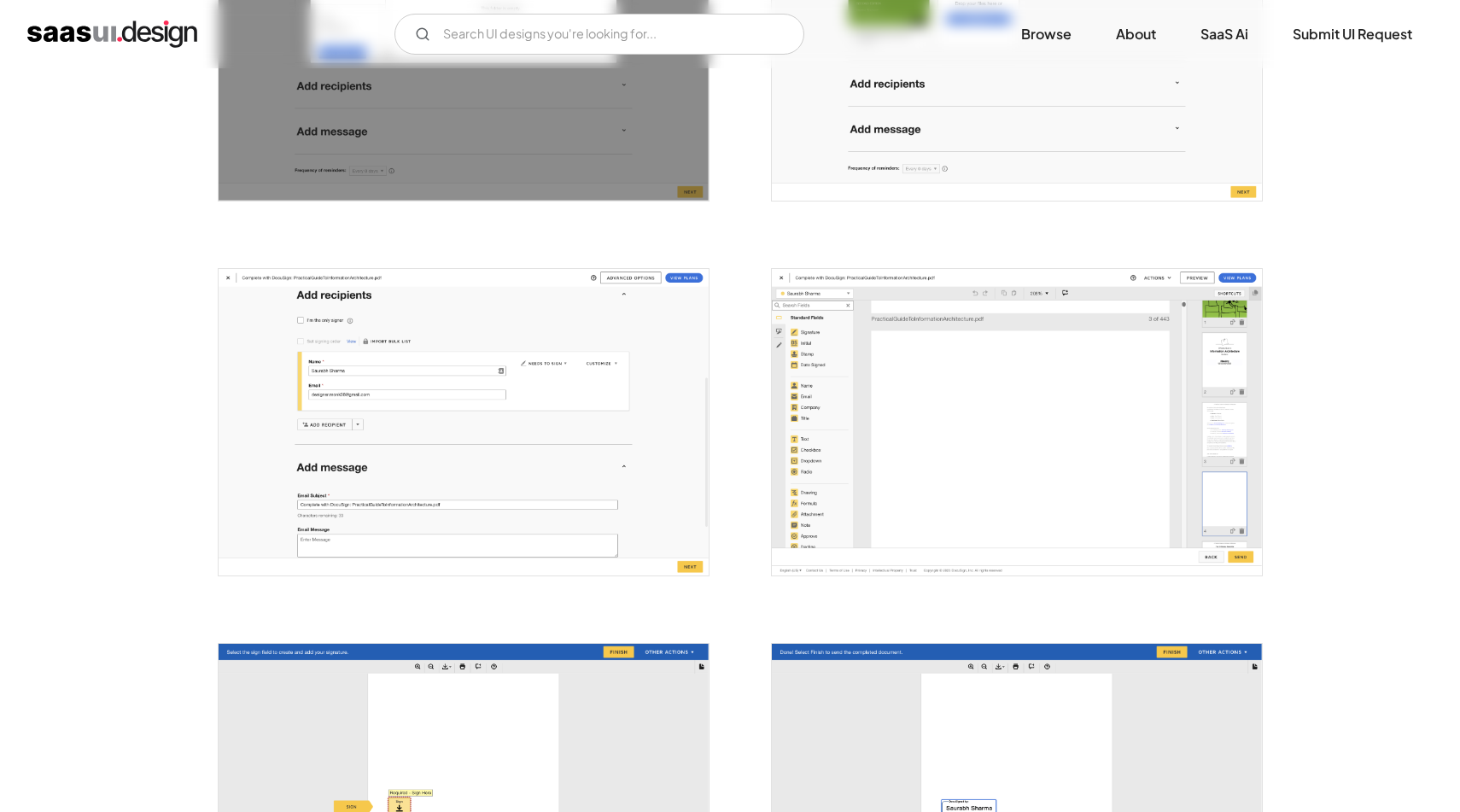
scroll to position [2018, 0]
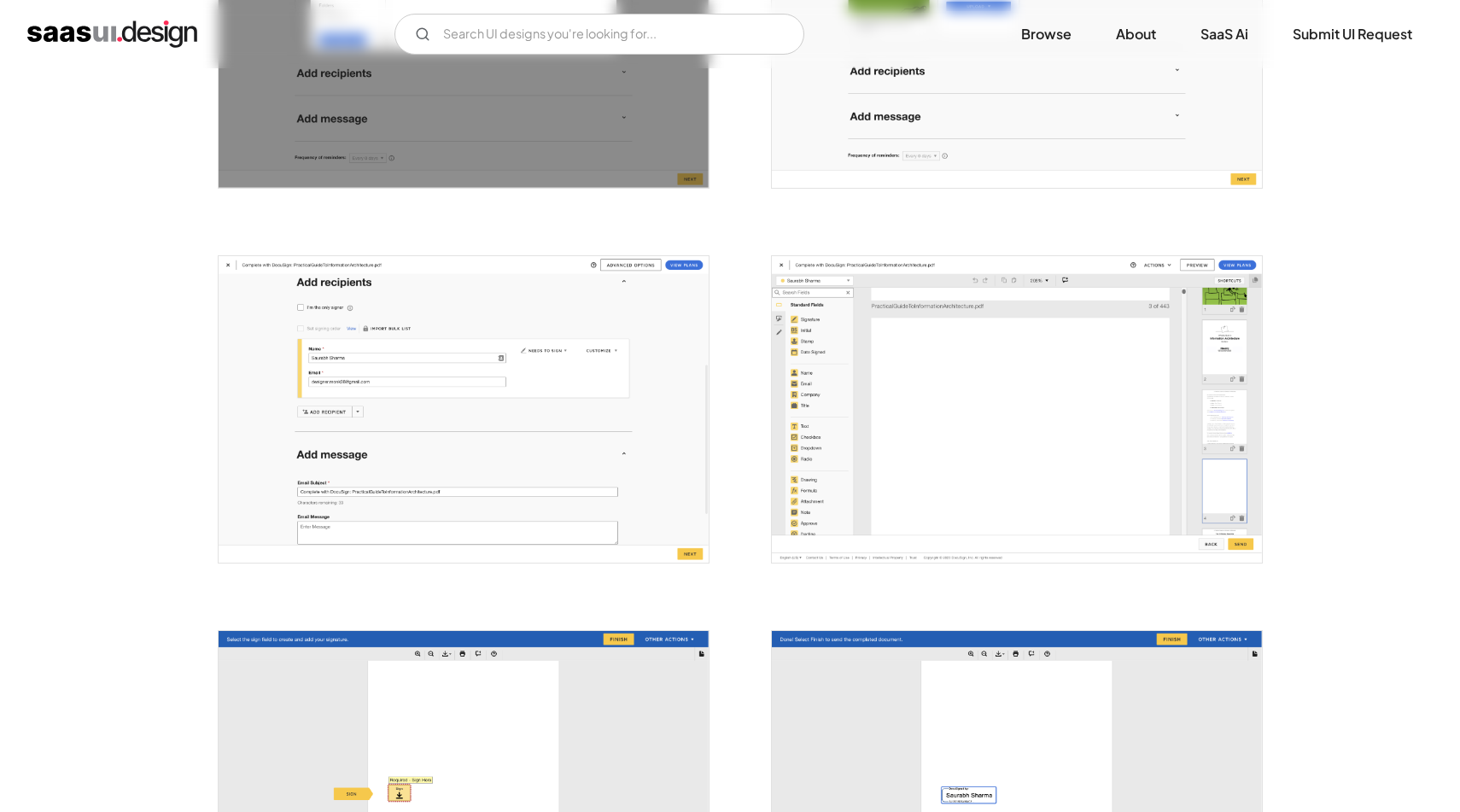
click at [583, 393] on img "open lightbox" at bounding box center [463, 409] width 490 height 307
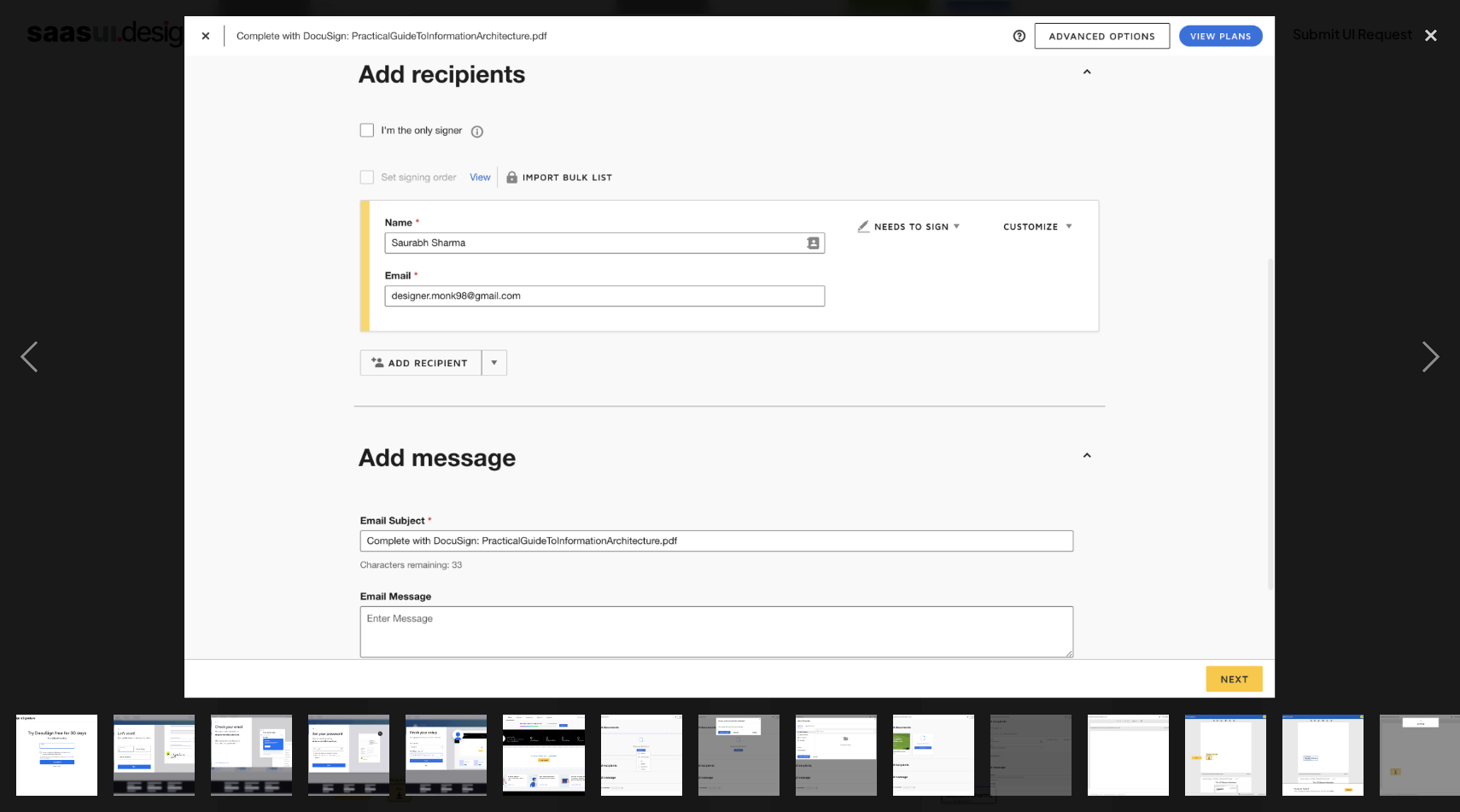
click at [1309, 391] on div at bounding box center [730, 357] width 1460 height 682
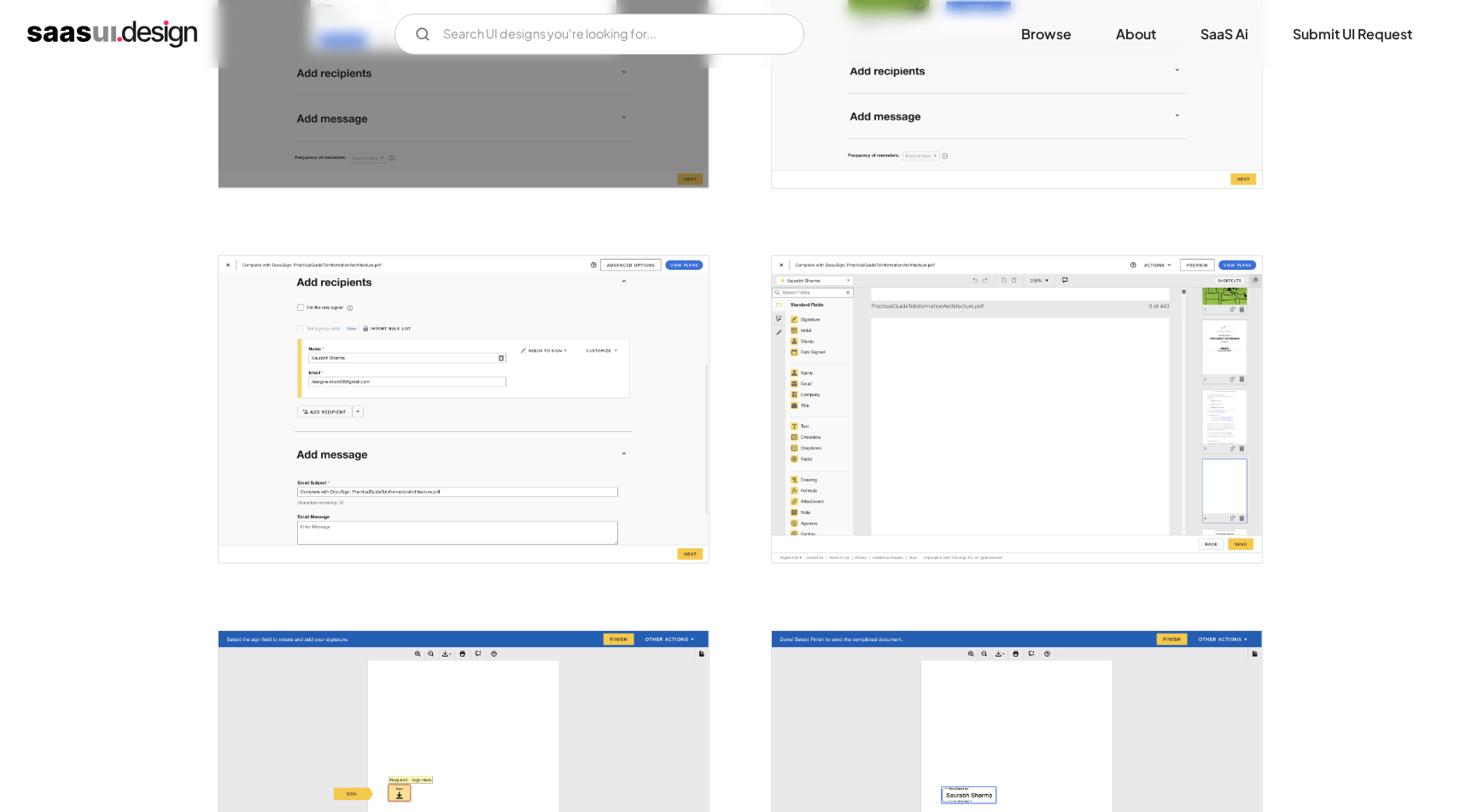
click at [956, 441] on img "open lightbox" at bounding box center [1017, 409] width 490 height 307
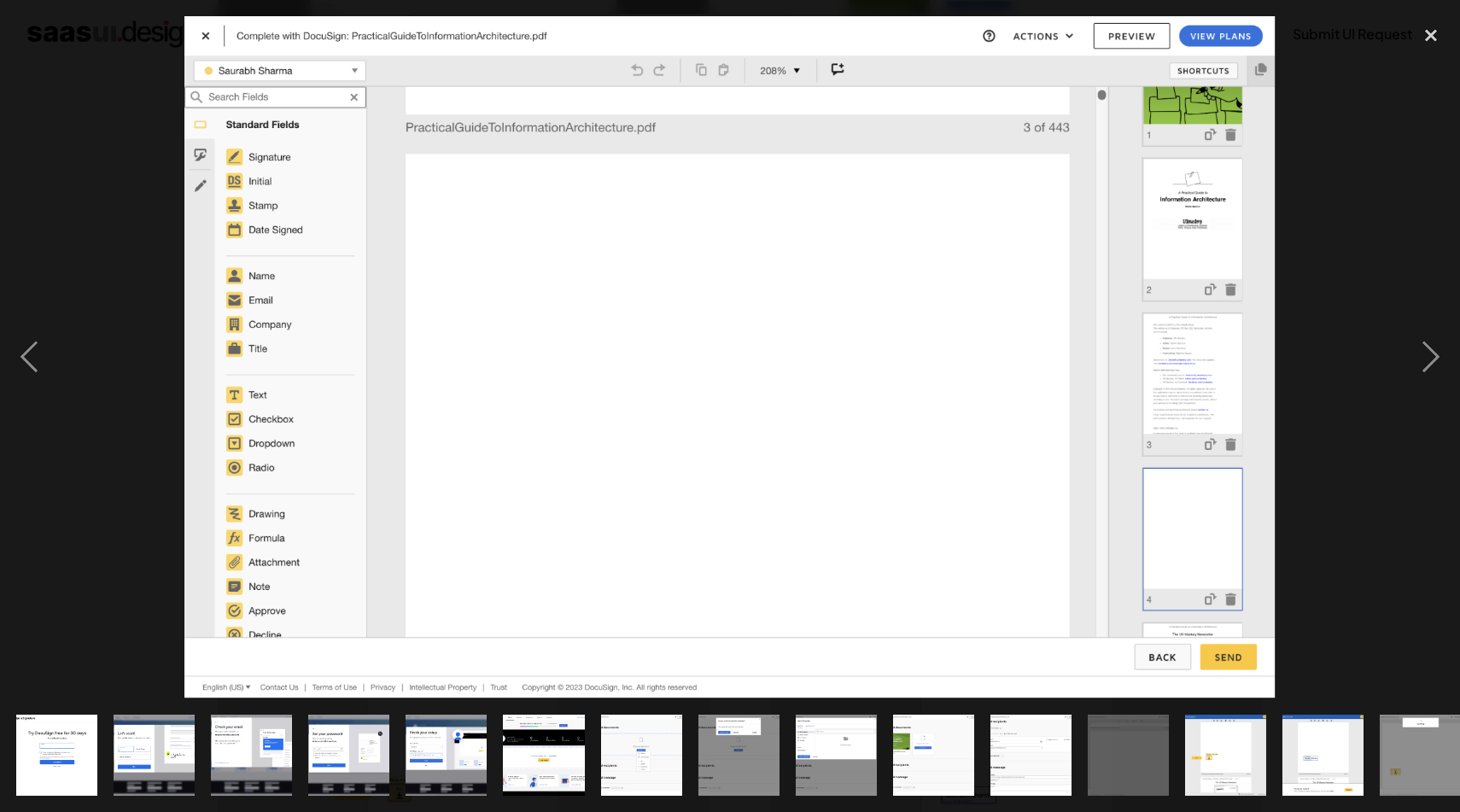
click at [1314, 357] on div at bounding box center [730, 357] width 1460 height 682
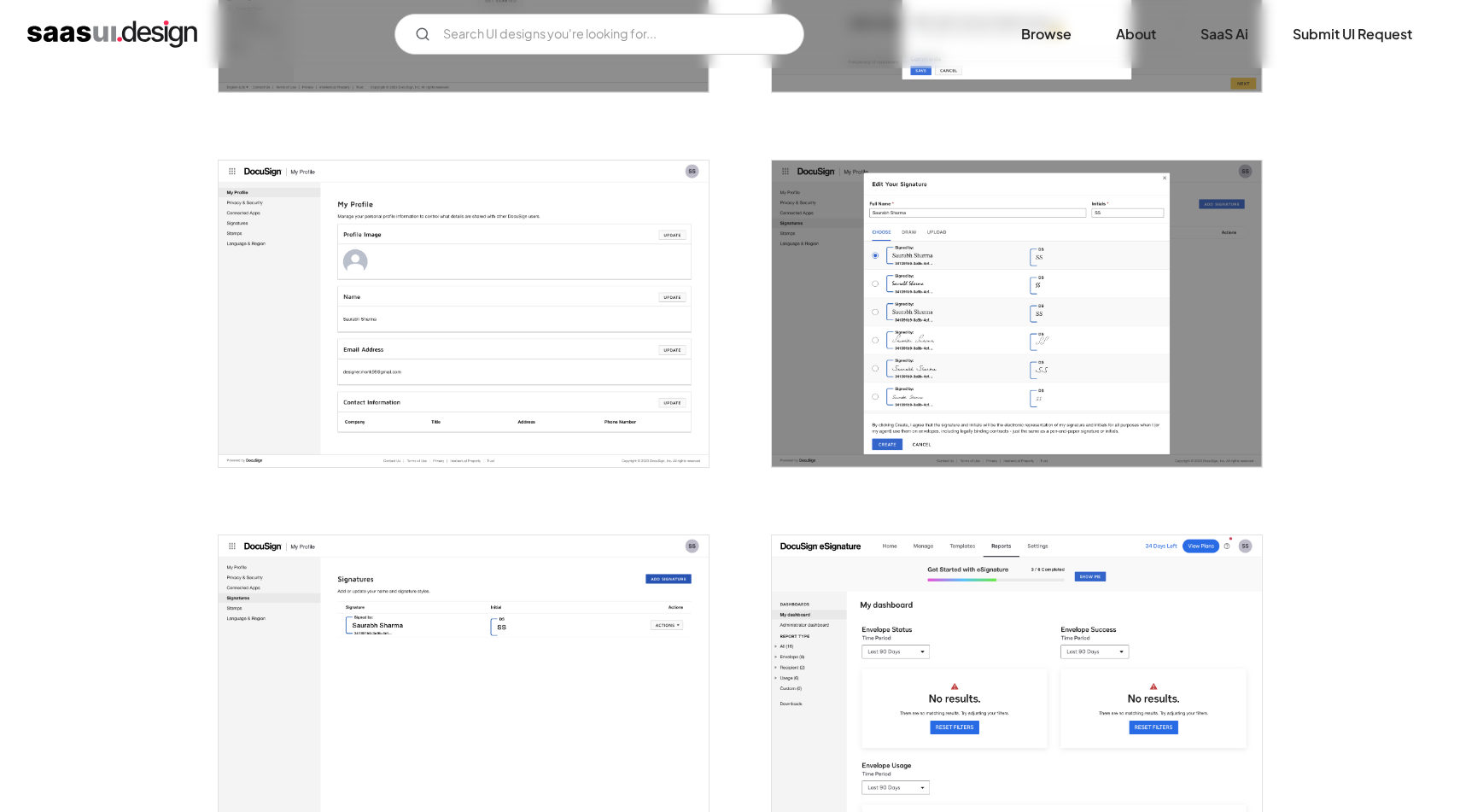
scroll to position [3989, 0]
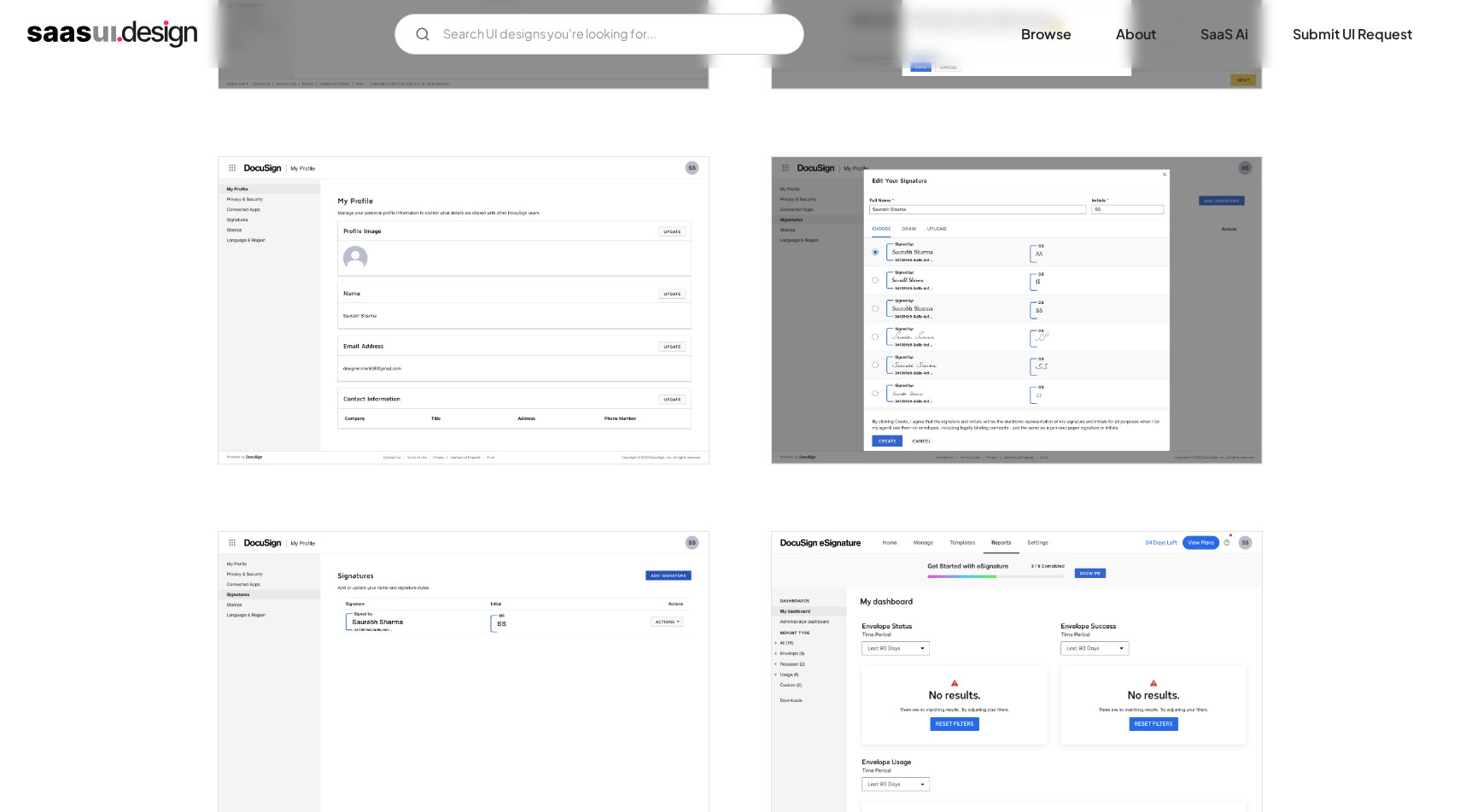
click at [1087, 381] on img "open lightbox" at bounding box center [1017, 310] width 490 height 307
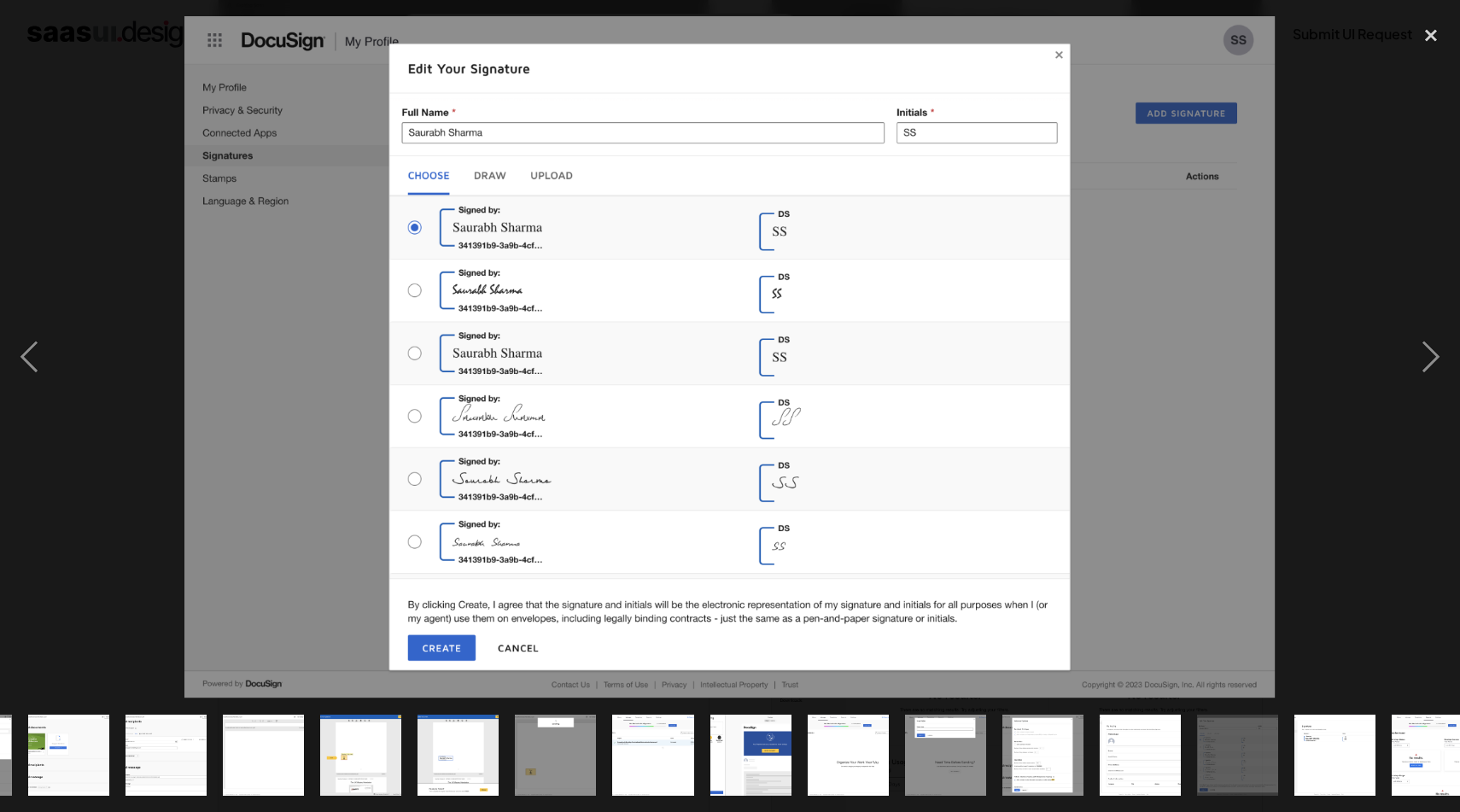
scroll to position [0, 893]
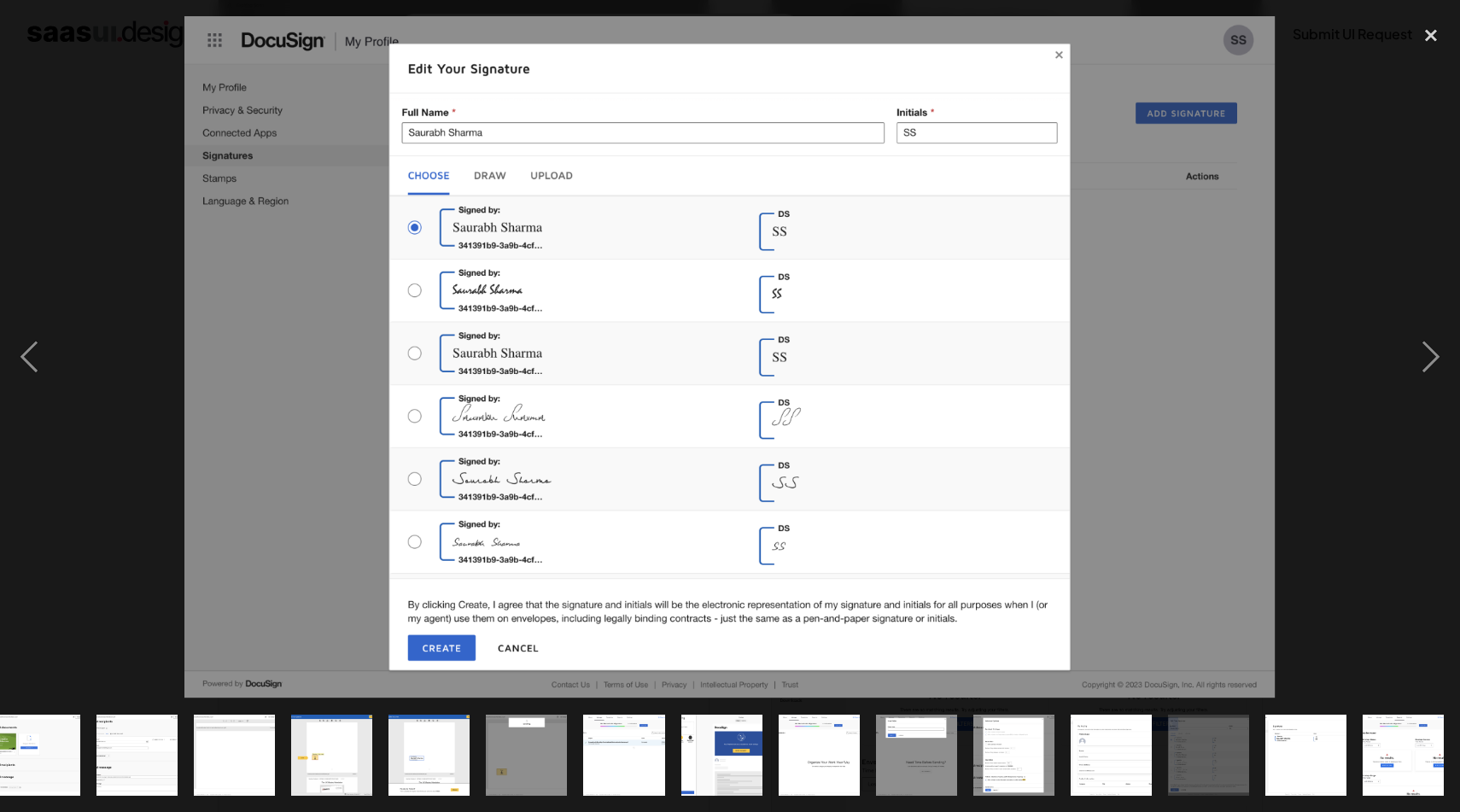
click at [1249, 424] on img at bounding box center [730, 357] width 1091 height 682
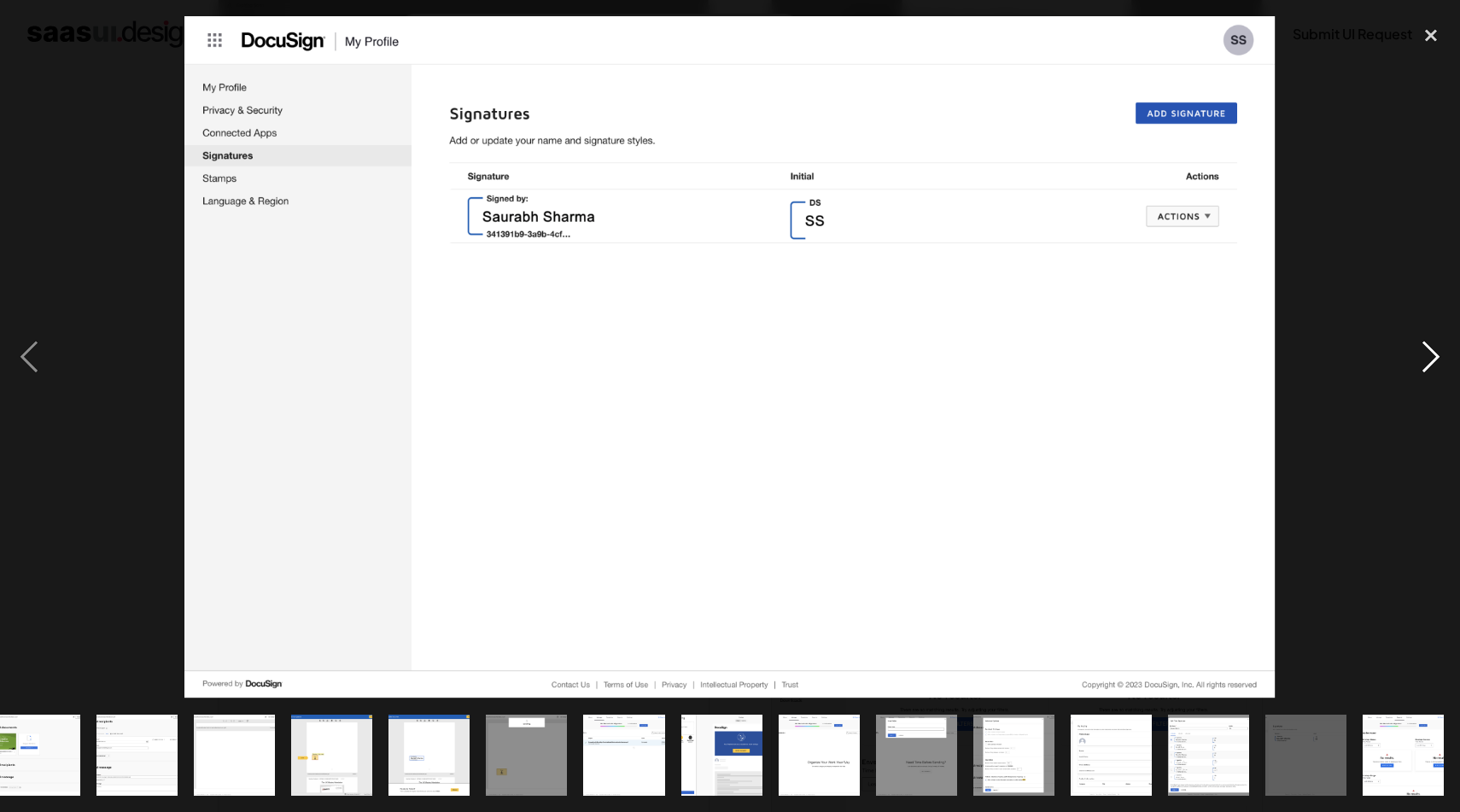
click at [1412, 431] on div "next image" at bounding box center [1431, 357] width 58 height 682
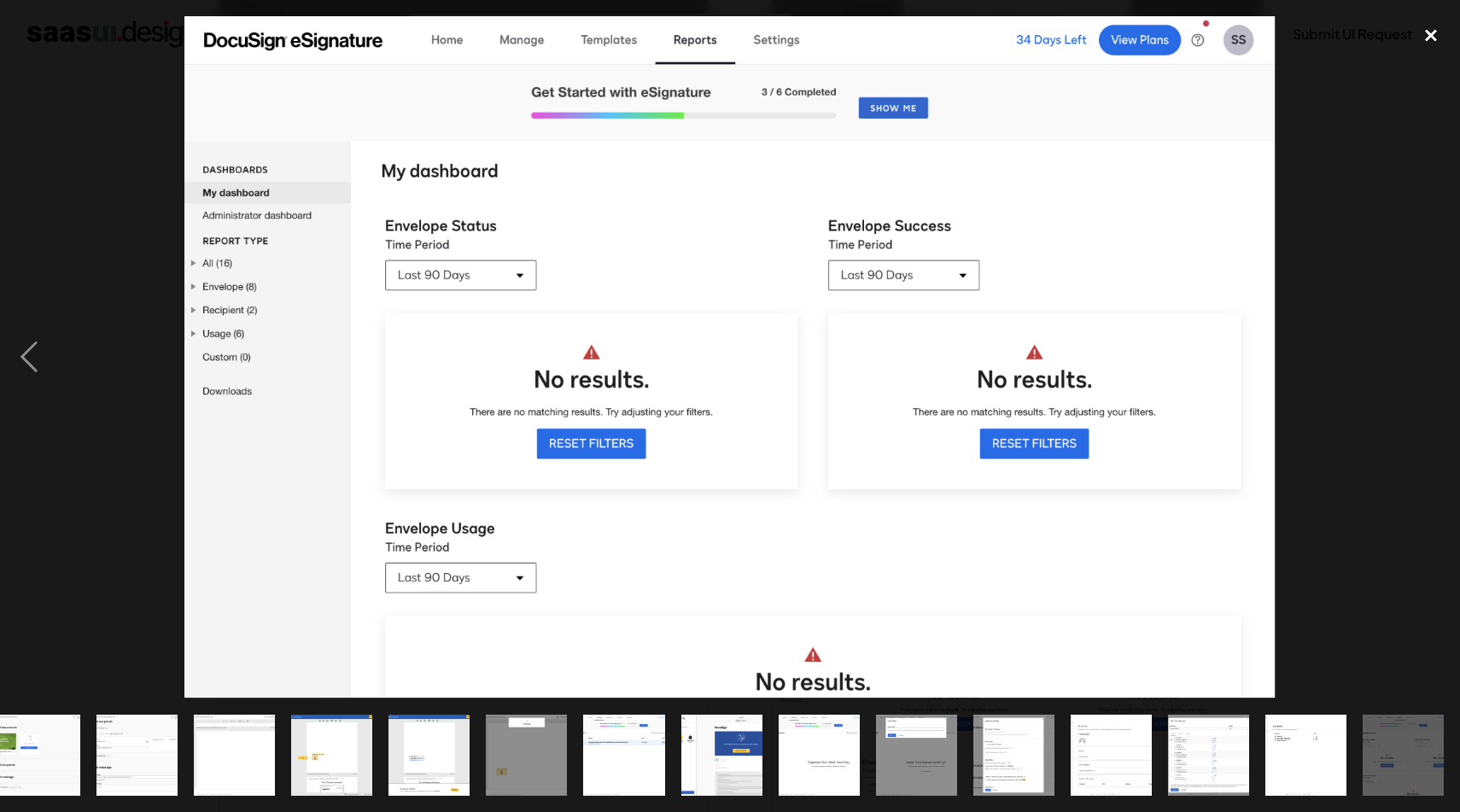
click at [1436, 35] on div "close lightbox" at bounding box center [1431, 35] width 58 height 38
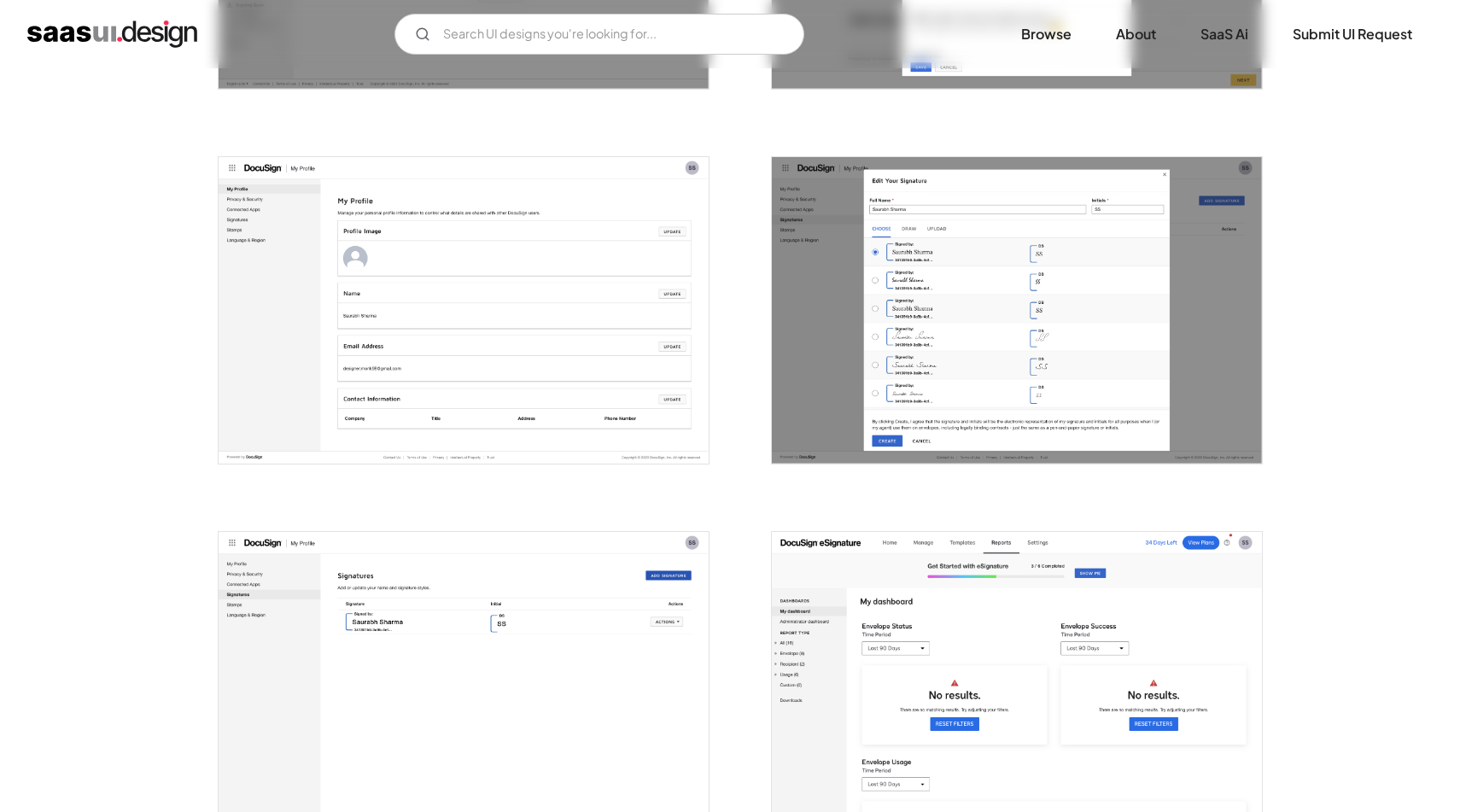
scroll to position [0, 0]
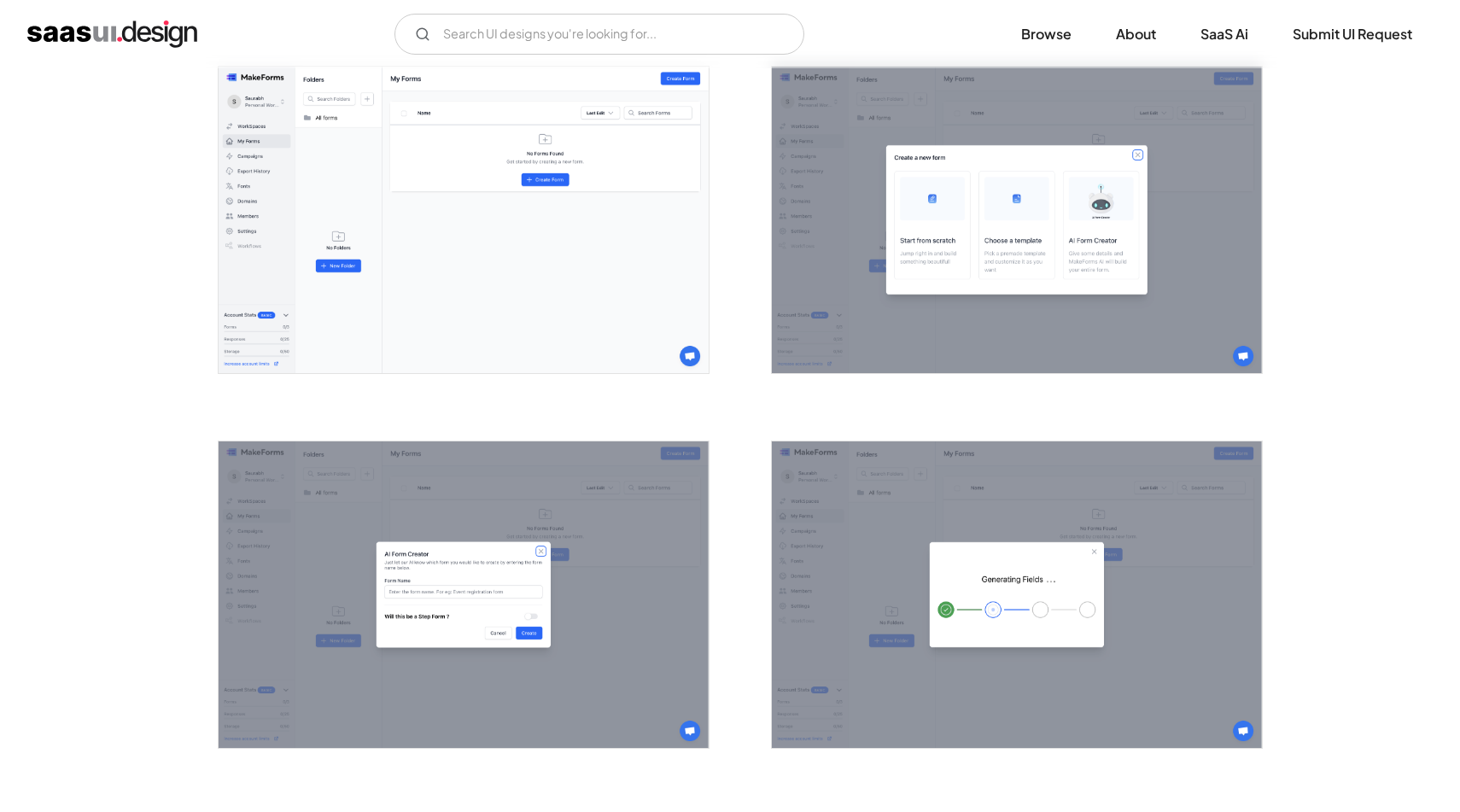
scroll to position [1104, 0]
